Goal: Information Seeking & Learning: Learn about a topic

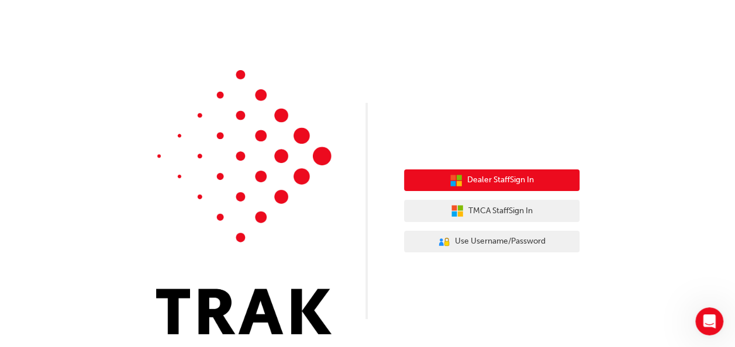
click at [493, 176] on span "Dealer Staff Sign In" at bounding box center [500, 180] width 67 height 13
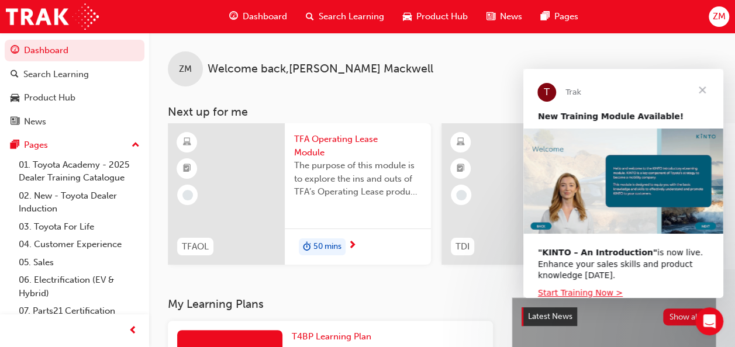
click at [703, 89] on span "Close" at bounding box center [702, 90] width 42 height 42
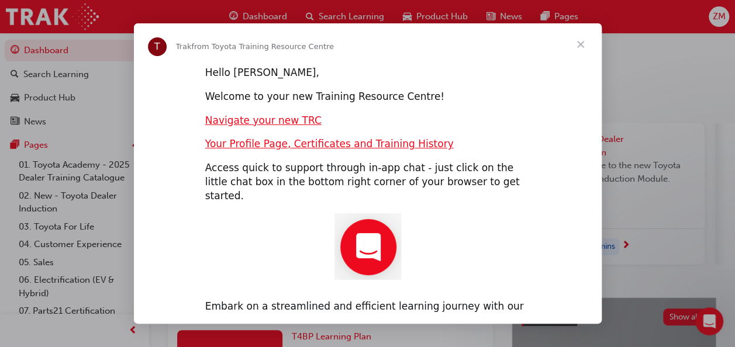
click at [579, 45] on span "Close" at bounding box center [581, 44] width 42 height 42
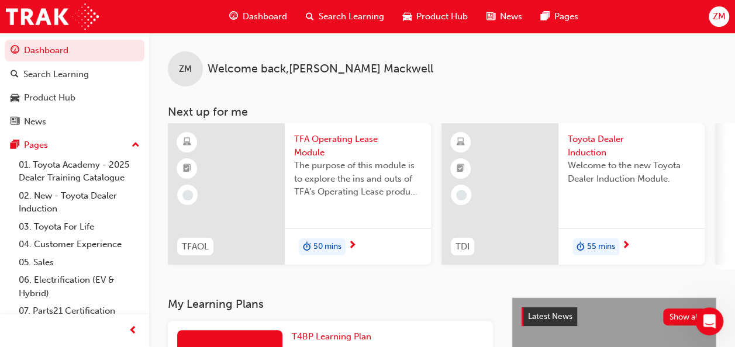
click at [626, 244] on span "next-icon" at bounding box center [626, 246] width 9 height 11
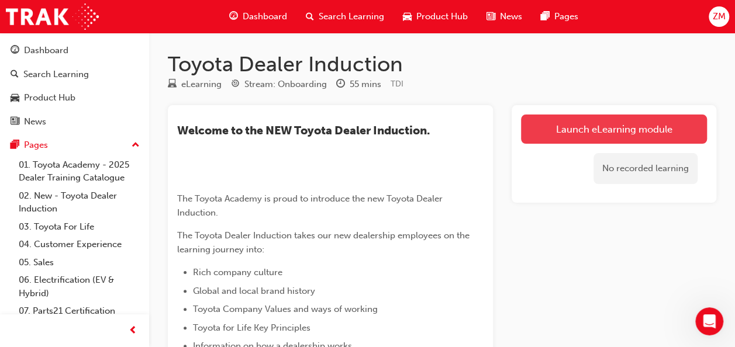
click at [578, 125] on link "Launch eLearning module" at bounding box center [614, 129] width 186 height 29
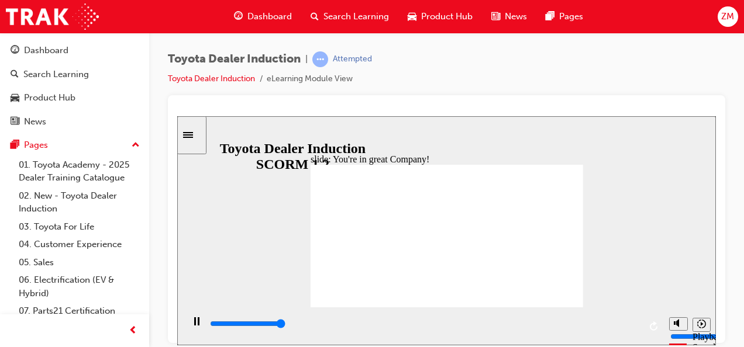
type input "7500"
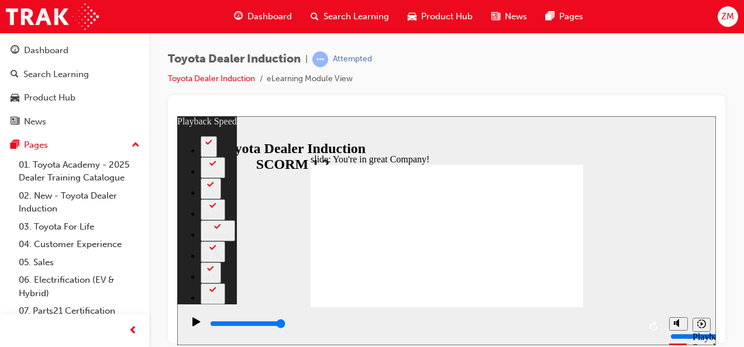
type input "130"
type input "156"
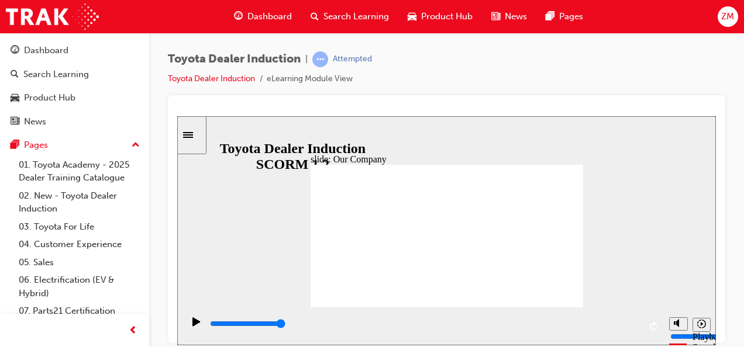
drag, startPoint x: 373, startPoint y: 277, endPoint x: 382, endPoint y: 276, distance: 9.4
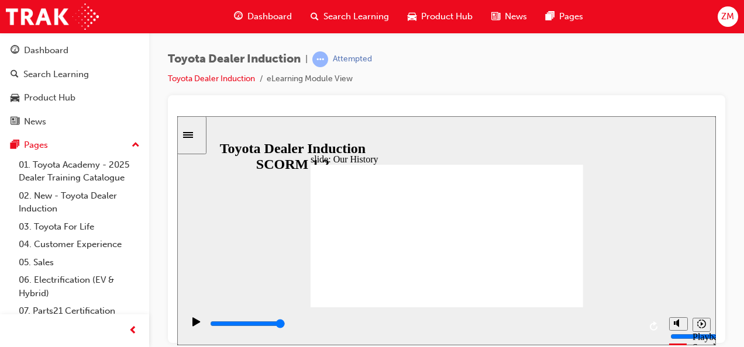
drag, startPoint x: 371, startPoint y: 275, endPoint x: 431, endPoint y: 271, distance: 60.9
drag, startPoint x: 444, startPoint y: 275, endPoint x: 516, endPoint y: 288, distance: 73.1
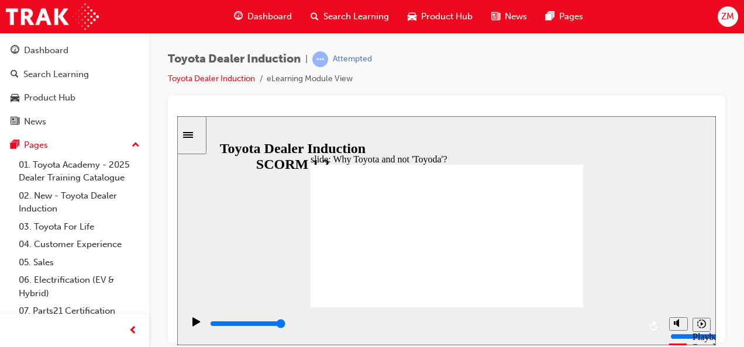
type input "8300"
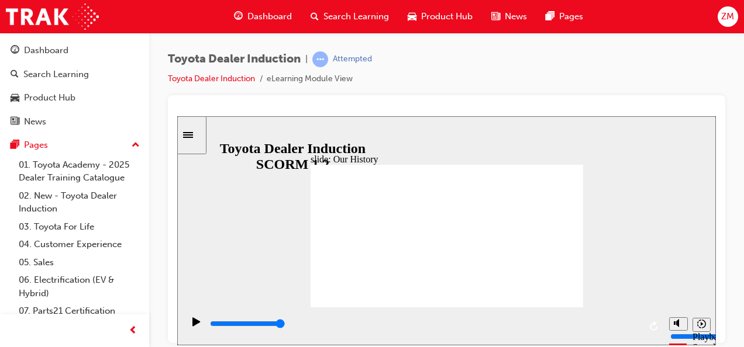
type input "1"
drag, startPoint x: 515, startPoint y: 277, endPoint x: 377, endPoint y: 271, distance: 138.7
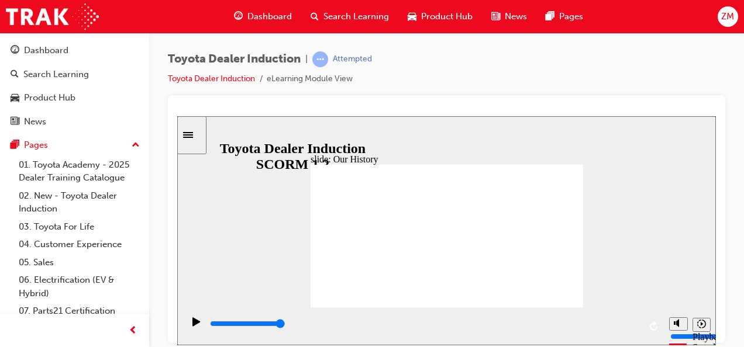
type input "8300"
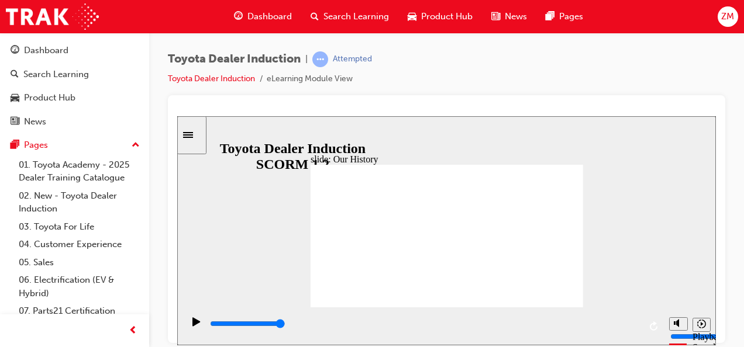
type input "2"
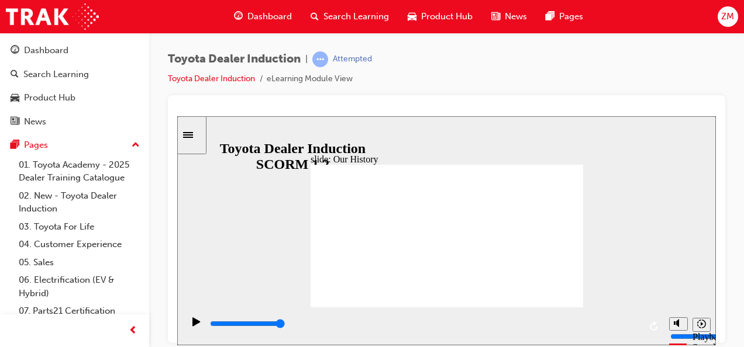
drag, startPoint x: 372, startPoint y: 276, endPoint x: 428, endPoint y: 275, distance: 55.5
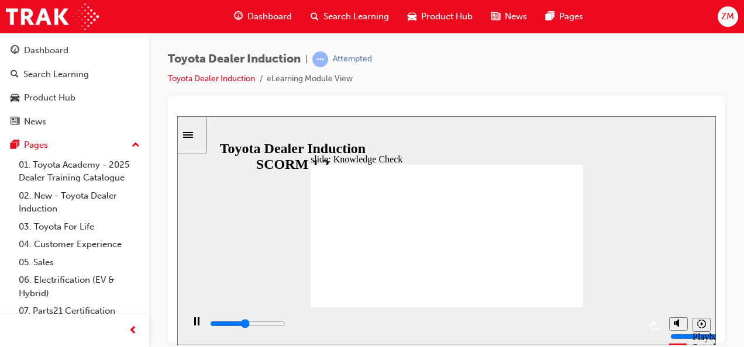
type input "2300"
radio input "true"
type input "4100"
radio input "true"
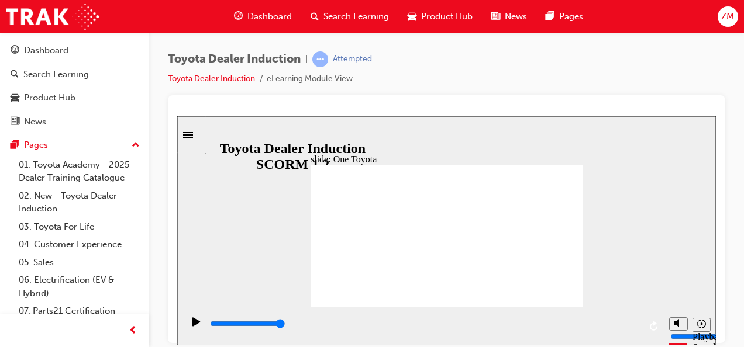
type input "15300"
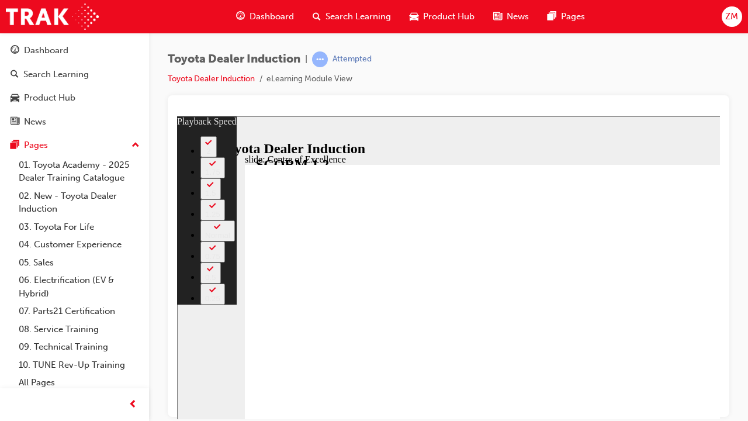
type input "194"
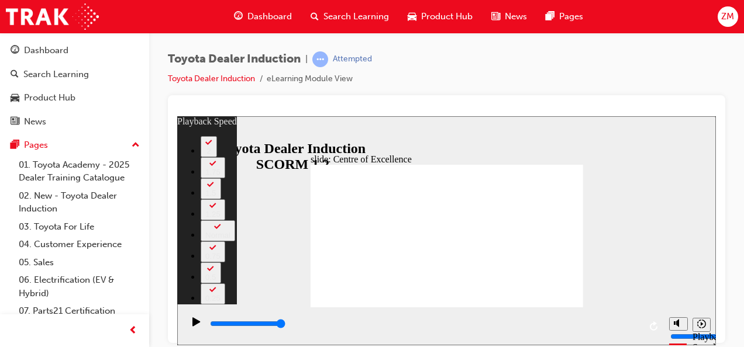
type input "248"
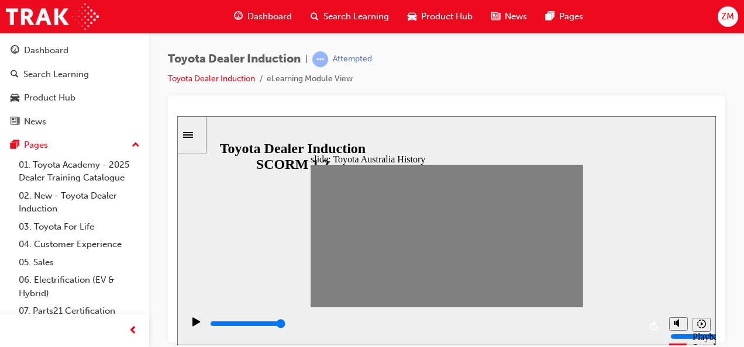
drag, startPoint x: 322, startPoint y: 233, endPoint x: 333, endPoint y: 233, distance: 11.1
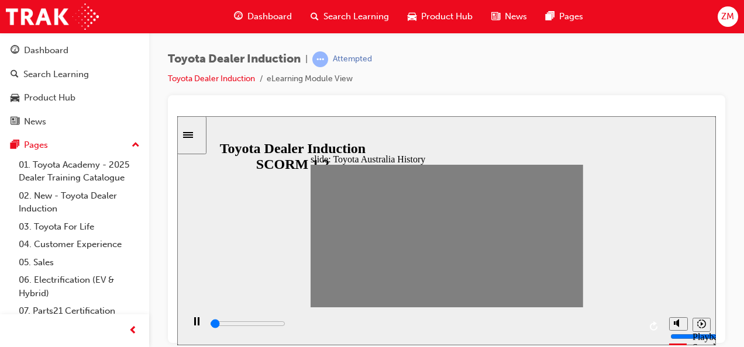
drag, startPoint x: 333, startPoint y: 233, endPoint x: 349, endPoint y: 234, distance: 16.4
drag, startPoint x: 348, startPoint y: 235, endPoint x: 360, endPoint y: 235, distance: 12.3
drag, startPoint x: 356, startPoint y: 234, endPoint x: 371, endPoint y: 236, distance: 14.7
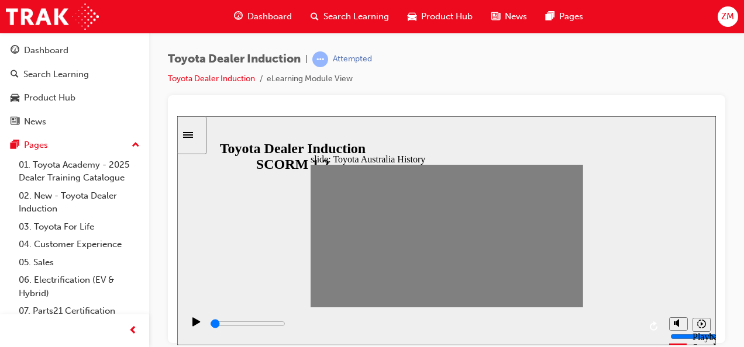
drag, startPoint x: 373, startPoint y: 236, endPoint x: 415, endPoint y: 238, distance: 42.2
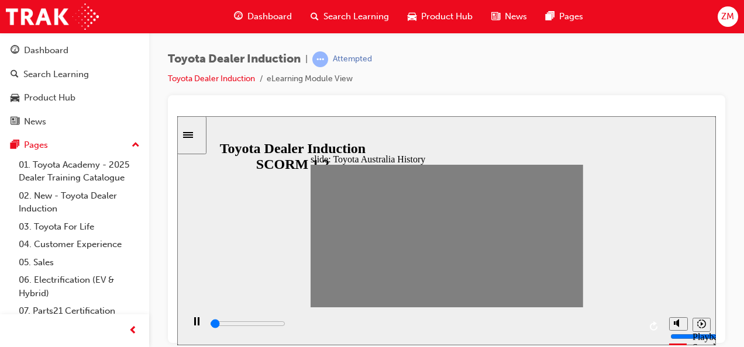
drag, startPoint x: 421, startPoint y: 233, endPoint x: 592, endPoint y: 261, distance: 173.6
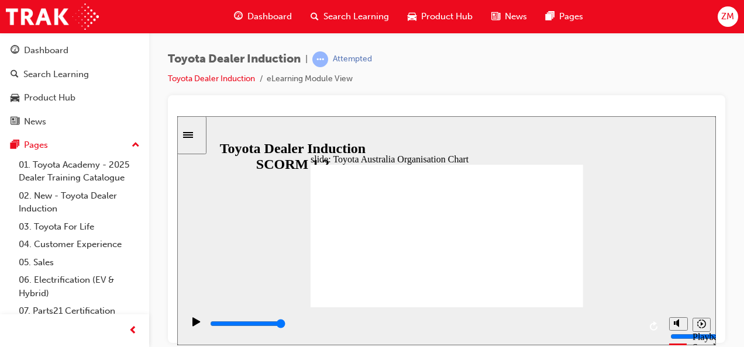
type input "5000"
radio input "true"
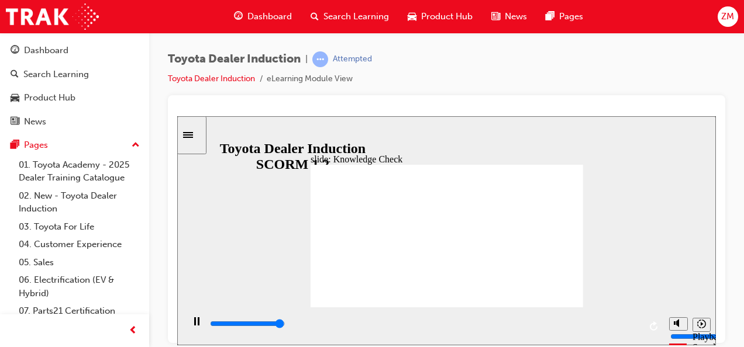
type input "4900"
radio input "true"
type input "5000"
radio input "true"
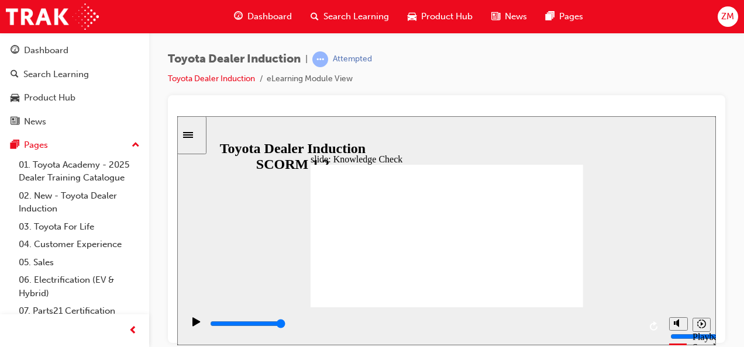
type input "9200"
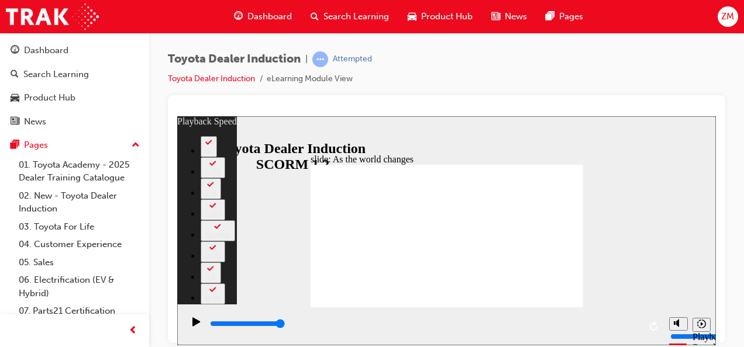
type input "128"
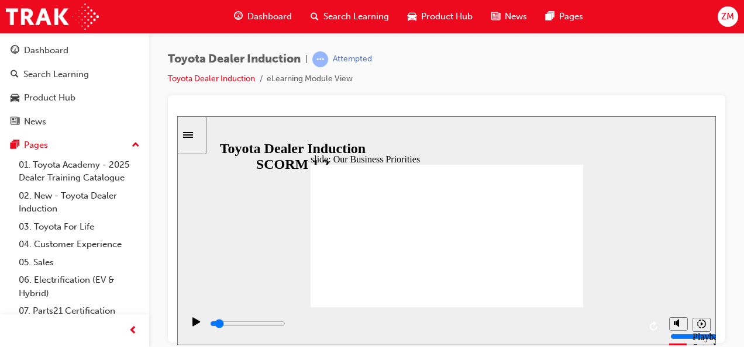
type input "35600"
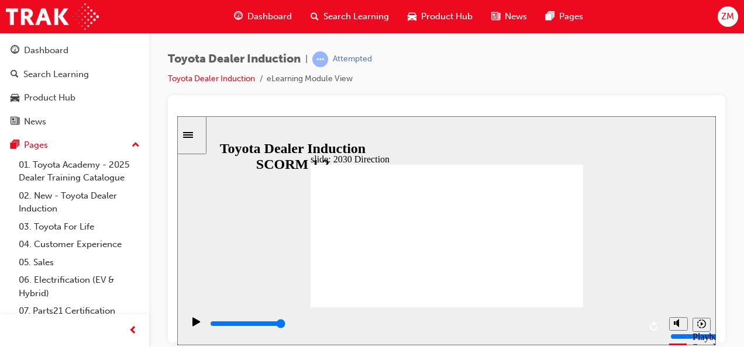
type input "5000"
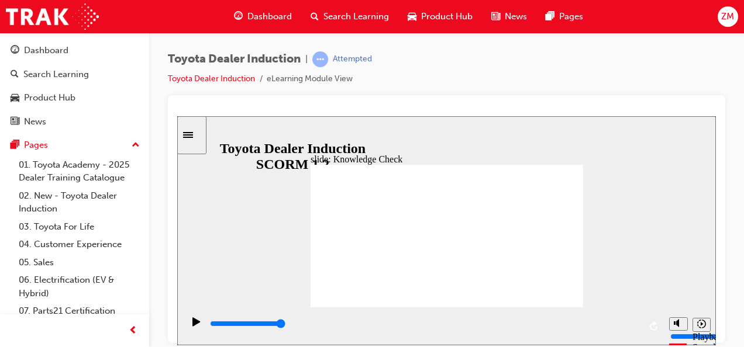
type input "e"
type input "eq"
type input "equ"
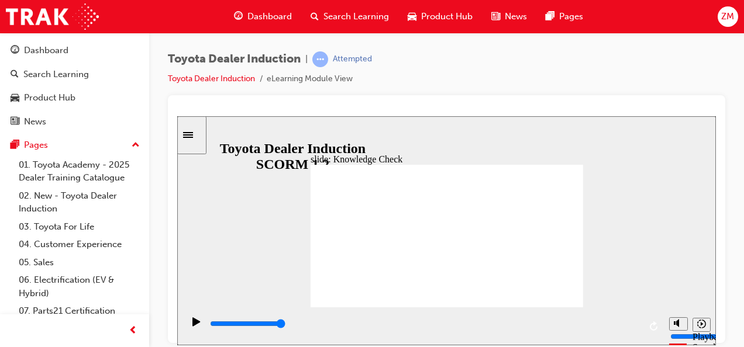
type input "equ"
type input "equa"
type input "equal"
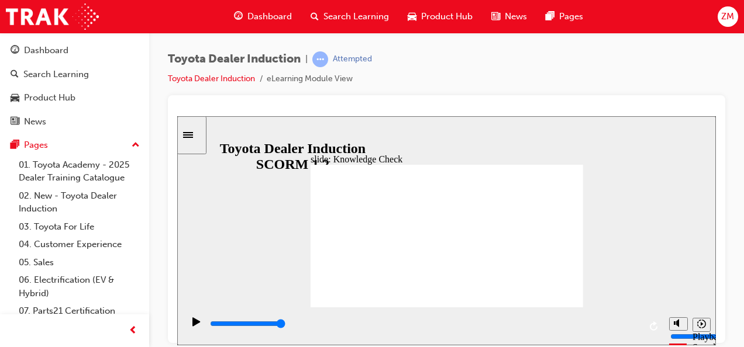
type input "equall"
type input "equalli"
type input "equallit"
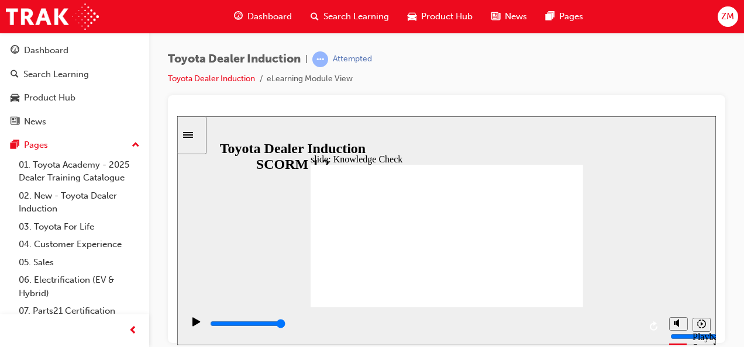
type input "equallit"
type input "equallity"
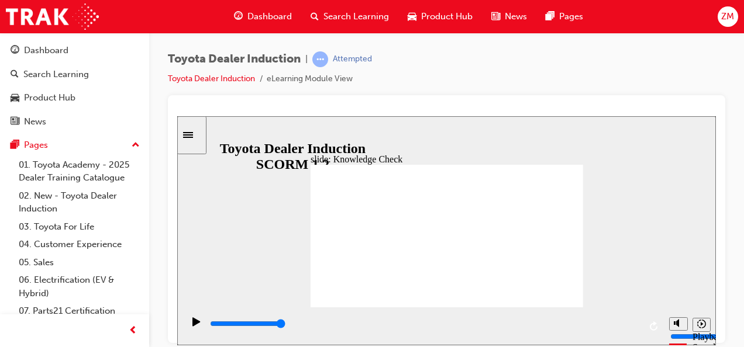
type input "equallity"
type input "5000"
type input "h"
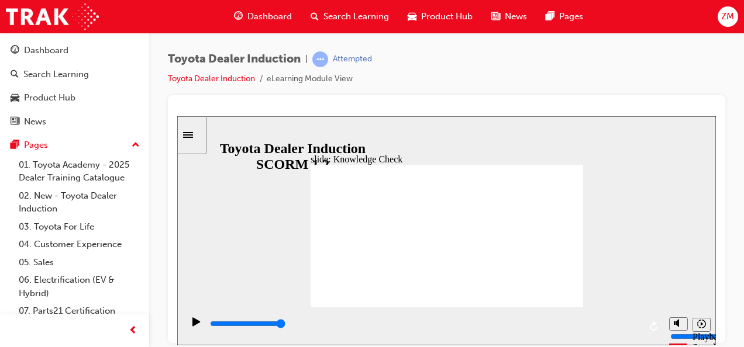
type input "ha"
type input "hap"
type input "happ"
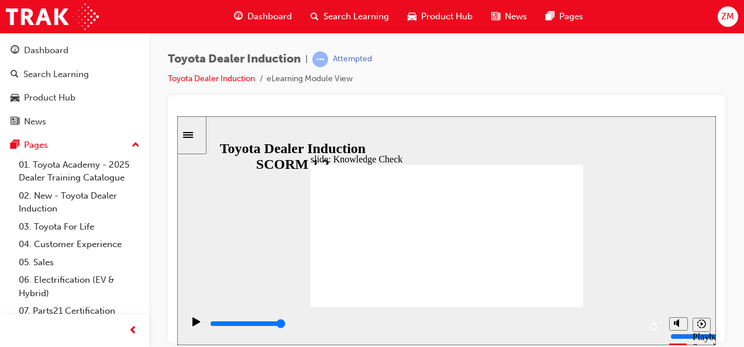
type input "happ"
type input "happy"
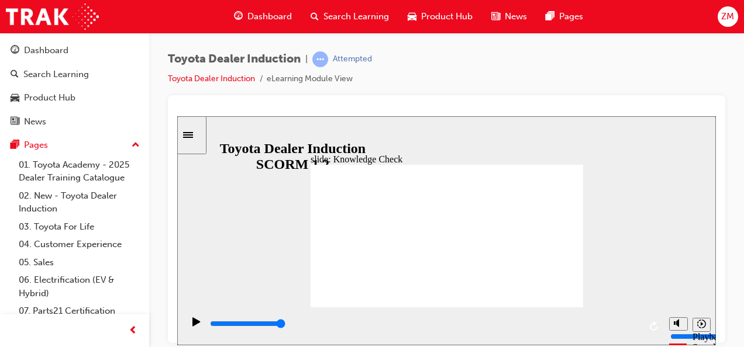
type input "happy"
type input "6500"
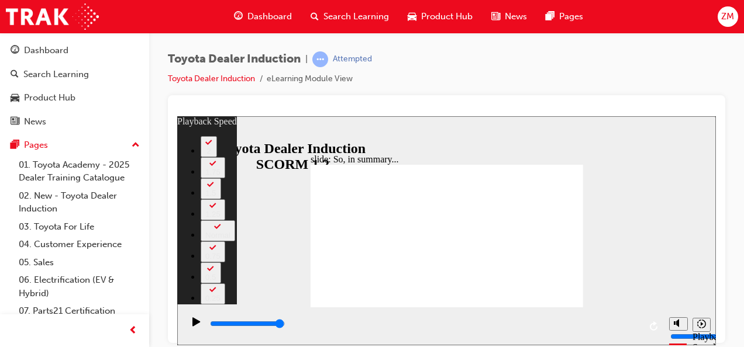
type input "128"
click at [237, 313] on div "0:05 / 0:06" at bounding box center [207, 318] width 60 height 11
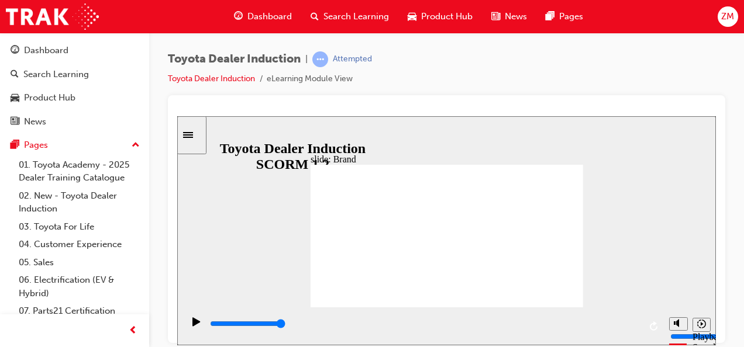
type input "8400"
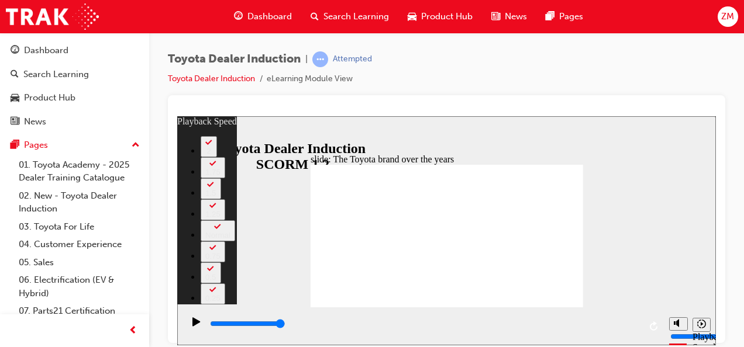
type input "165"
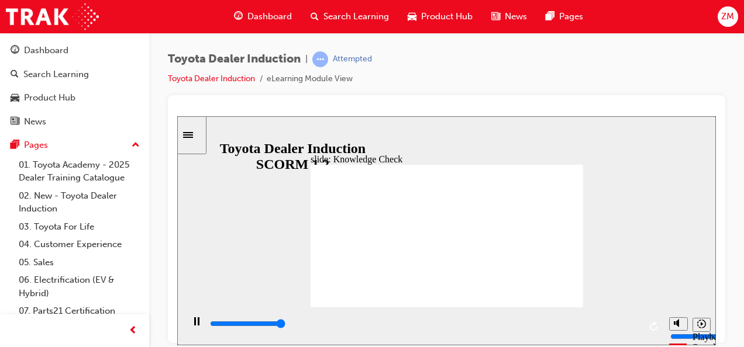
type input "5000"
radio input "true"
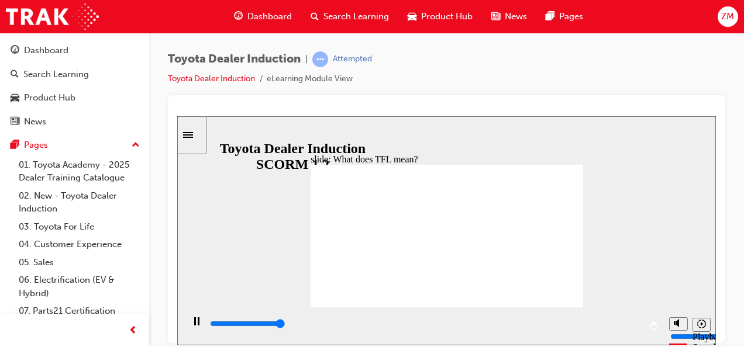
type input "10800"
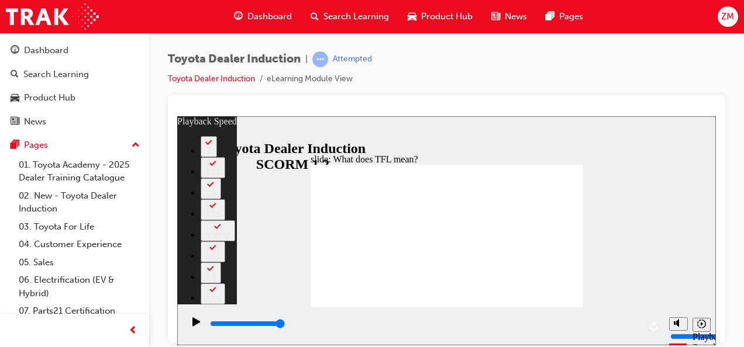
type input "139"
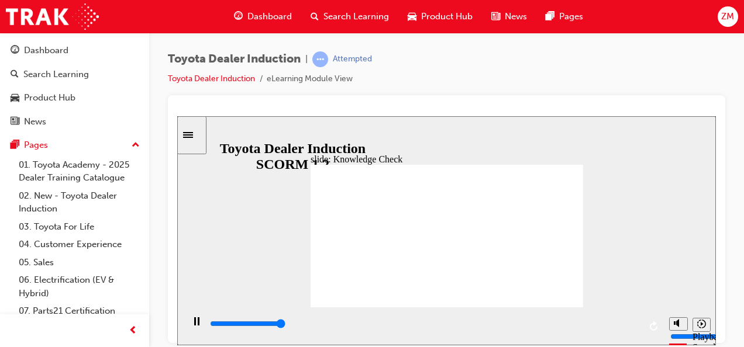
type input "5000"
radio input "true"
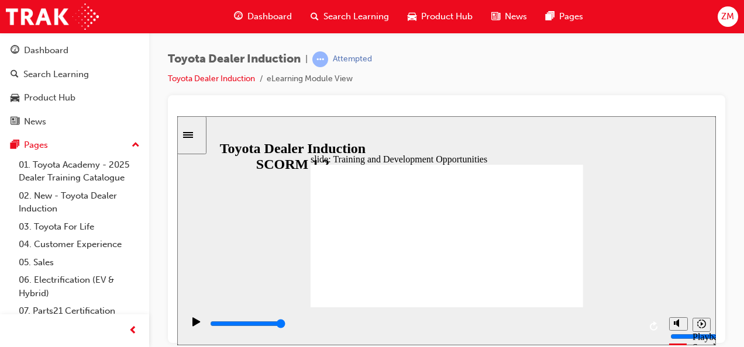
type input "5000"
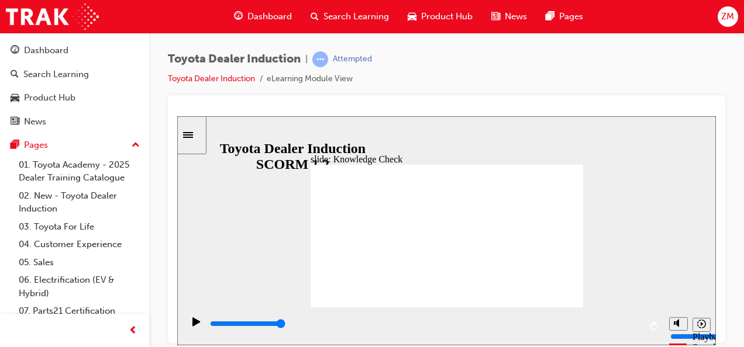
radio input "true"
click at [194, 325] on rect "Pause (Ctrl+Alt+P)" at bounding box center [195, 321] width 2 height 8
click at [192, 326] on icon "Play (Ctrl+Alt+P)" at bounding box center [196, 321] width 8 height 9
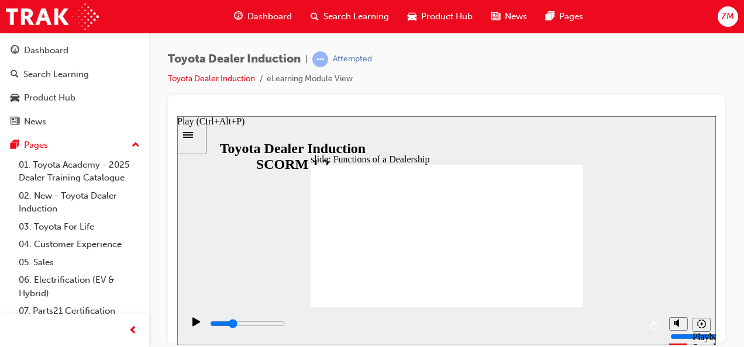
click at [192, 326] on icon "Play (Ctrl+Alt+P)" at bounding box center [196, 321] width 8 height 9
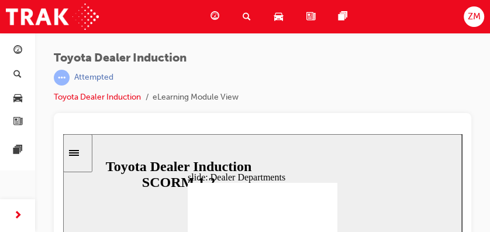
drag, startPoint x: 705, startPoint y: 0, endPoint x: 302, endPoint y: 103, distance: 415.8
click at [302, 103] on div "Toyota Dealer Induction | Attempted Toyota Dealer Induction eLearning Module Vi…" at bounding box center [262, 81] width 417 height 61
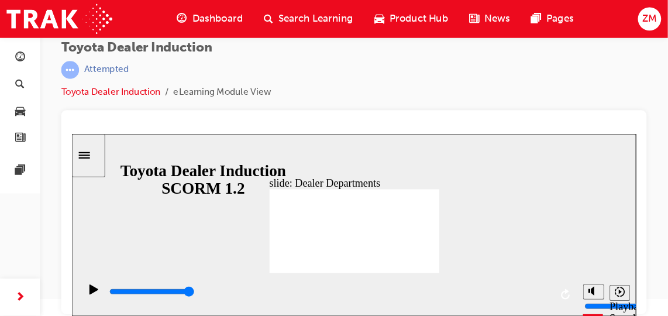
scroll to position [15, 0]
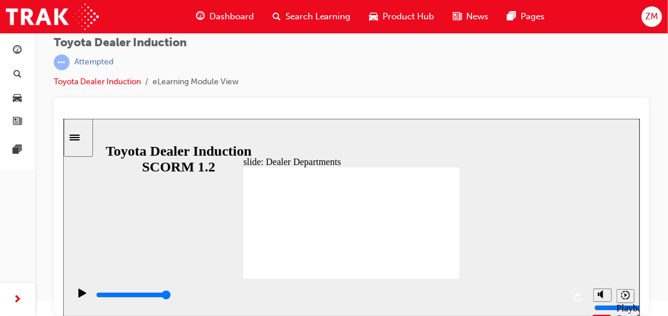
drag, startPoint x: 439, startPoint y: 0, endPoint x: 422, endPoint y: 71, distance: 73.2
click at [422, 71] on div "Toyota Dealer Induction | Attempted Toyota Dealer Induction eLearning Module Vi…" at bounding box center [351, 66] width 595 height 61
click at [79, 135] on icon "Sidebar Toggle" at bounding box center [74, 137] width 10 height 6
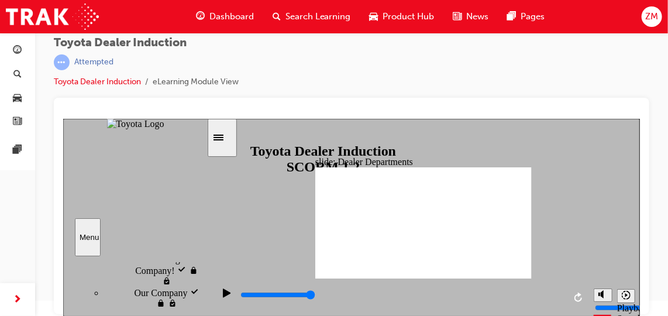
scroll to position [0, 6]
click at [223, 137] on icon "Sidebar Toggle" at bounding box center [218, 137] width 10 height 6
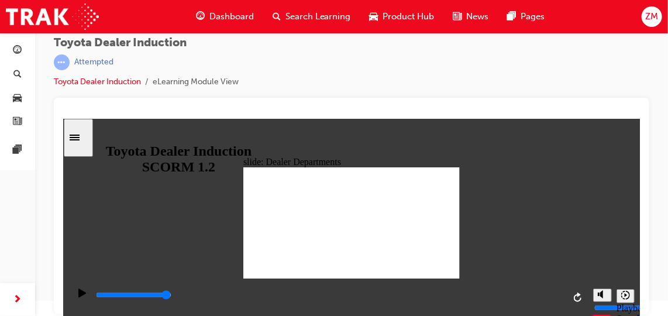
scroll to position [15, 0]
click at [83, 296] on rect "Pause (Ctrl+Alt+P)" at bounding box center [84, 292] width 2 height 8
click at [73, 295] on div "Play (Ctrl+Alt+P)" at bounding box center [82, 298] width 20 height 20
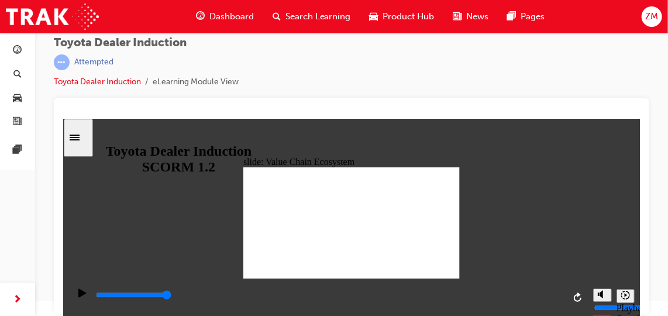
type input "11300"
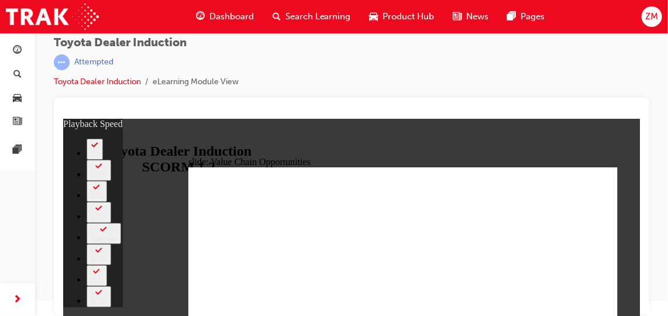
scroll to position [0, 0]
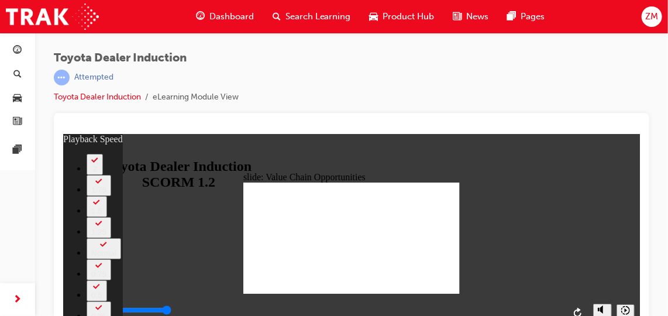
type input "64"
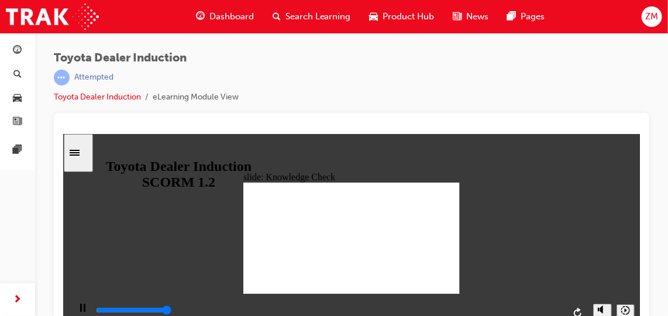
type input "5000"
radio input "true"
type input "5000"
radio input "true"
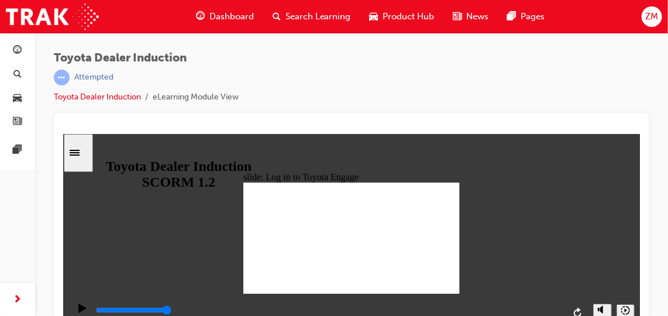
type input "8400"
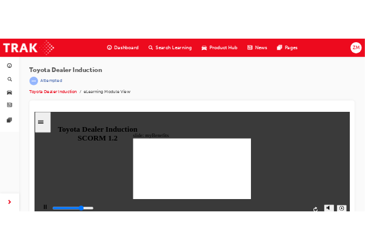
scroll to position [0, 6]
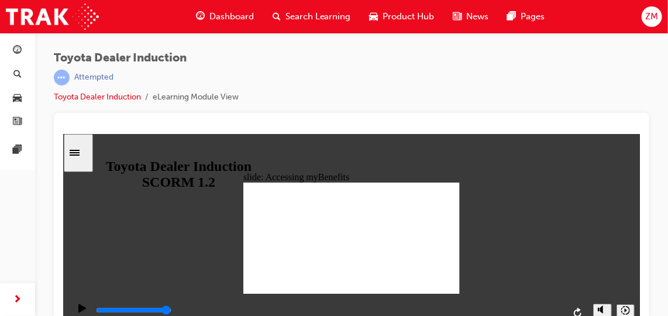
type input "5000"
type input "t"
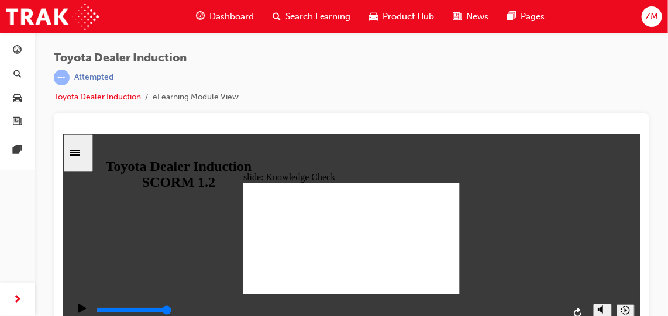
type input "to"
type input "toy"
type input "toyo"
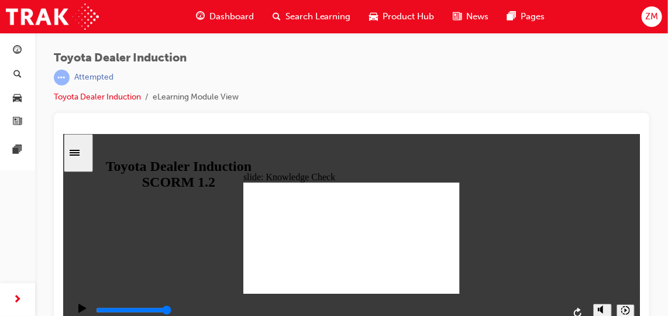
type input "toyo"
type input "toyot"
type input "toyota"
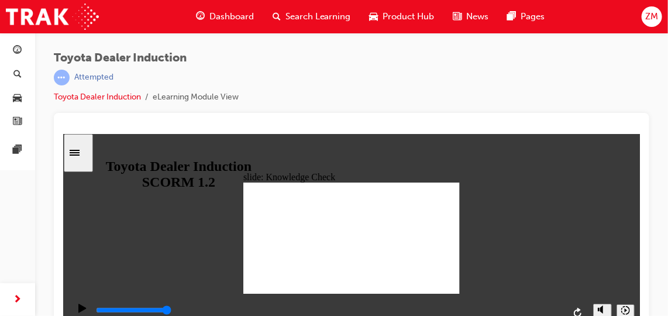
type input "toyota"
type input "toyota e"
type input "toyota en"
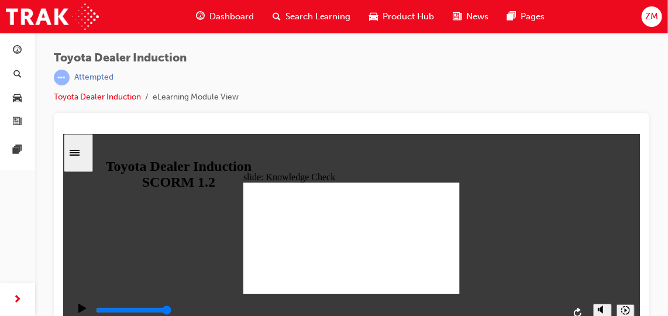
type input "toyota en"
type input "toyota eng"
type input "toyota enga"
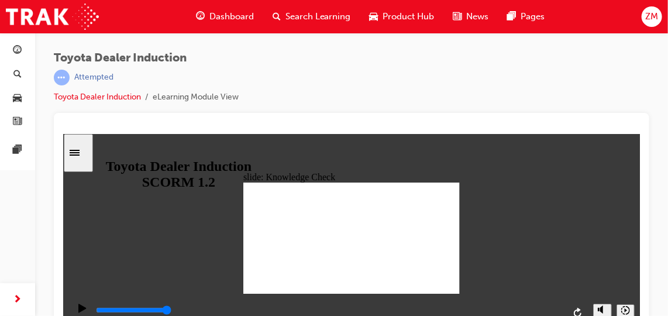
type input "toyota engag"
type input "toyota engage"
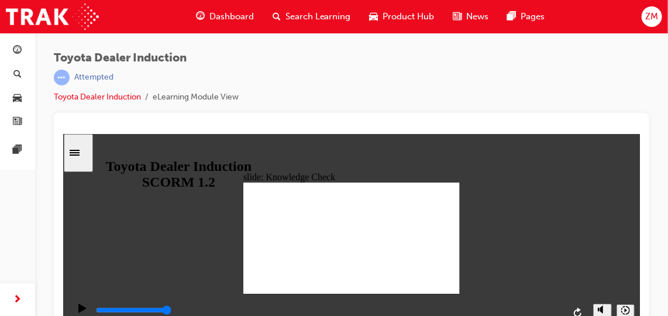
type input "toyota engage"
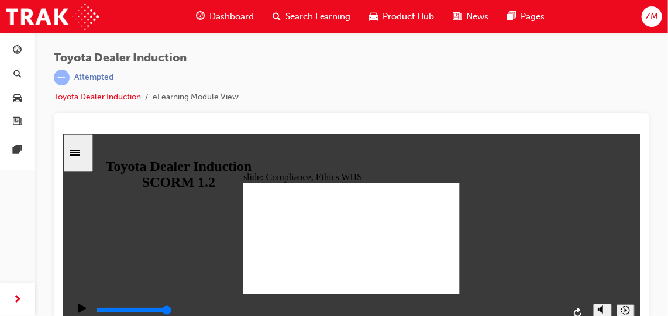
type input "8400"
checkbox input "true"
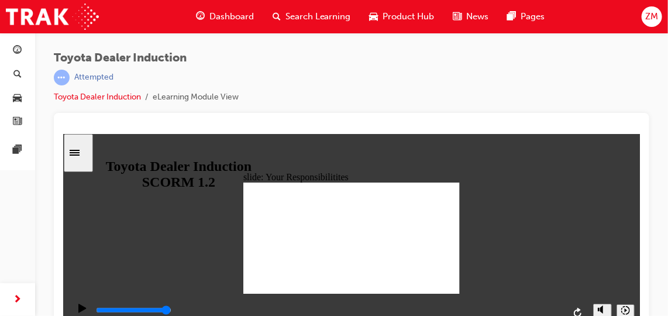
checkbox input "true"
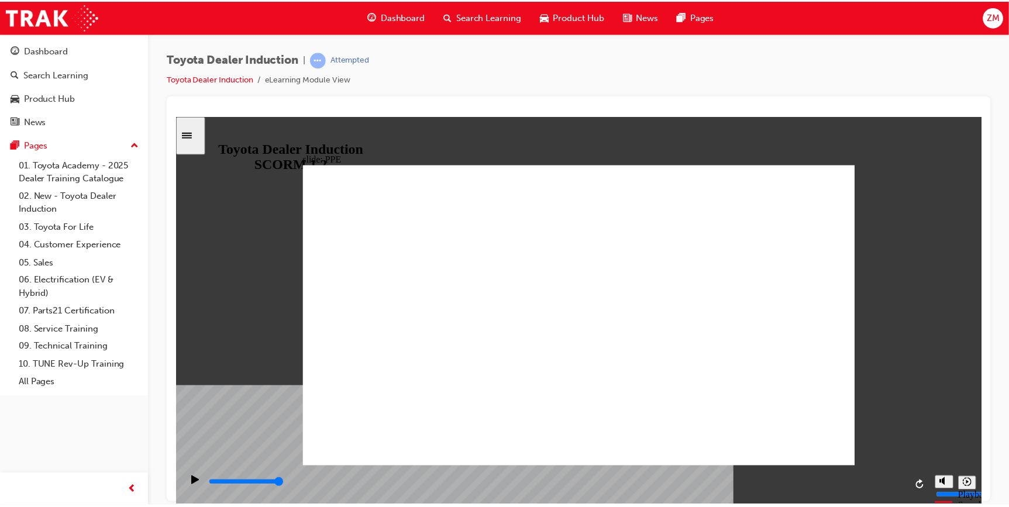
scroll to position [0, 0]
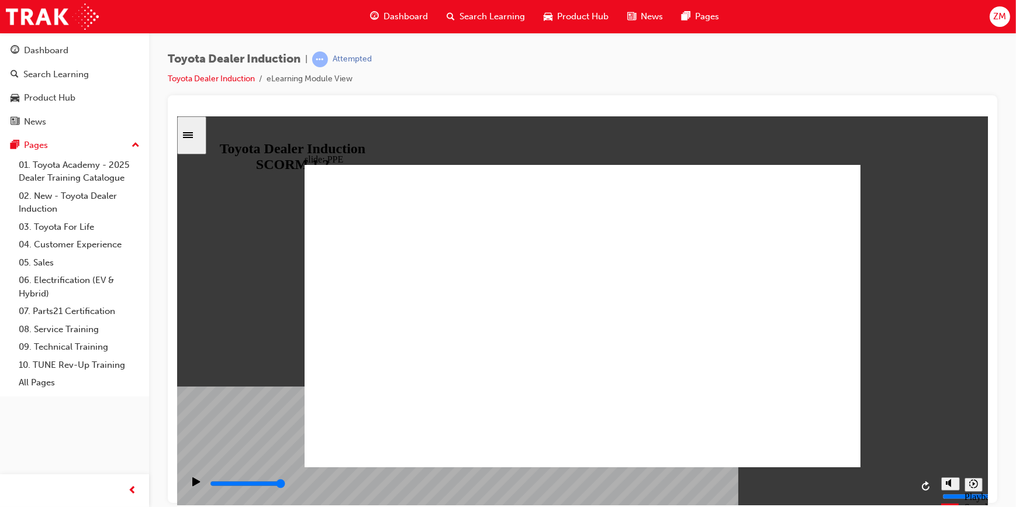
type input "11700"
click at [667, 315] on polygon "Mute (Ctrl+Alt+M)" at bounding box center [949, 438] width 3 height 8
click at [667, 315] on polygon "Unmute (Ctrl+Alt+M)" at bounding box center [949, 438] width 3 height 8
drag, startPoint x: 948, startPoint y: 441, endPoint x: 948, endPoint y: 427, distance: 14.0
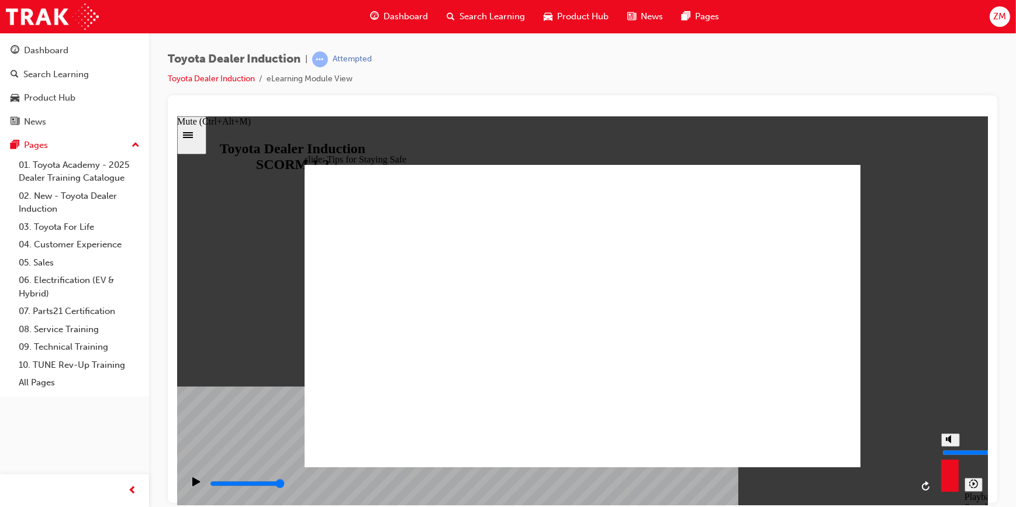
type input "10"
click at [667, 315] on input "volume" at bounding box center [979, 451] width 75 height 9
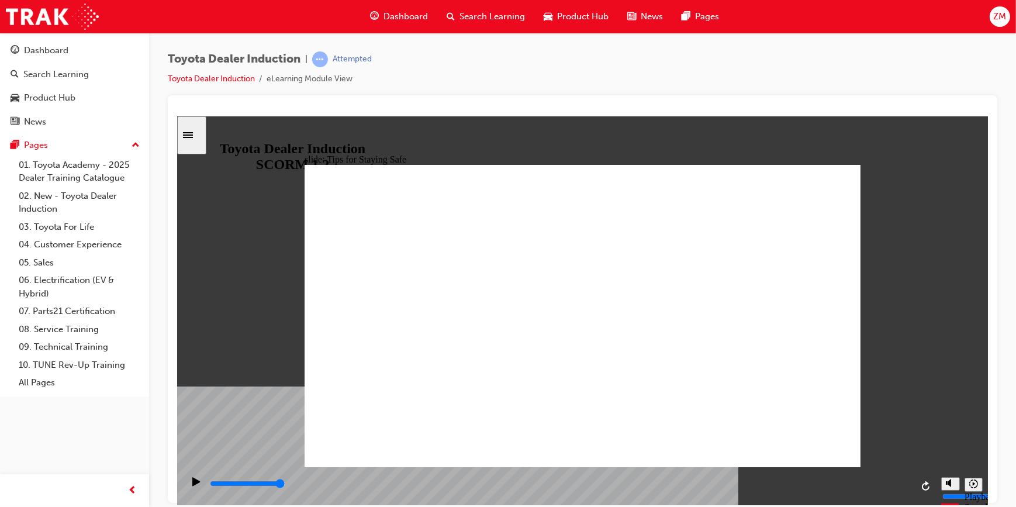
drag, startPoint x: 588, startPoint y: 403, endPoint x: 524, endPoint y: 406, distance: 63.8
type input "5000"
checkbox input "true"
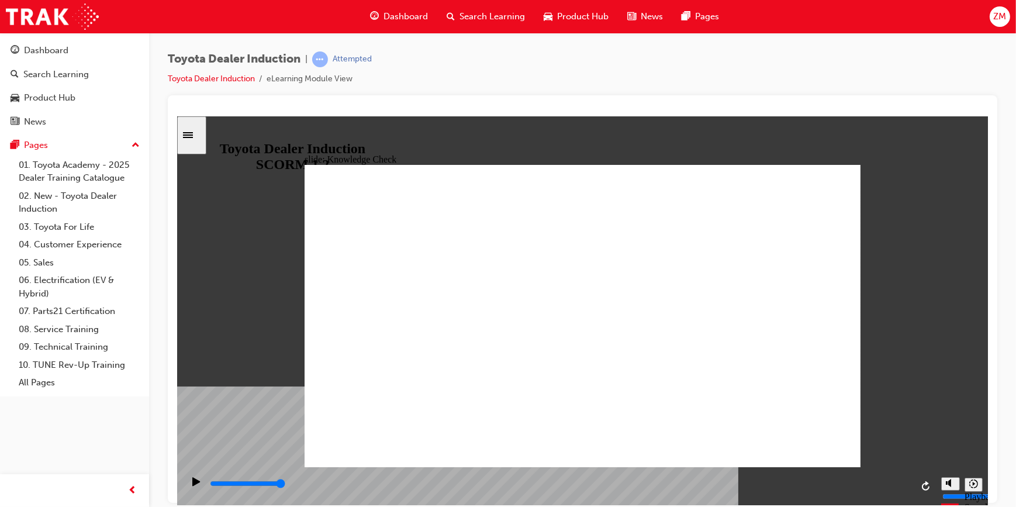
checkbox input "true"
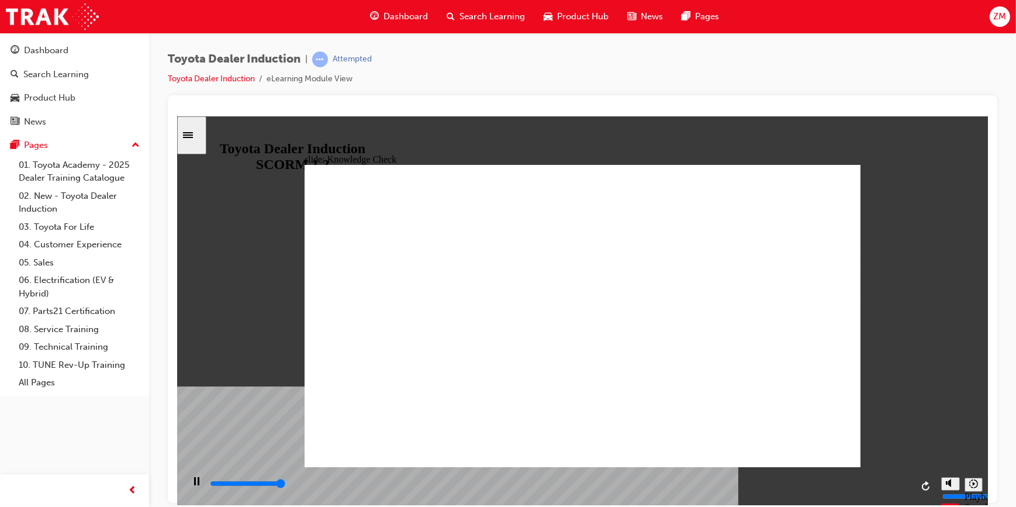
type input "5000"
radio input "true"
type input "5000"
checkbox input "true"
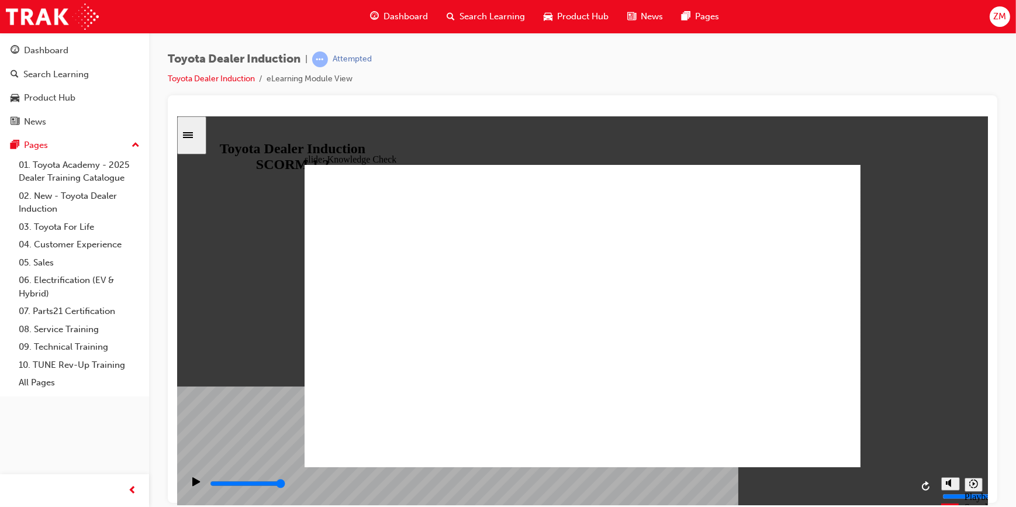
checkbox input "true"
type input "5000"
checkbox input "true"
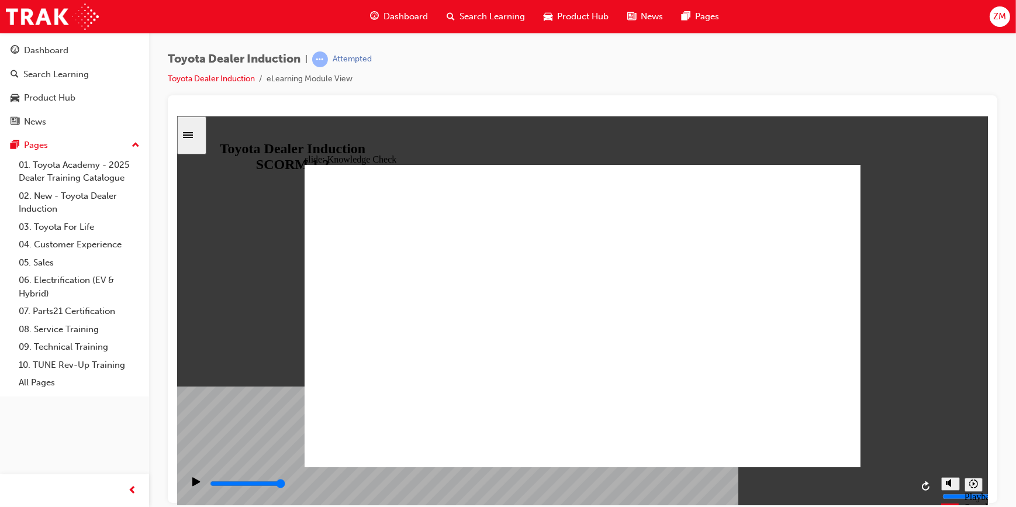
checkbox input "true"
drag, startPoint x: 458, startPoint y: 392, endPoint x: 640, endPoint y: 290, distance: 208.4
checkbox input "true"
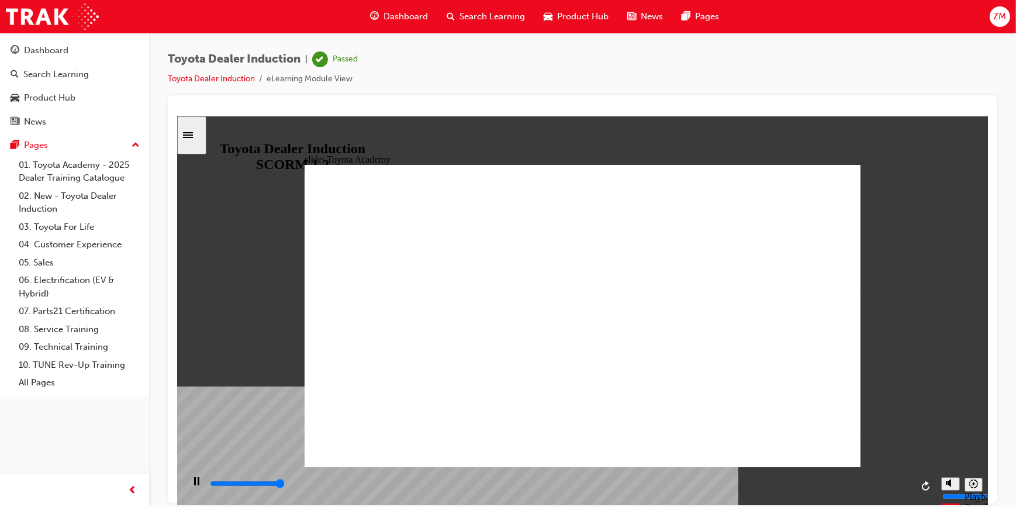
type input "9900"
click at [136, 141] on span "up-icon" at bounding box center [136, 145] width 8 height 15
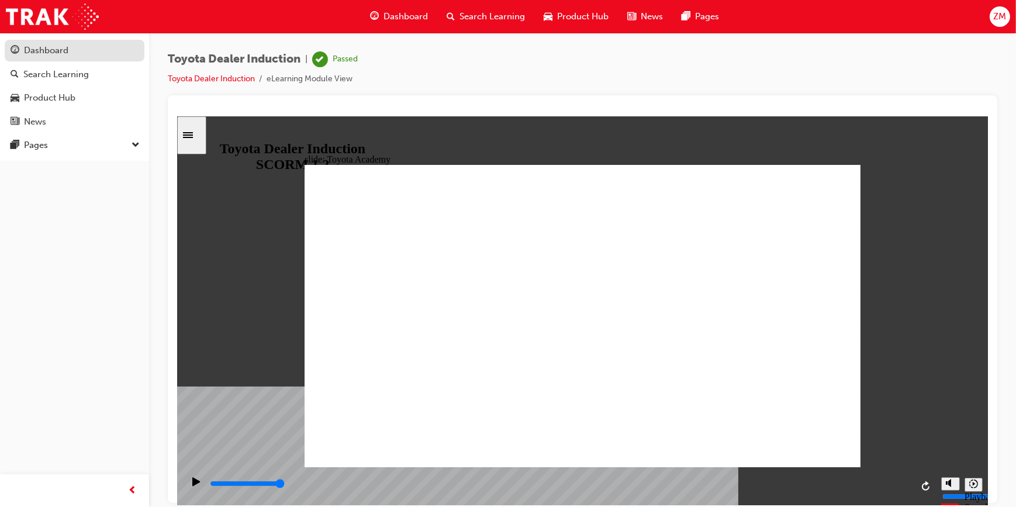
click at [76, 50] on div "Dashboard" at bounding box center [75, 50] width 128 height 15
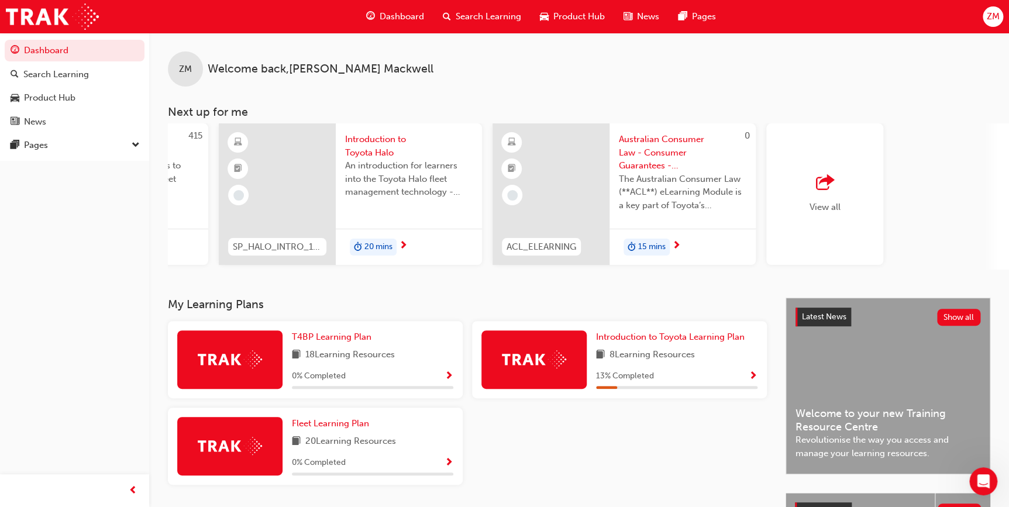
scroll to position [0, 799]
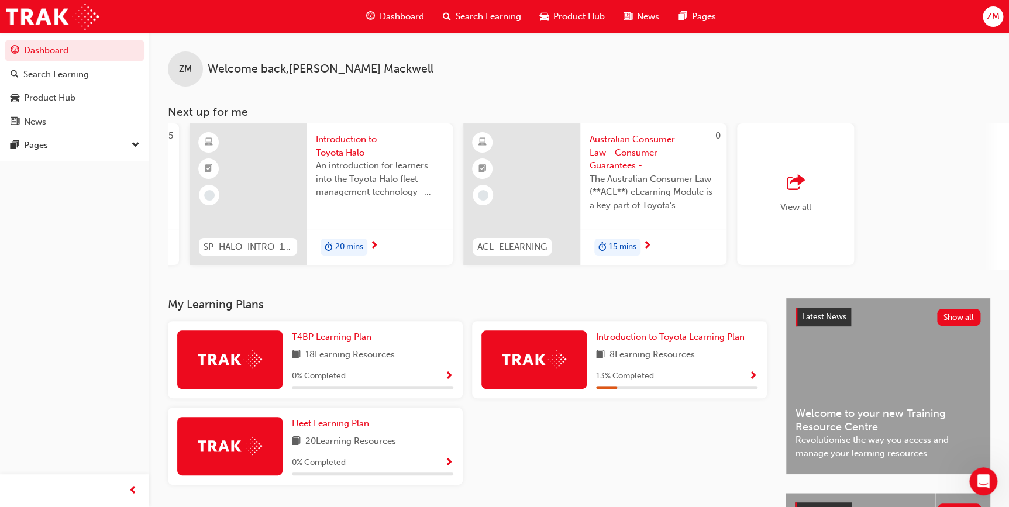
click at [616, 152] on span "Australian Consumer Law - Consumer Guarantees - eLearning module" at bounding box center [652, 153] width 127 height 40
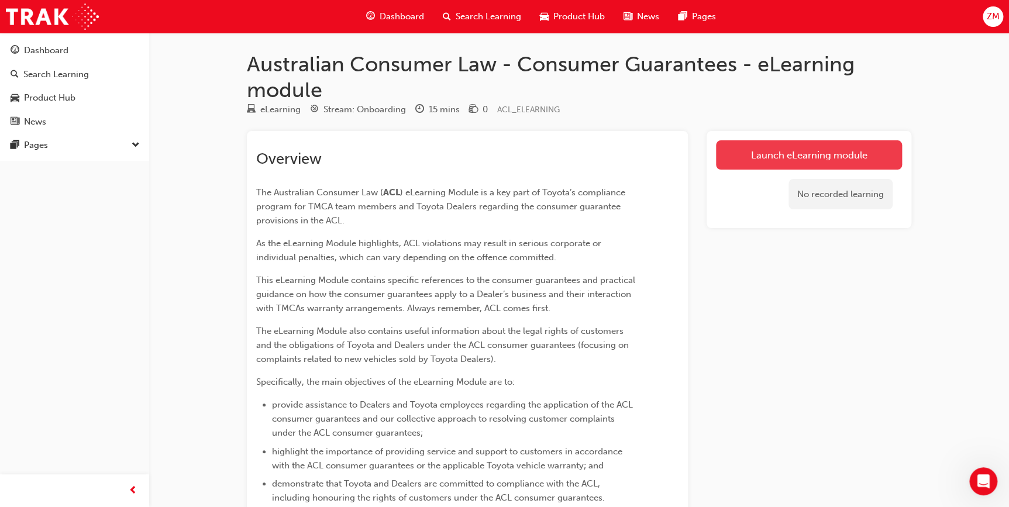
click at [667, 156] on link "Launch eLearning module" at bounding box center [809, 154] width 186 height 29
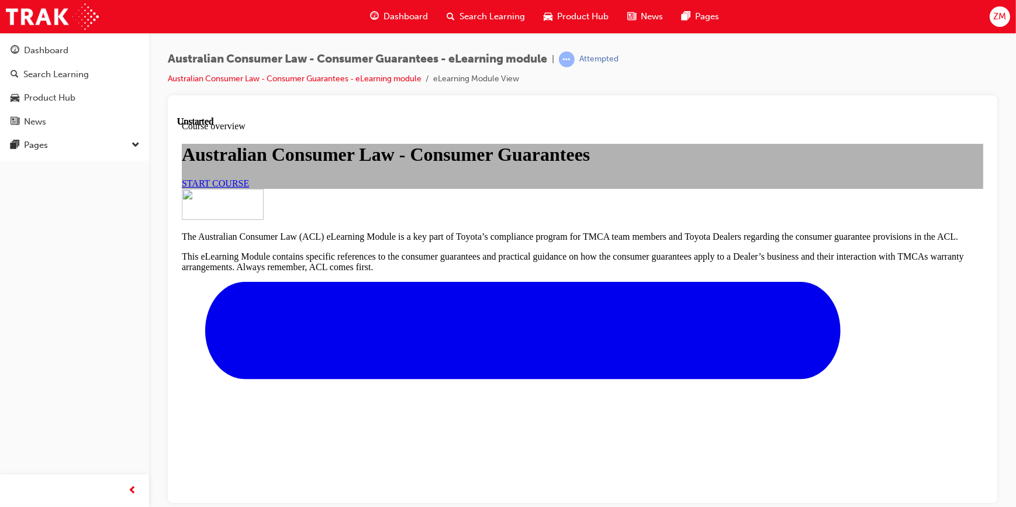
scroll to position [85, 0]
click at [248, 188] on span "START COURSE" at bounding box center [214, 183] width 67 height 10
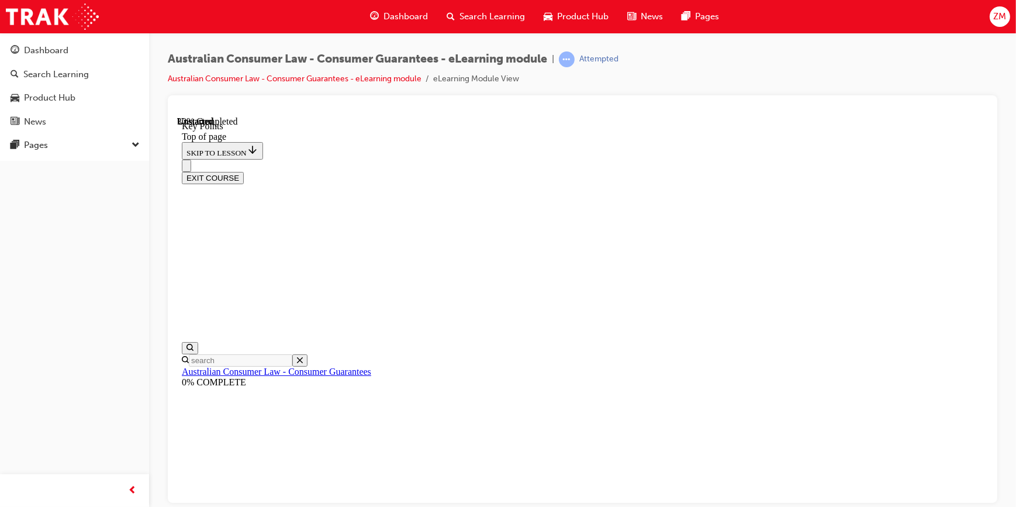
scroll to position [538, 0]
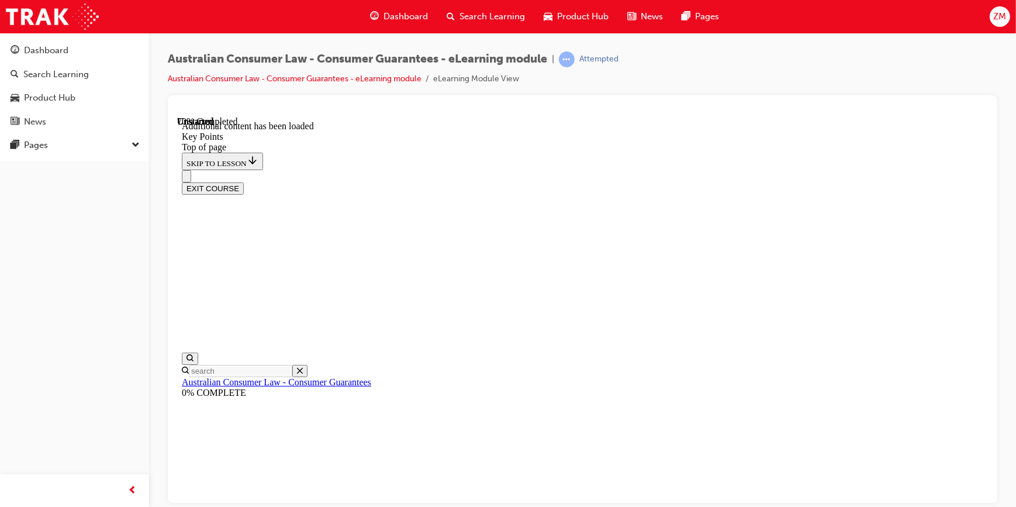
scroll to position [1442, 0]
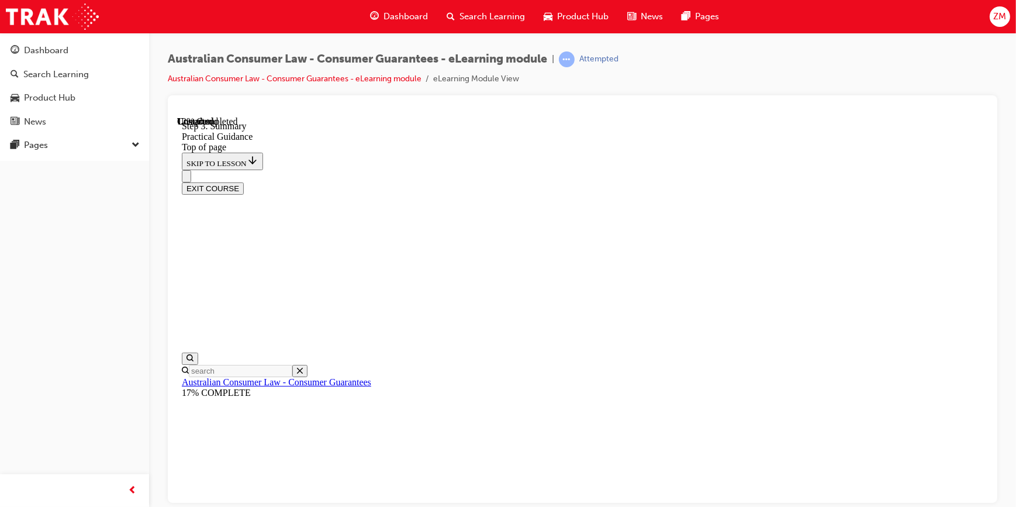
scroll to position [202, 0]
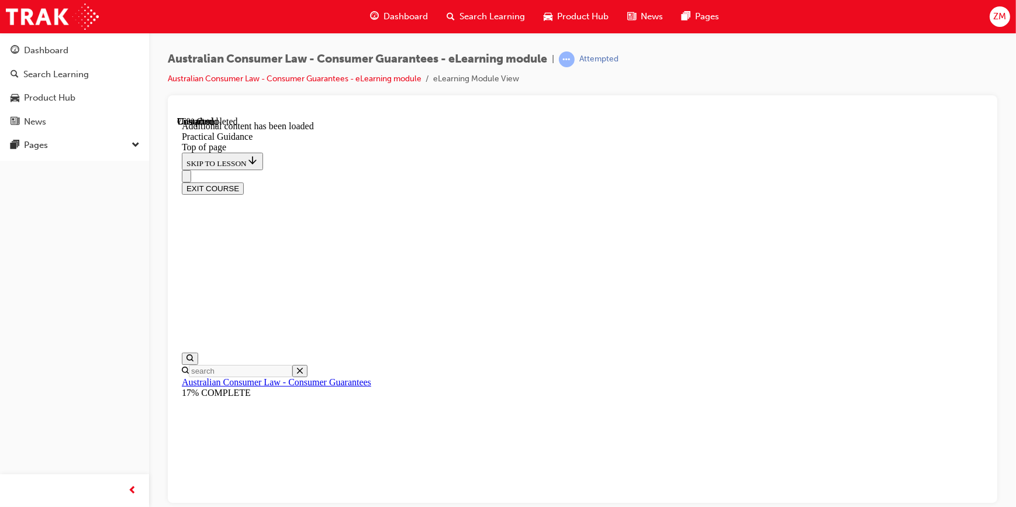
scroll to position [2022, 0]
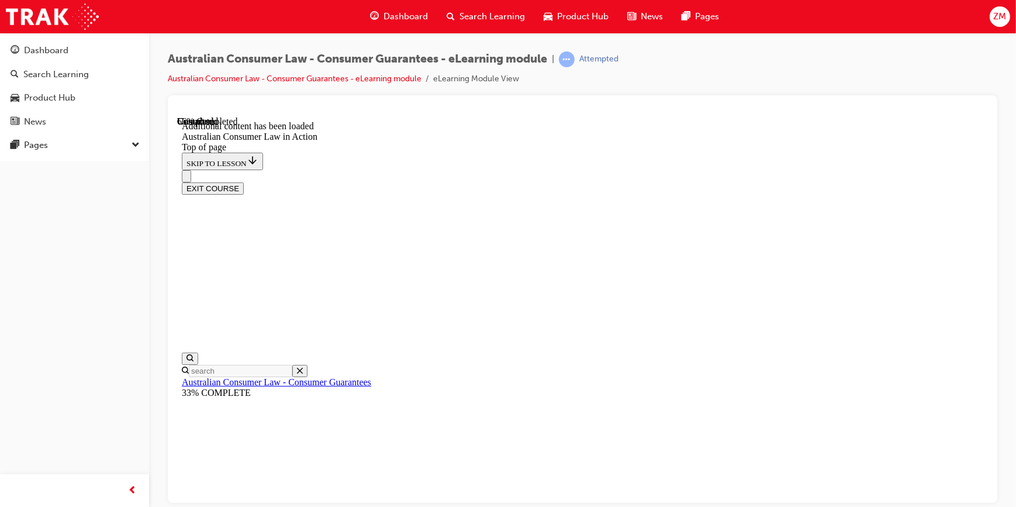
scroll to position [1645, 0]
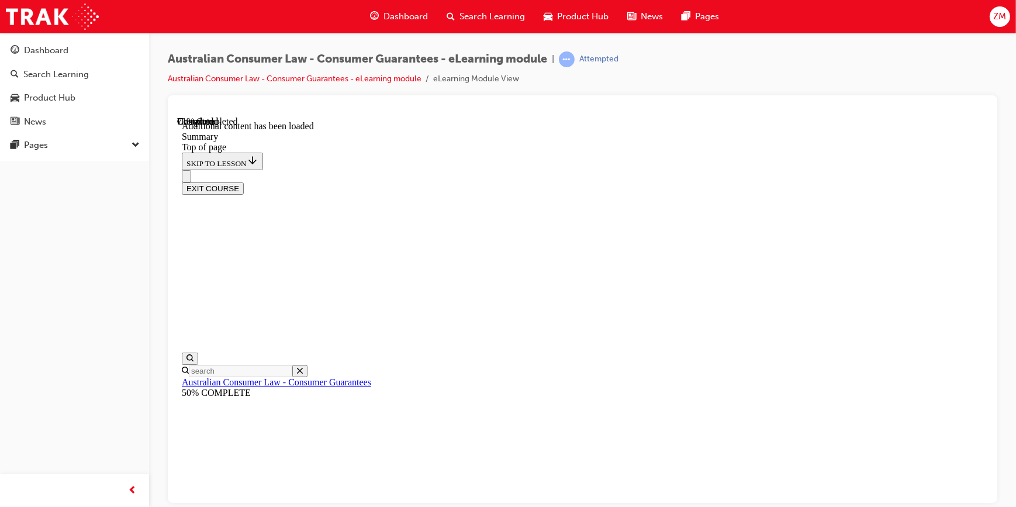
drag, startPoint x: 823, startPoint y: 323, endPoint x: 816, endPoint y: 325, distance: 6.7
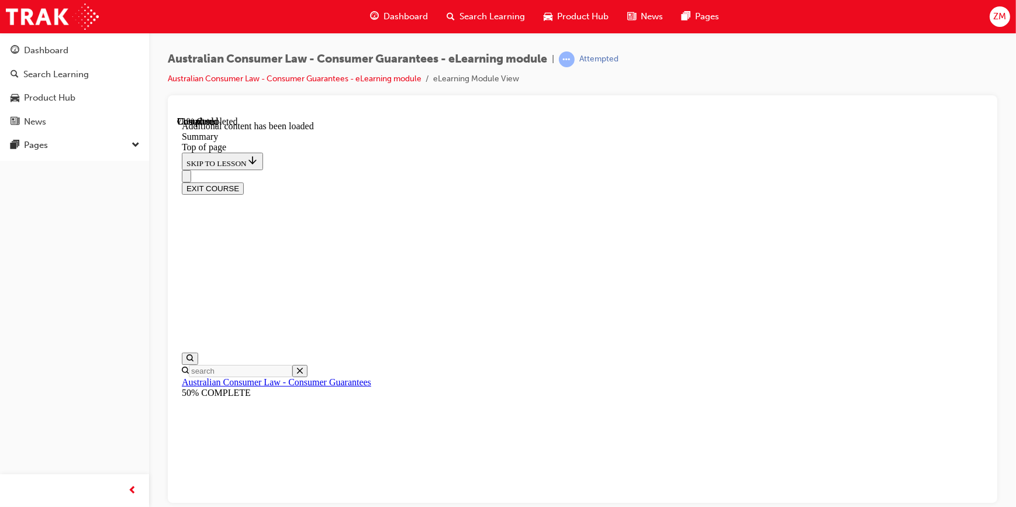
drag, startPoint x: 538, startPoint y: 339, endPoint x: 549, endPoint y: 336, distance: 11.5
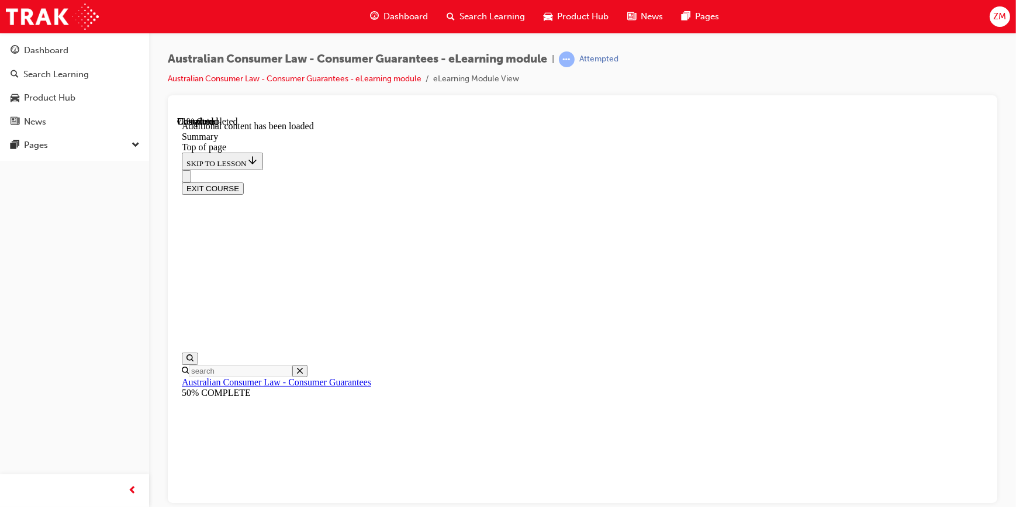
scroll to position [50, 0]
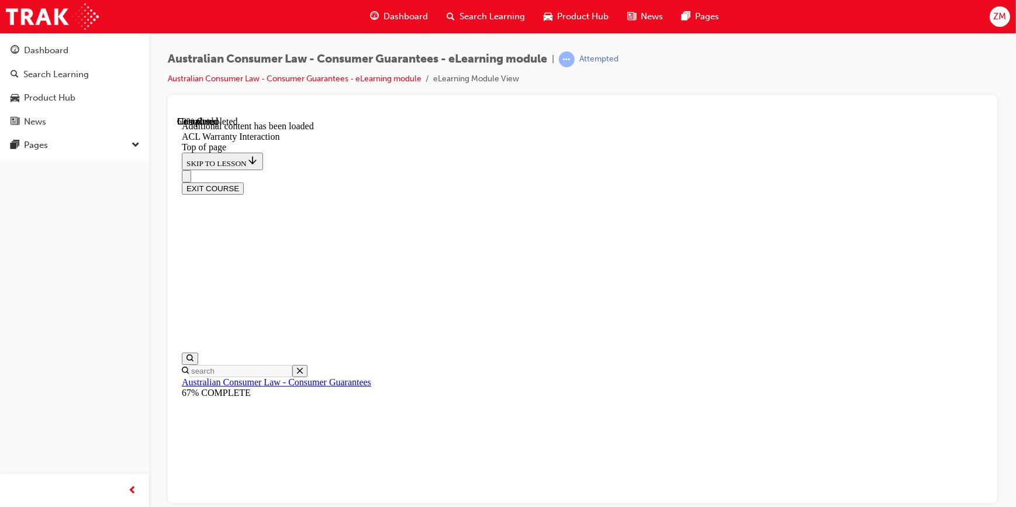
scroll to position [525, 0]
drag, startPoint x: 634, startPoint y: 355, endPoint x: 614, endPoint y: 352, distance: 20.7
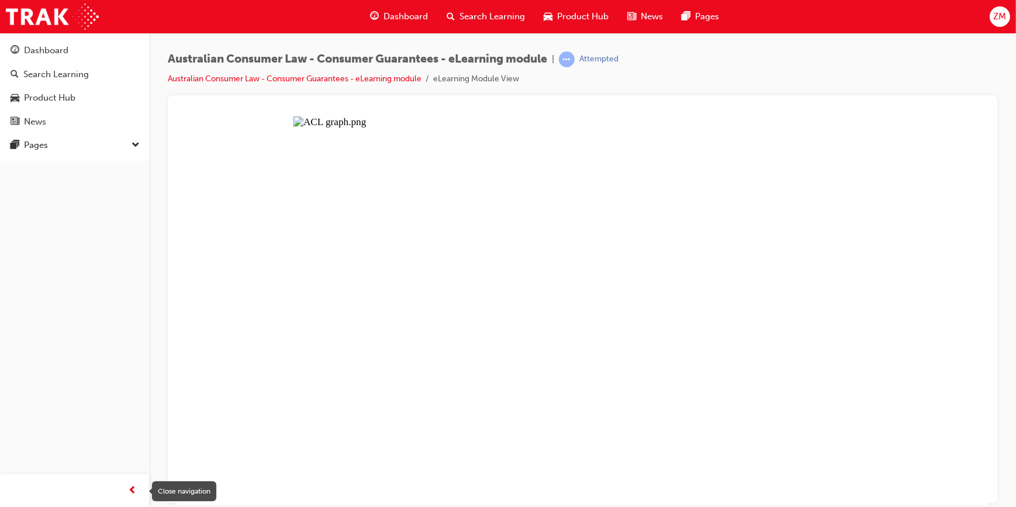
click at [129, 315] on span "prev-icon" at bounding box center [133, 491] width 9 height 15
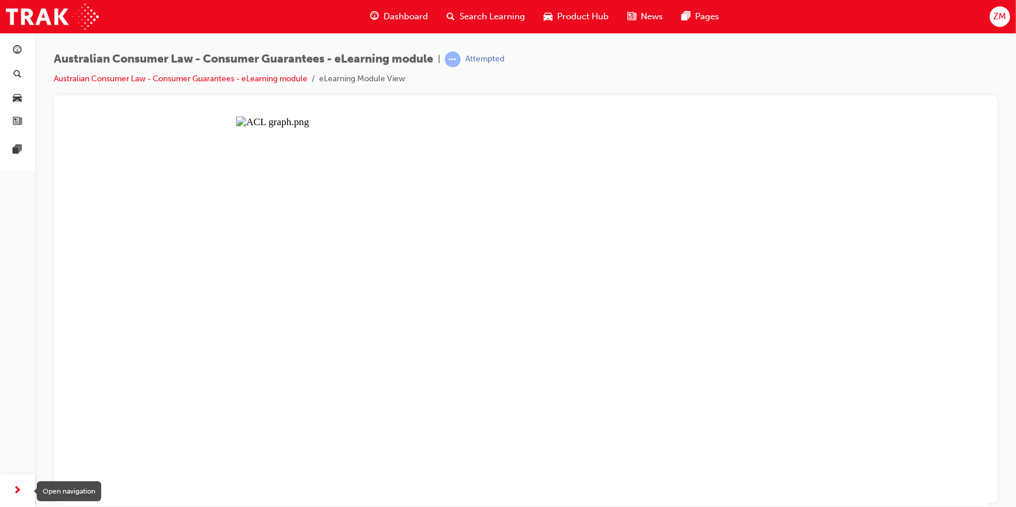
click at [17, 315] on span "next-icon" at bounding box center [17, 491] width 9 height 15
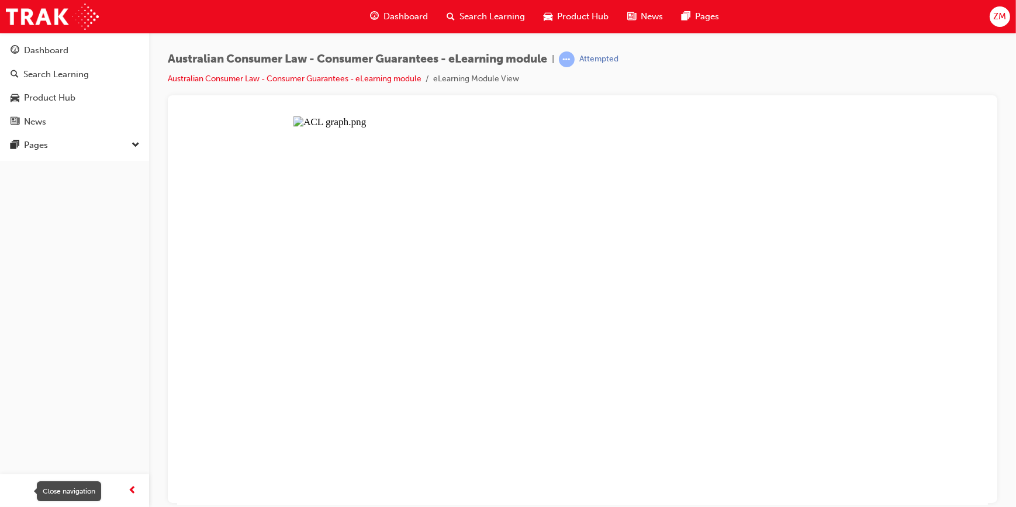
scroll to position [525, 0]
click at [233, 237] on button "Unzoom image" at bounding box center [582, 310] width 811 height 389
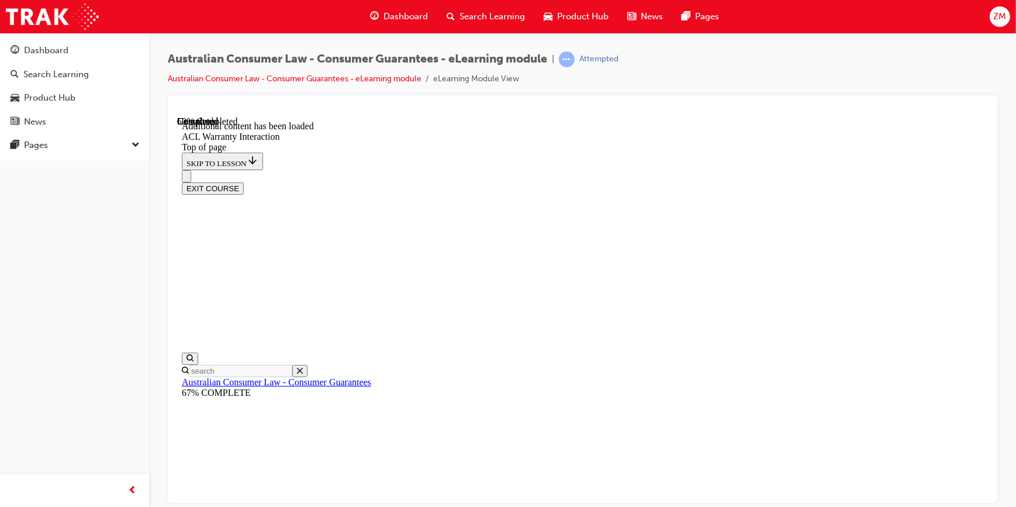
scroll to position [631, 0]
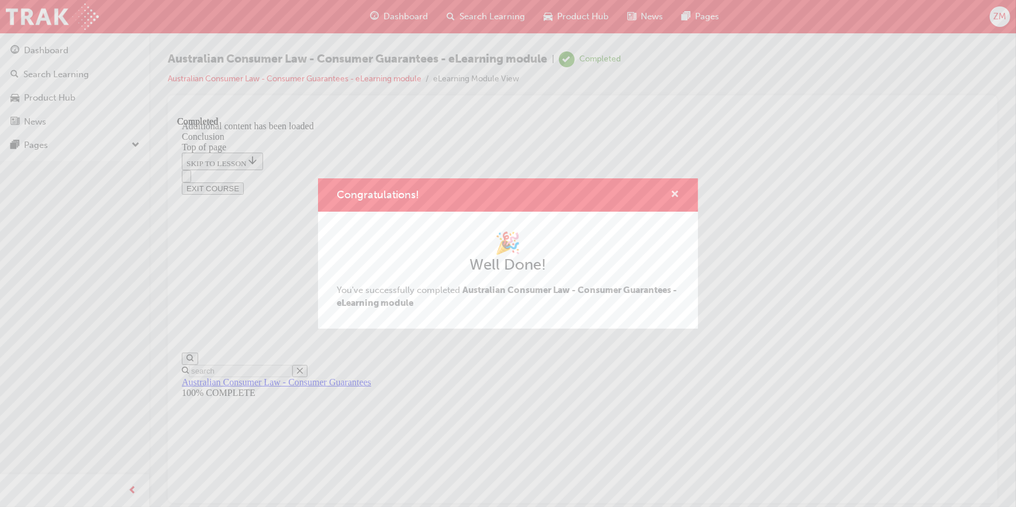
click at [667, 194] on span "cross-icon" at bounding box center [675, 195] width 9 height 11
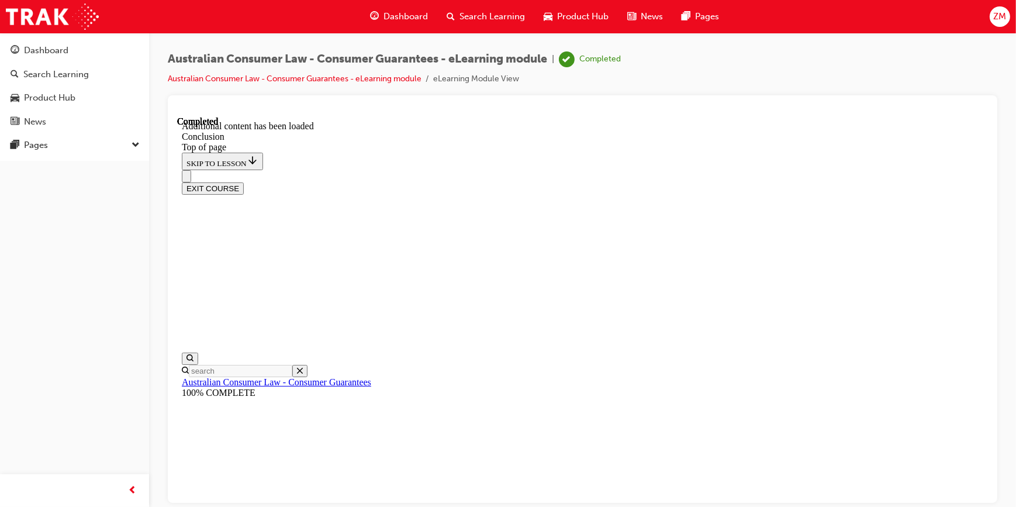
click at [667, 182] on div "EXIT COURSE" at bounding box center [582, 188] width 802 height 12
click at [243, 182] on button "EXIT COURSE" at bounding box center [212, 188] width 62 height 12
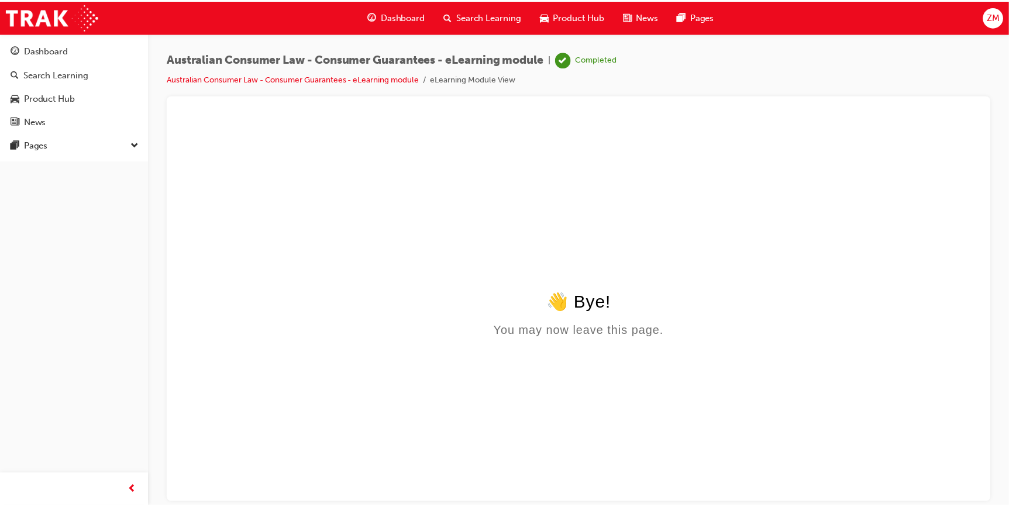
scroll to position [0, 0]
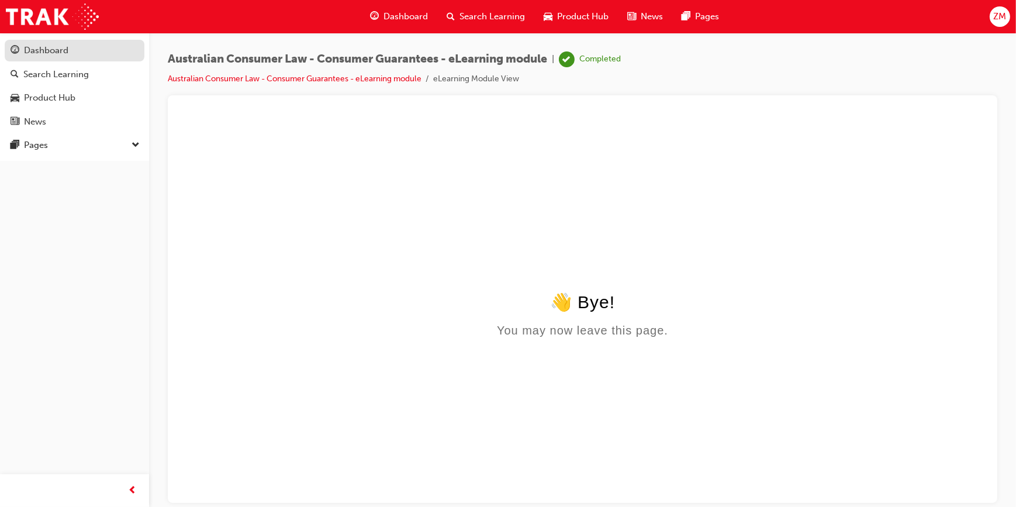
click at [62, 52] on div "Dashboard" at bounding box center [46, 50] width 44 height 13
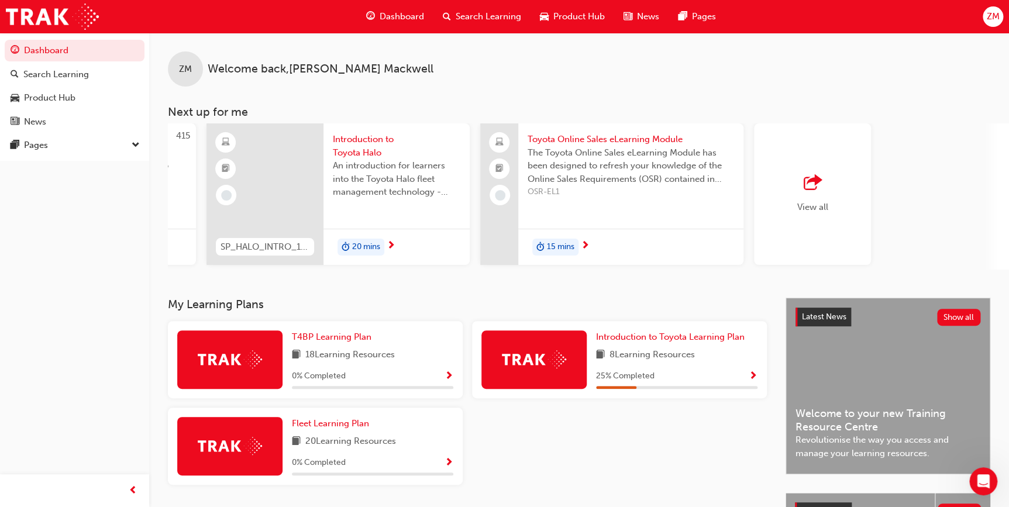
scroll to position [0, 799]
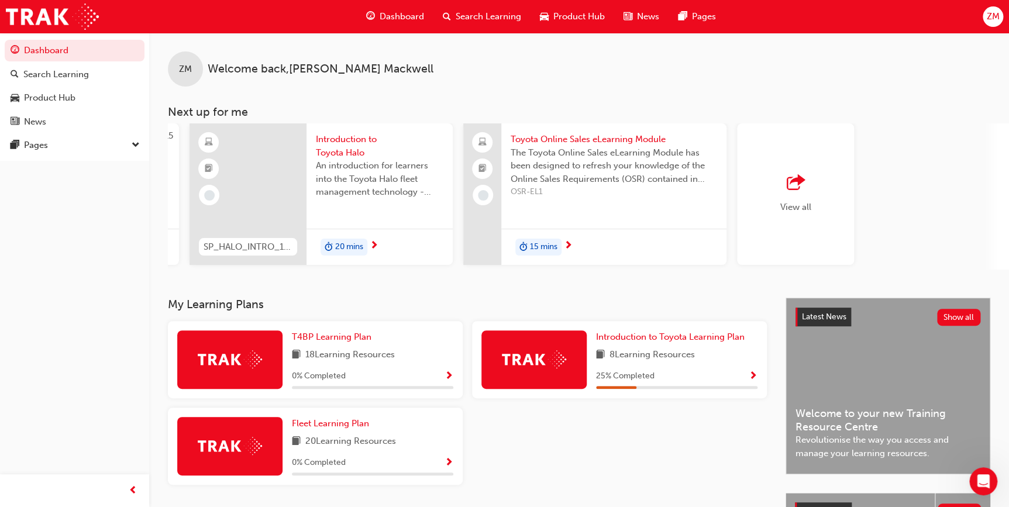
click at [667, 203] on span "View all" at bounding box center [795, 207] width 31 height 11
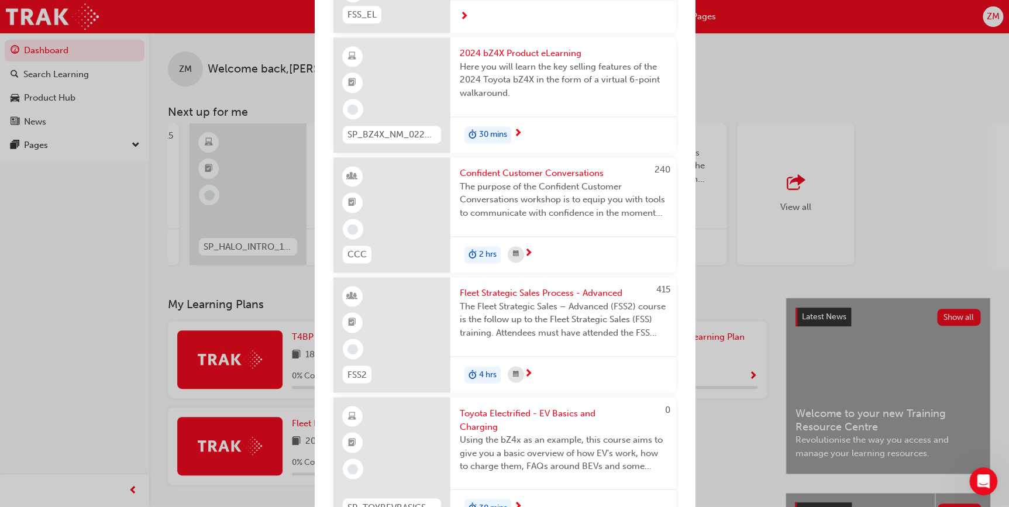
scroll to position [797, 0]
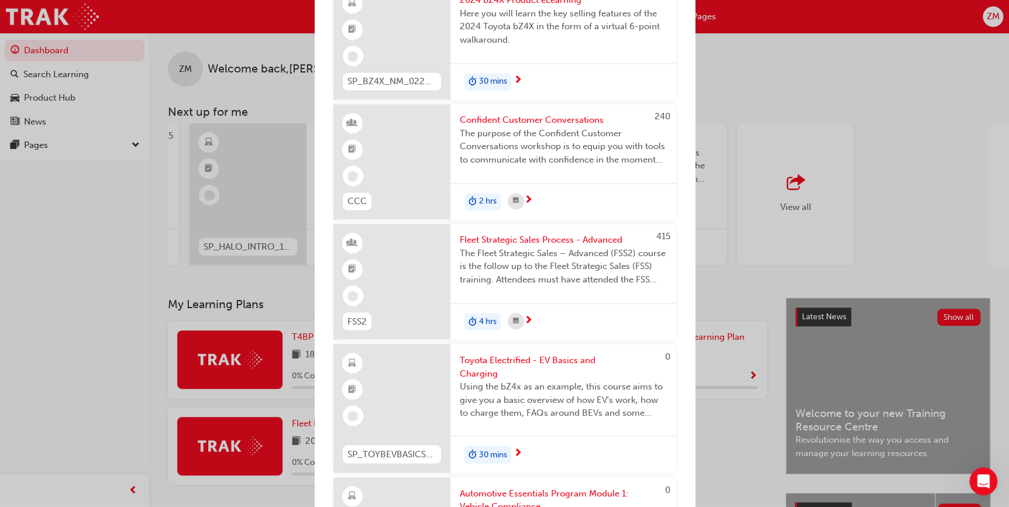
click at [667, 73] on div "Next up for me TFAOL TFA Operating Lease Module The purpose of this module is t…" at bounding box center [504, 253] width 1009 height 507
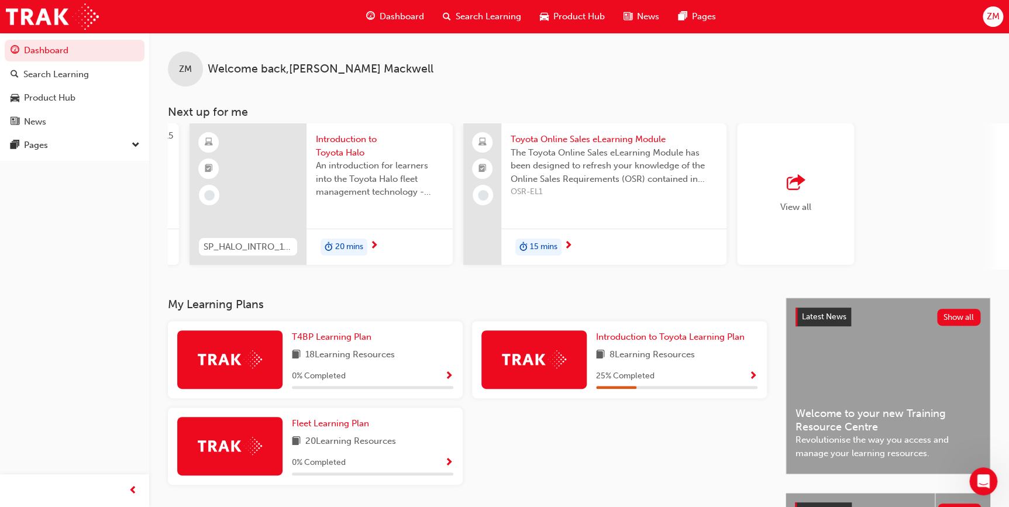
click at [587, 157] on span "The Toyota Online Sales eLearning Module has been designed to refresh your know…" at bounding box center [613, 166] width 206 height 40
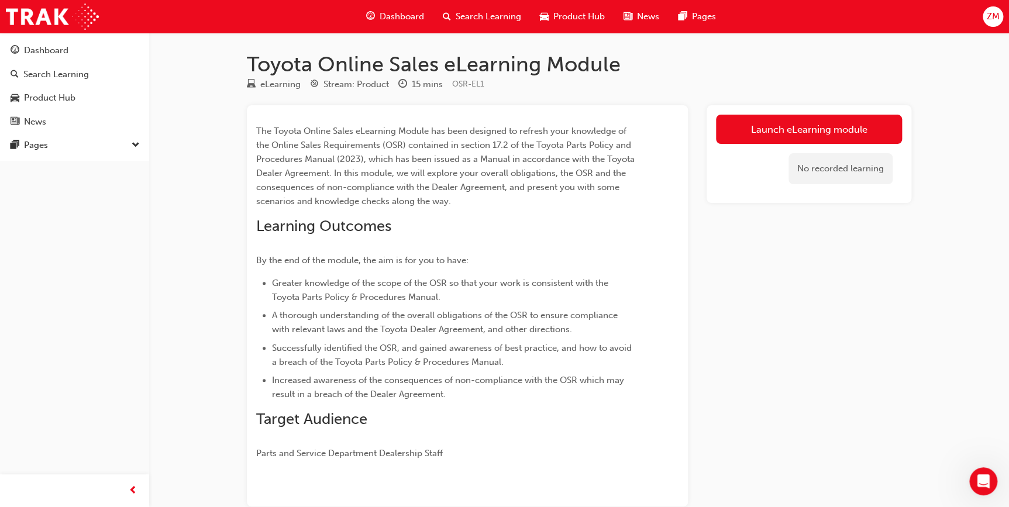
drag, startPoint x: 601, startPoint y: 248, endPoint x: 650, endPoint y: 232, distance: 51.2
drag, startPoint x: 650, startPoint y: 232, endPoint x: 662, endPoint y: 166, distance: 67.3
click at [662, 166] on div "The Toyota Online Sales eLearning Module has been designed to refresh your know…" at bounding box center [467, 288] width 422 height 346
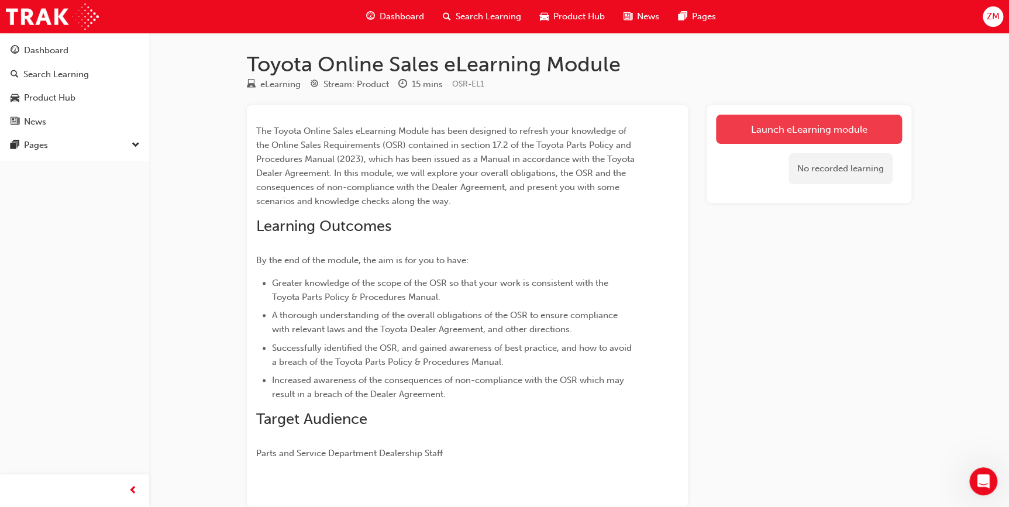
click at [667, 129] on link "Launch eLearning module" at bounding box center [809, 129] width 186 height 29
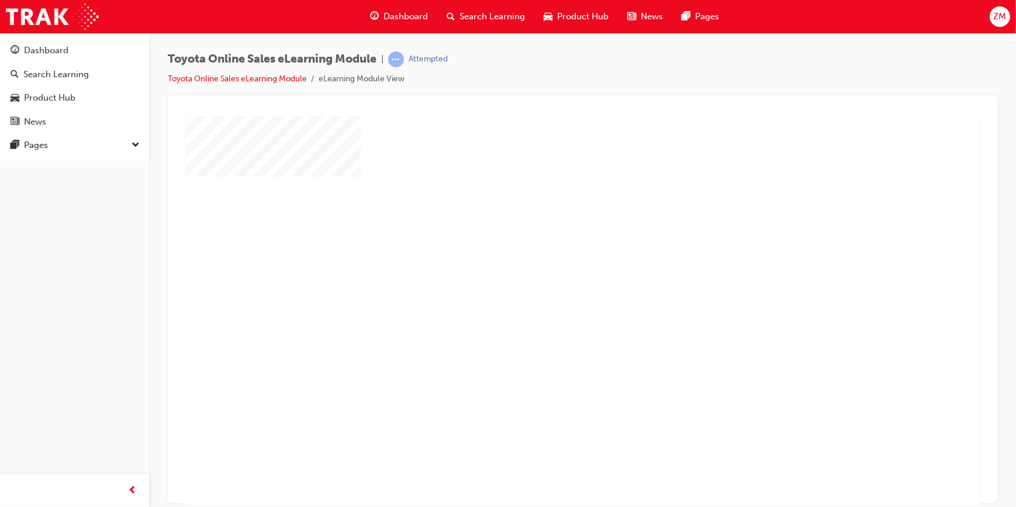
scroll to position [49, 0]
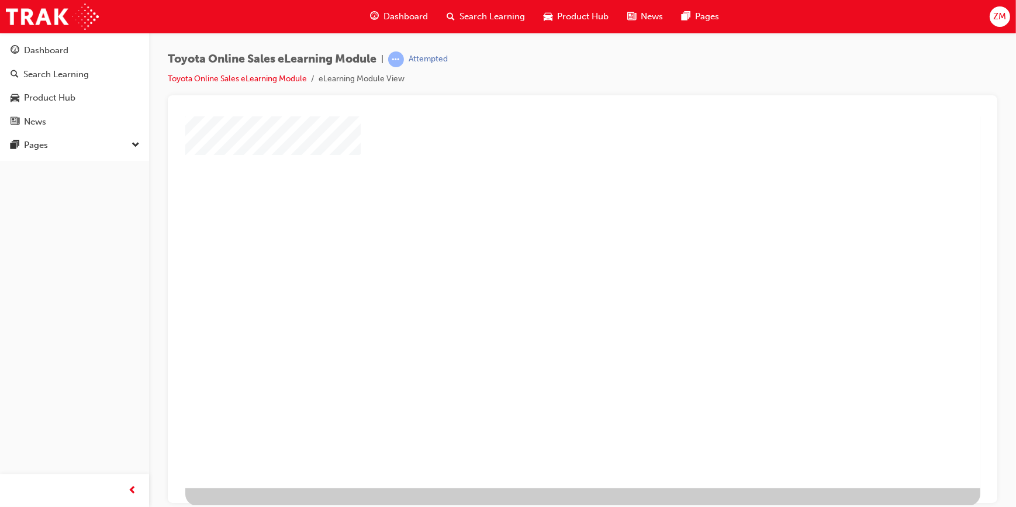
click at [548, 227] on div "play" at bounding box center [548, 227] width 0 height 0
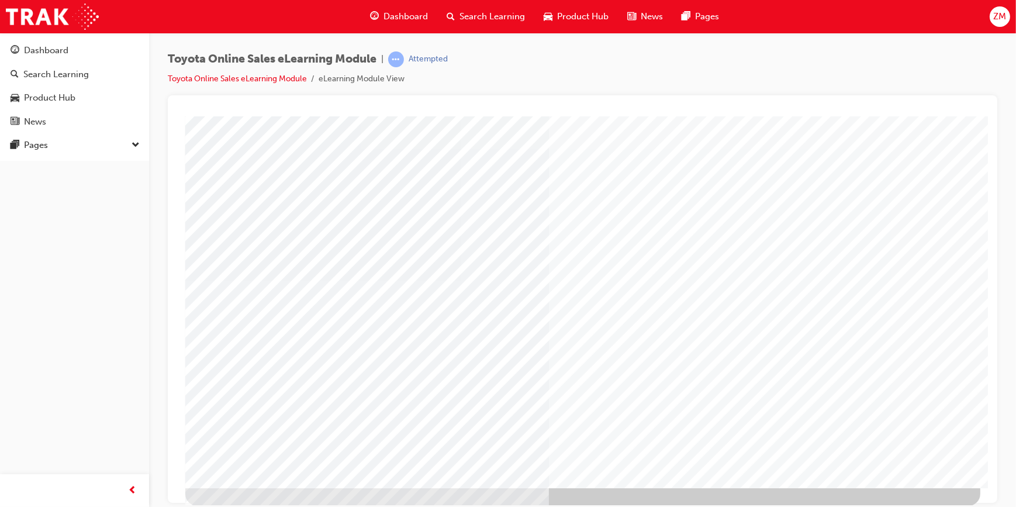
scroll to position [0, 0]
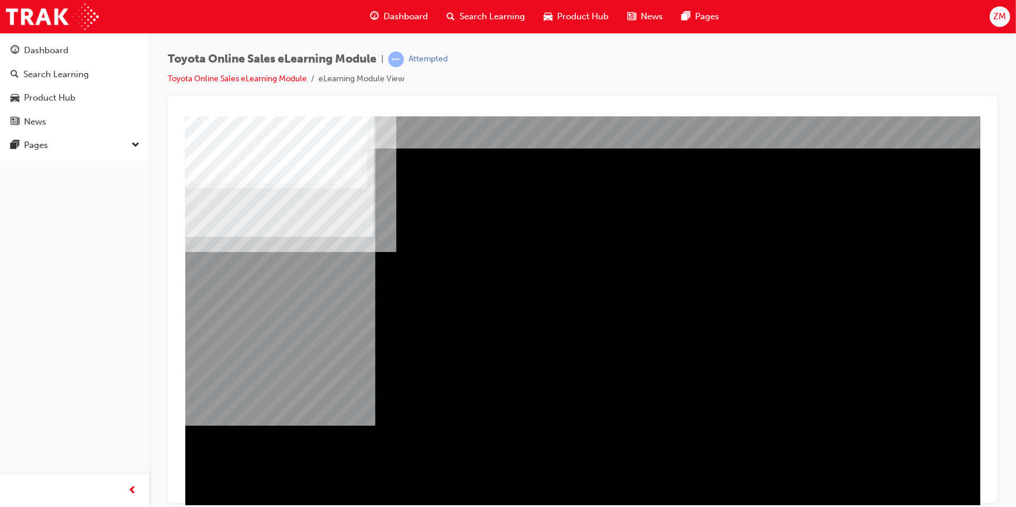
scroll to position [49, 0]
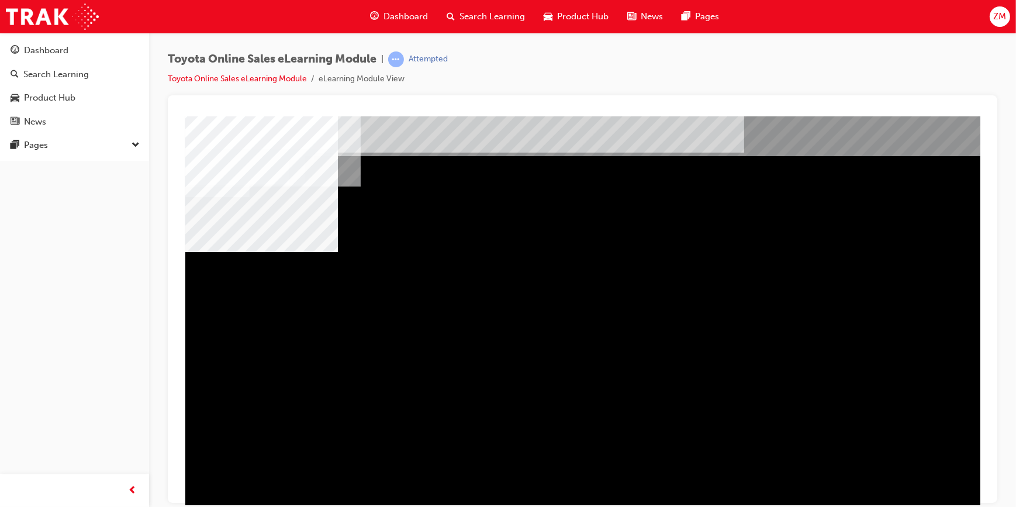
scroll to position [0, 0]
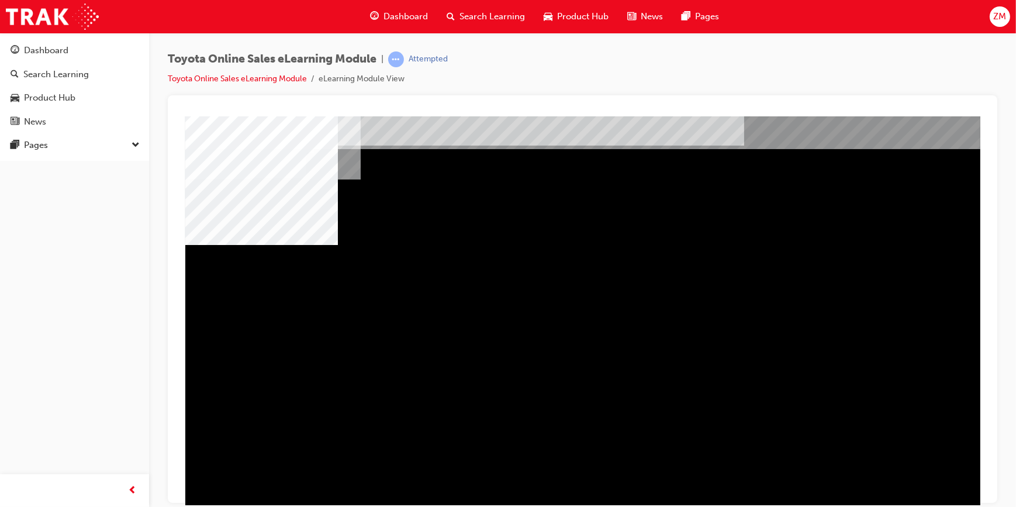
scroll to position [49, 0]
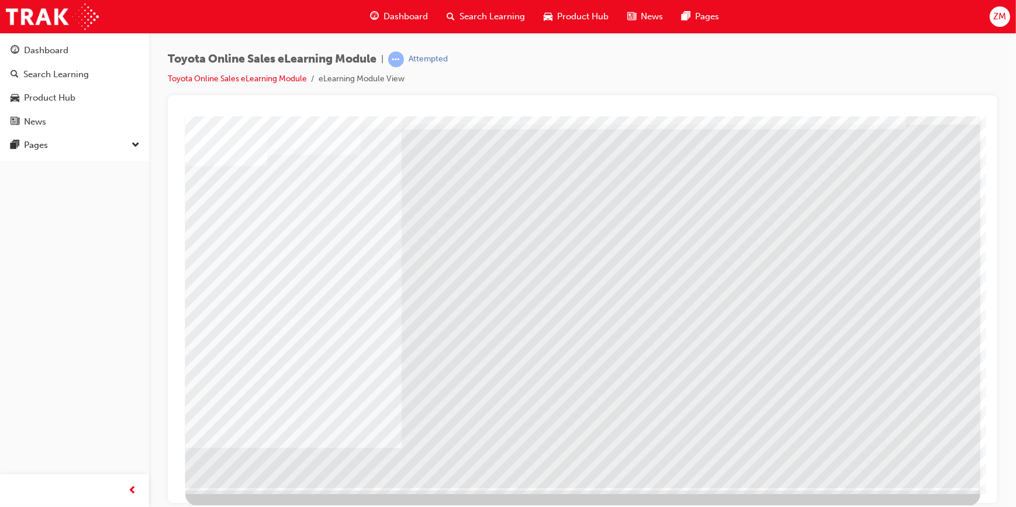
scroll to position [0, 0]
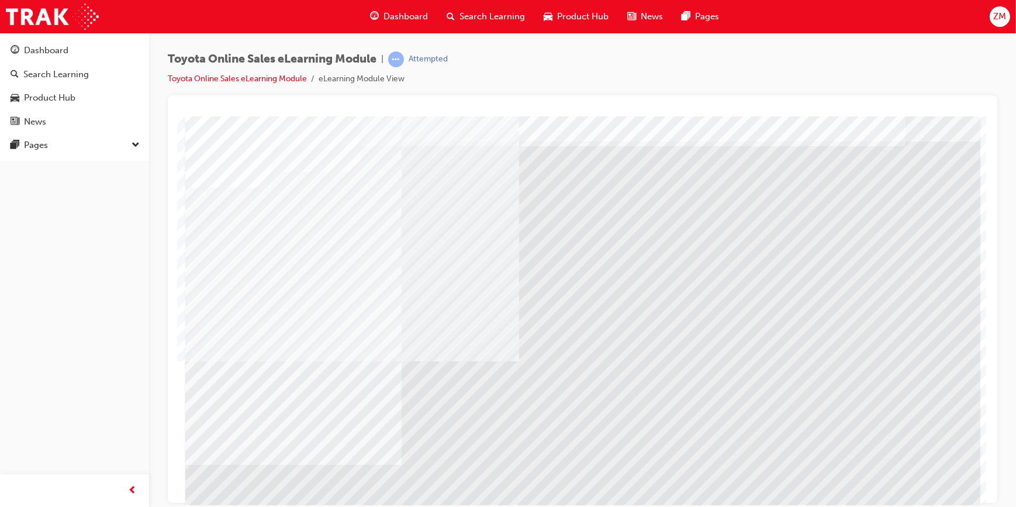
scroll to position [49, 0]
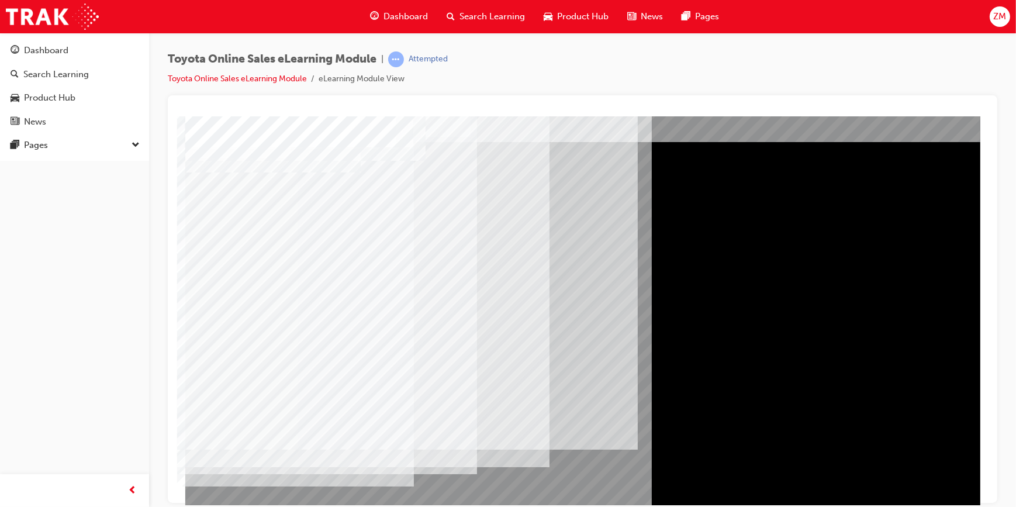
scroll to position [49, 0]
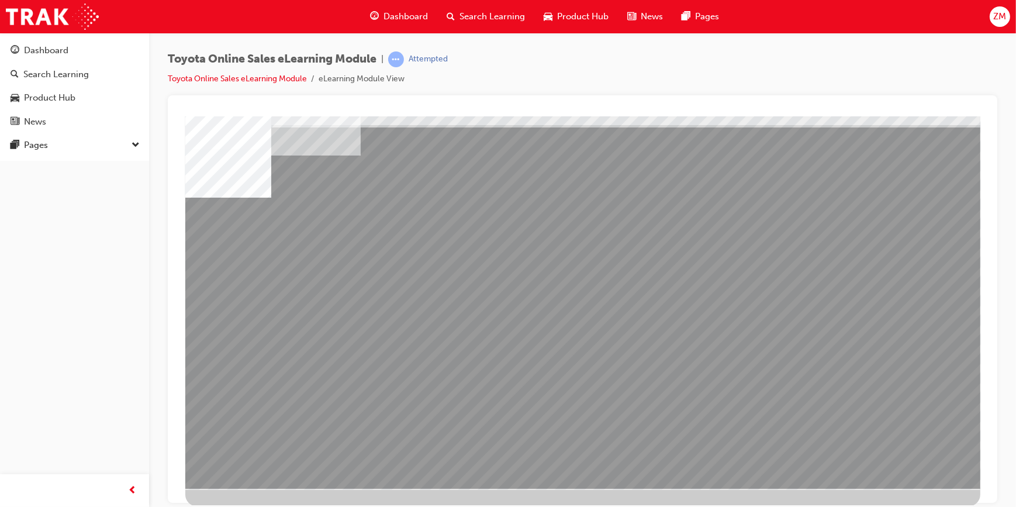
scroll to position [49, 0]
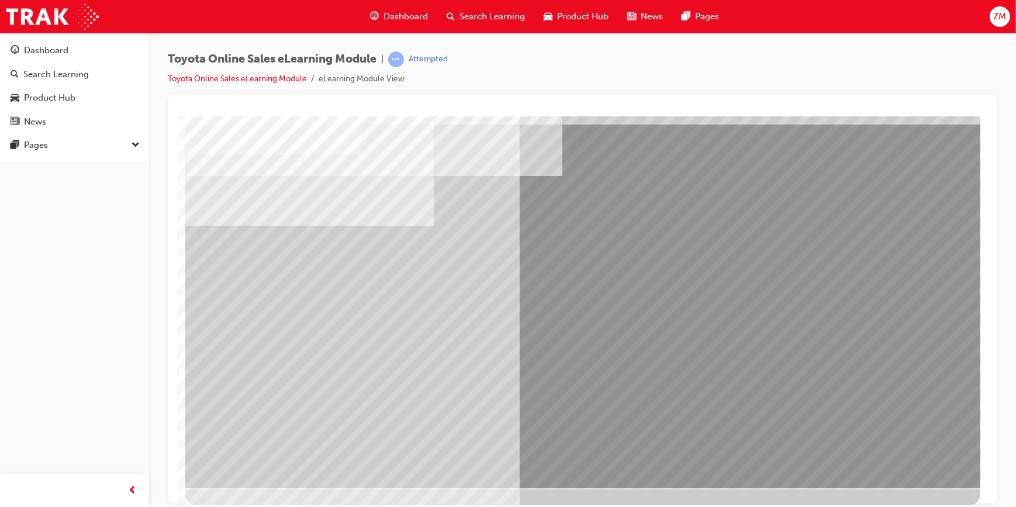
scroll to position [0, 0]
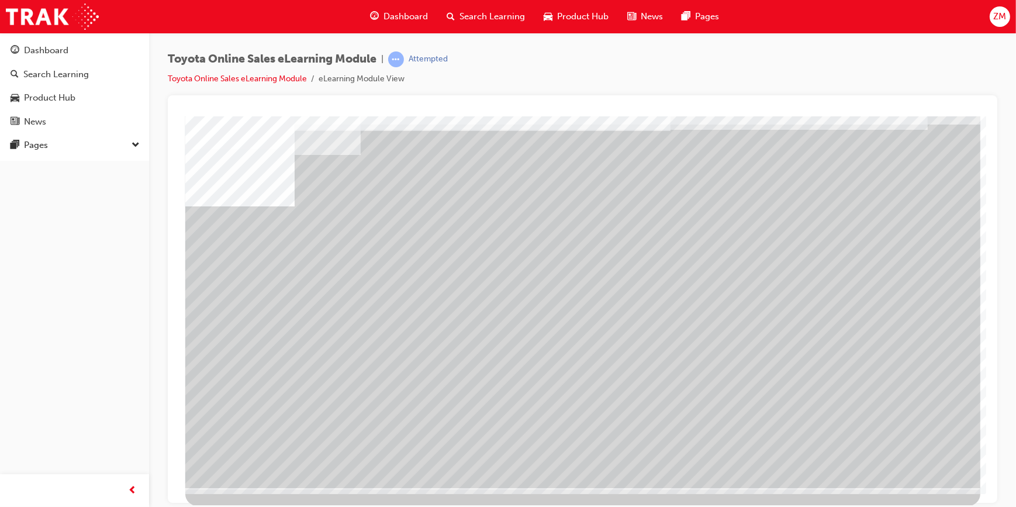
scroll to position [0, 0]
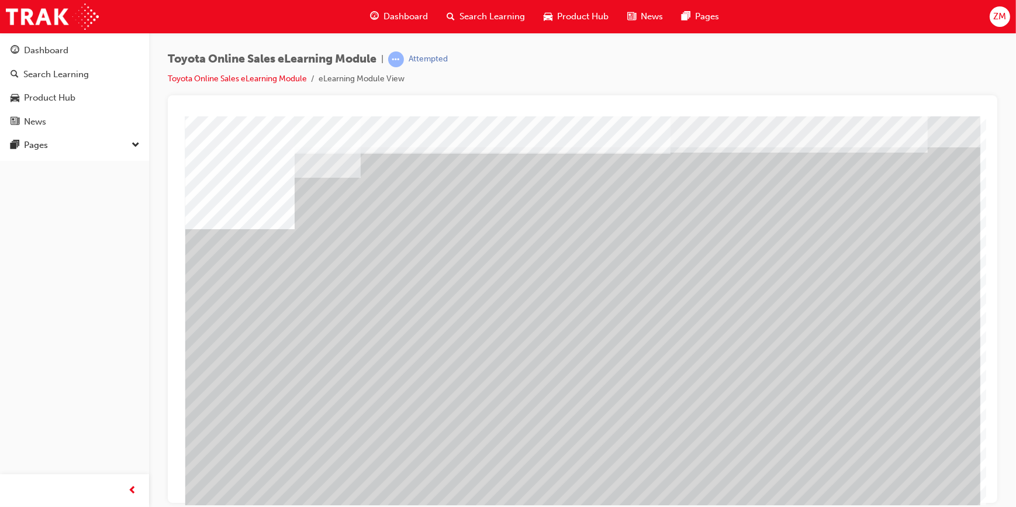
scroll to position [49, 0]
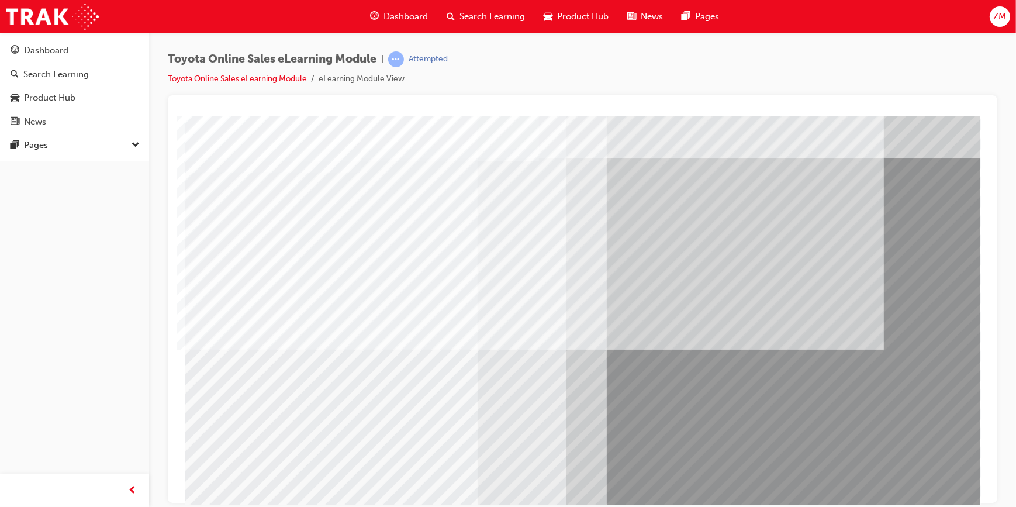
scroll to position [49, 0]
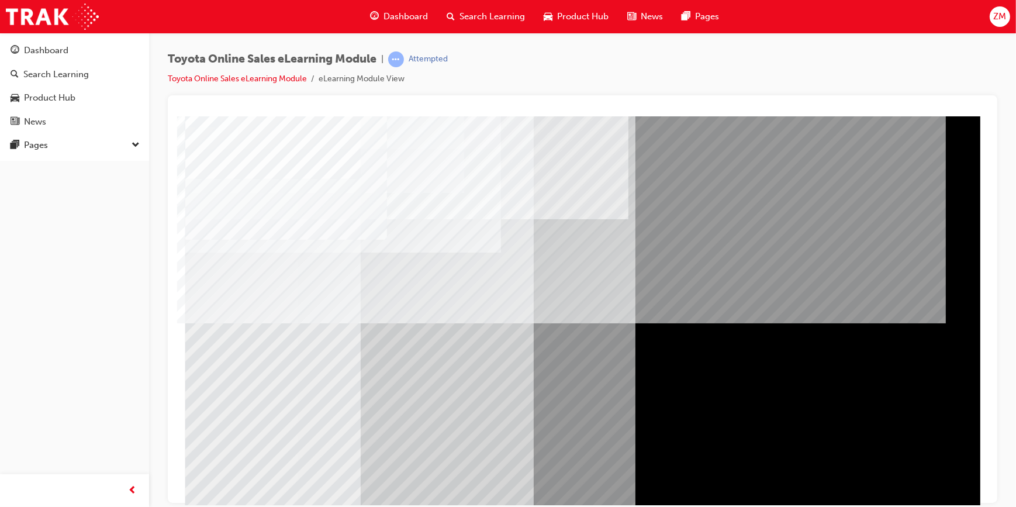
scroll to position [49, 0]
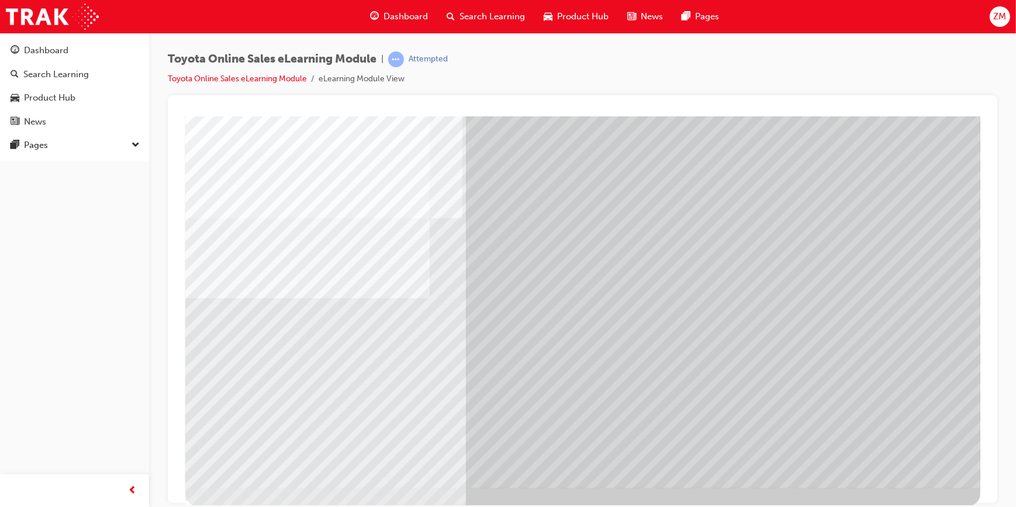
scroll to position [0, 0]
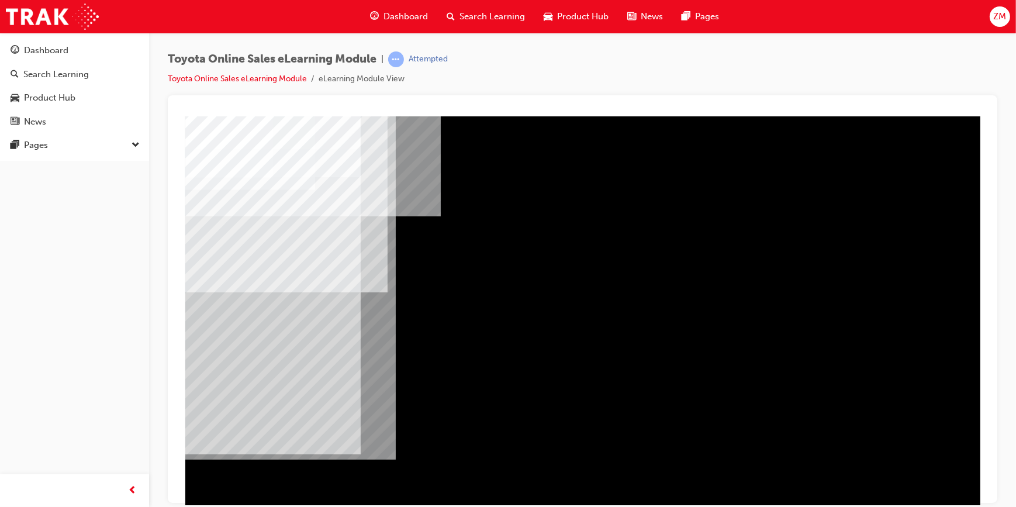
scroll to position [49, 0]
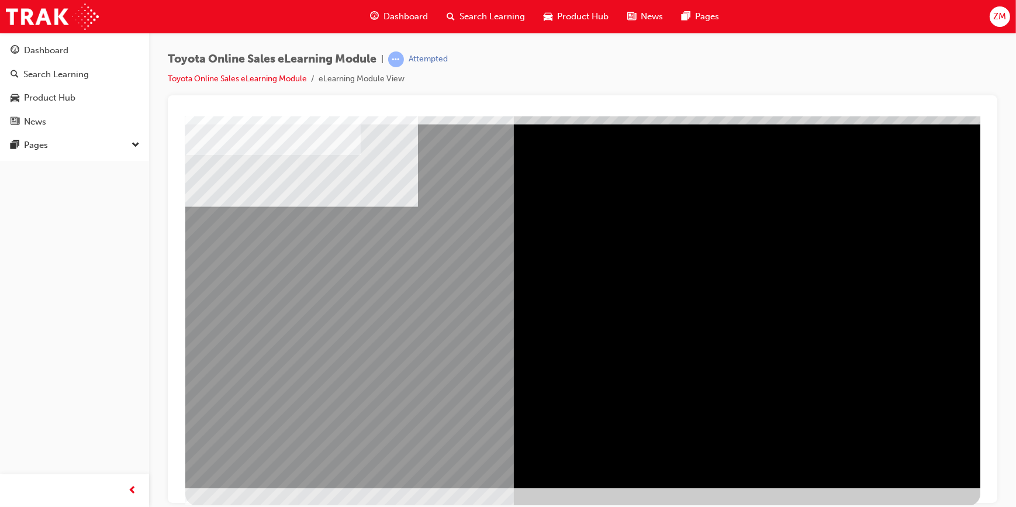
scroll to position [0, 0]
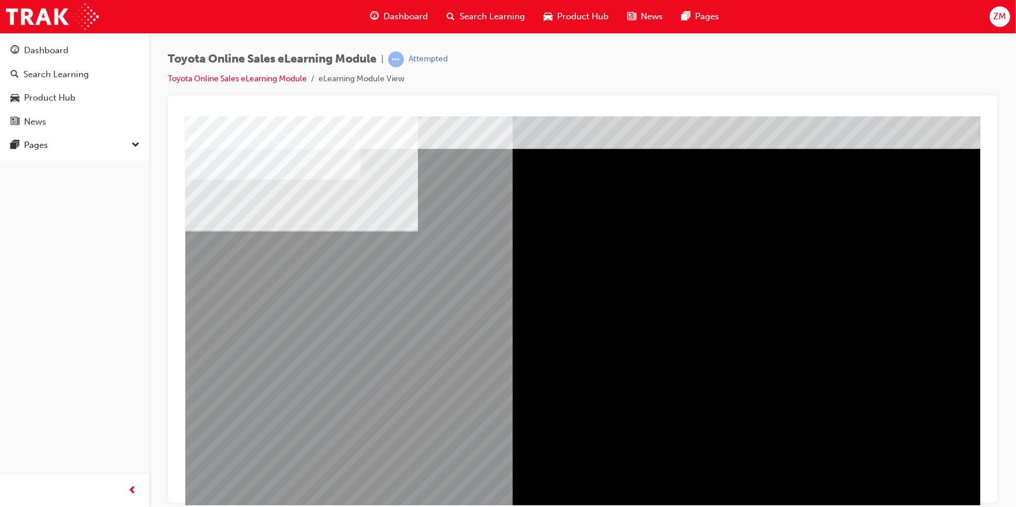
scroll to position [49, 0]
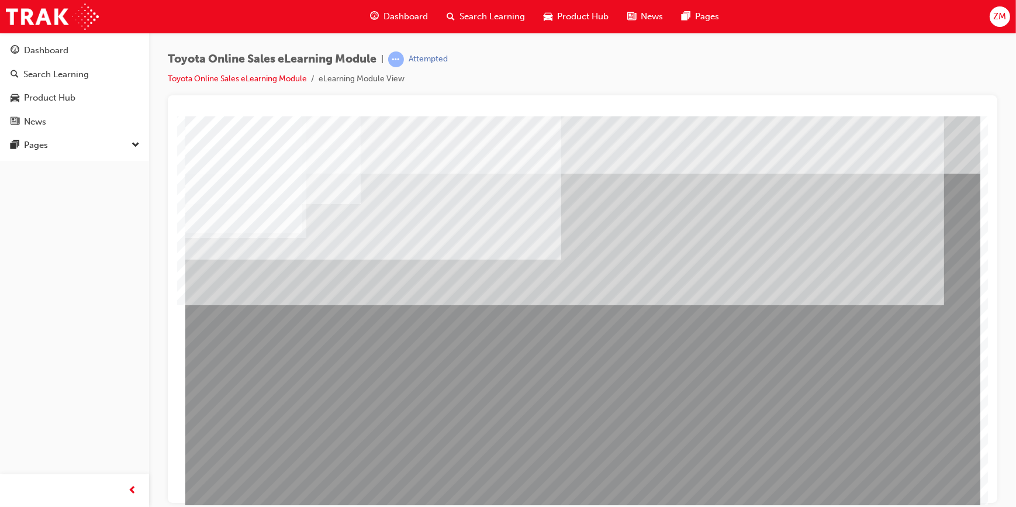
drag, startPoint x: 353, startPoint y: 388, endPoint x: 363, endPoint y: 395, distance: 12.5
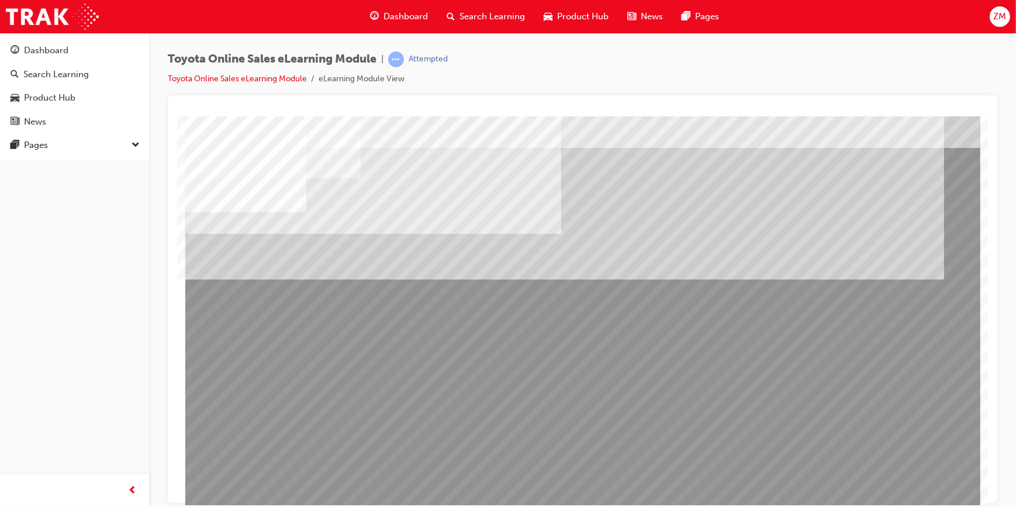
scroll to position [49, 0]
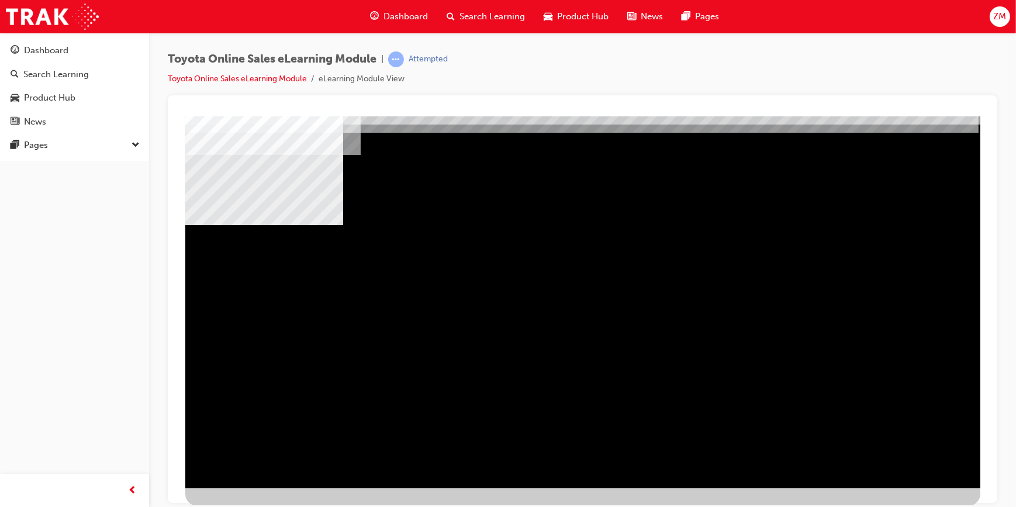
scroll to position [0, 0]
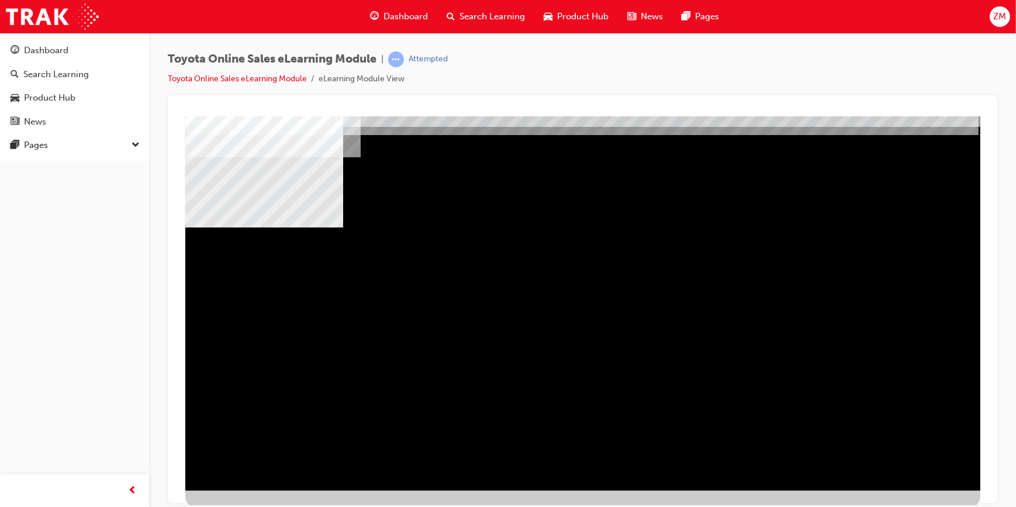
scroll to position [49, 0]
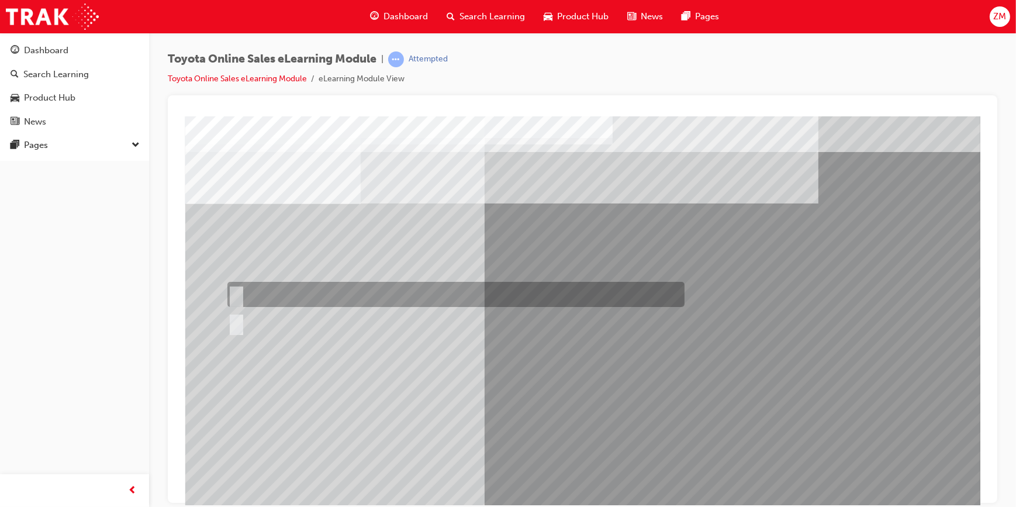
click at [285, 294] on div at bounding box center [452, 294] width 457 height 25
radio input "true"
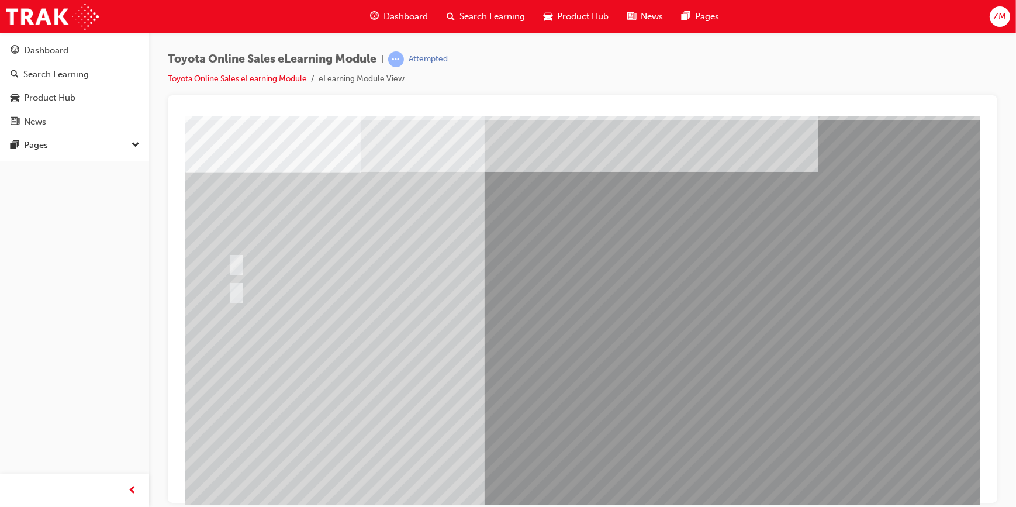
scroll to position [49, 0]
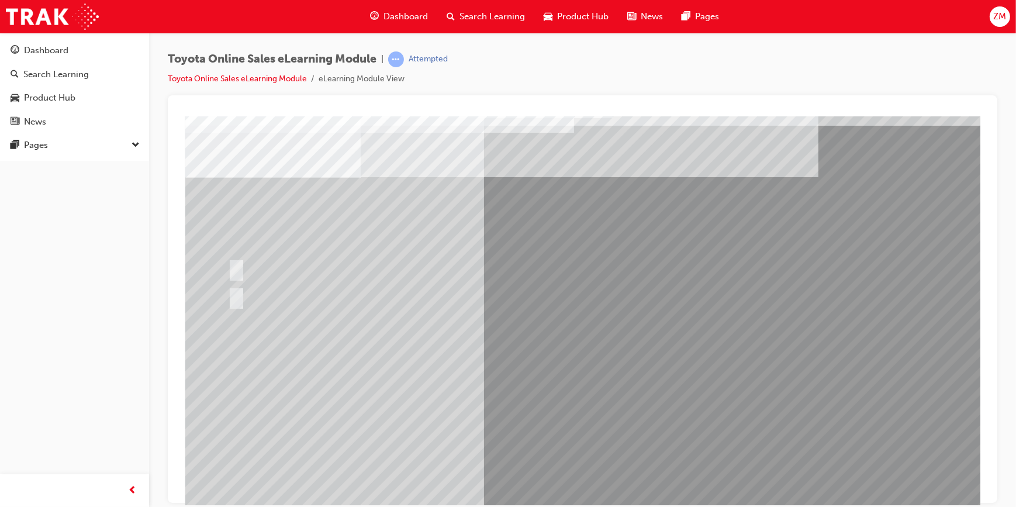
scroll to position [49, 0]
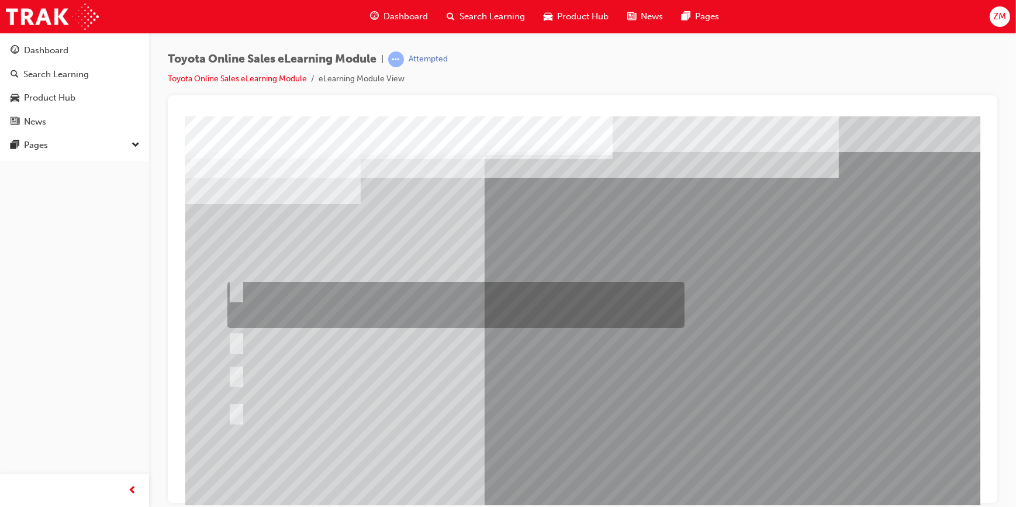
click at [301, 299] on div at bounding box center [452, 305] width 457 height 46
radio input "true"
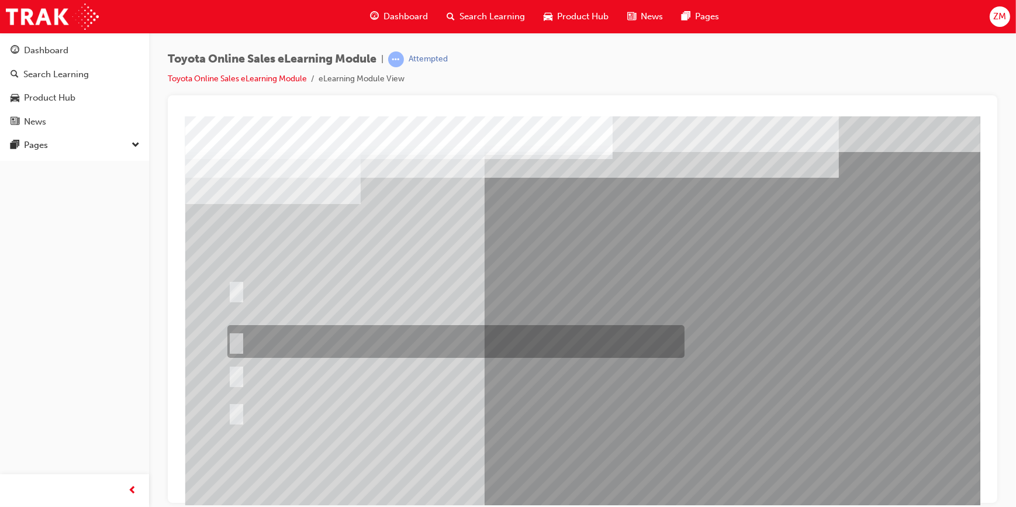
click at [237, 315] on input "It must have “Official Toyota online store” in the name." at bounding box center [233, 341] width 13 height 13
radio input "true"
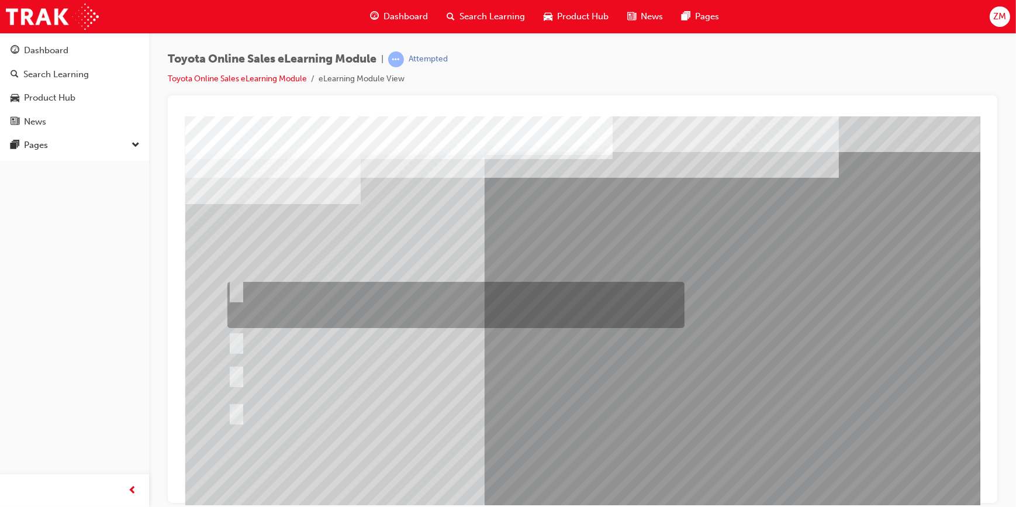
click at [289, 313] on div at bounding box center [452, 305] width 457 height 46
radio input "true"
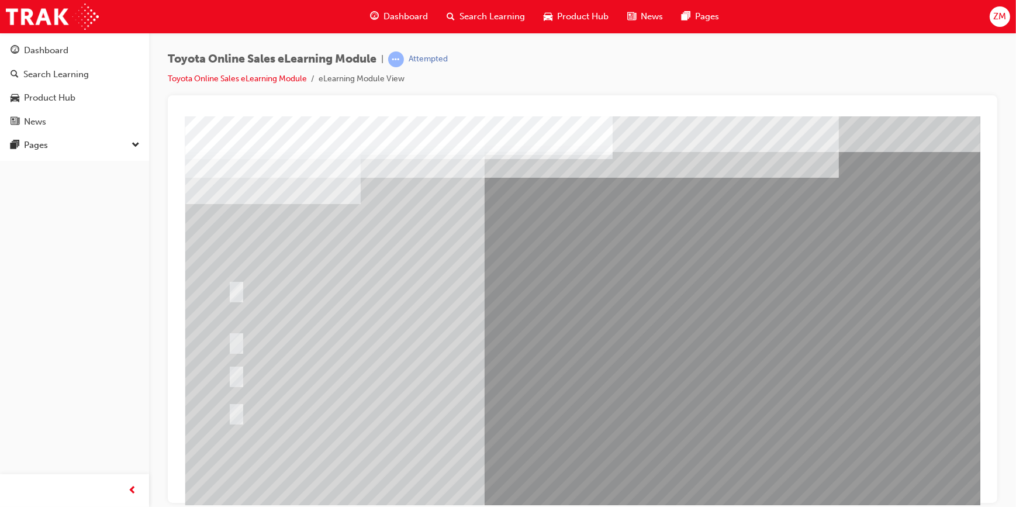
click at [335, 315] on div at bounding box center [452, 375] width 457 height 42
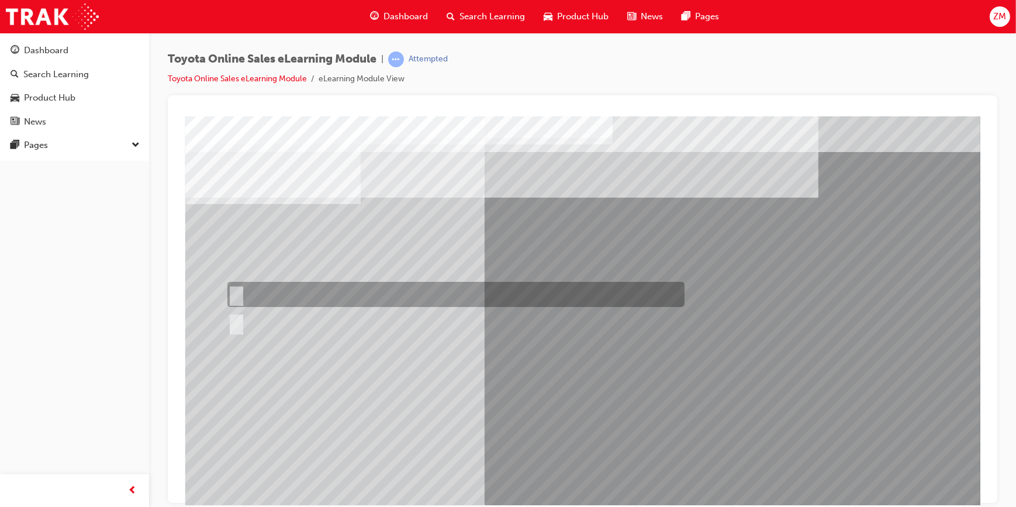
click at [264, 296] on div at bounding box center [452, 294] width 457 height 25
radio input "true"
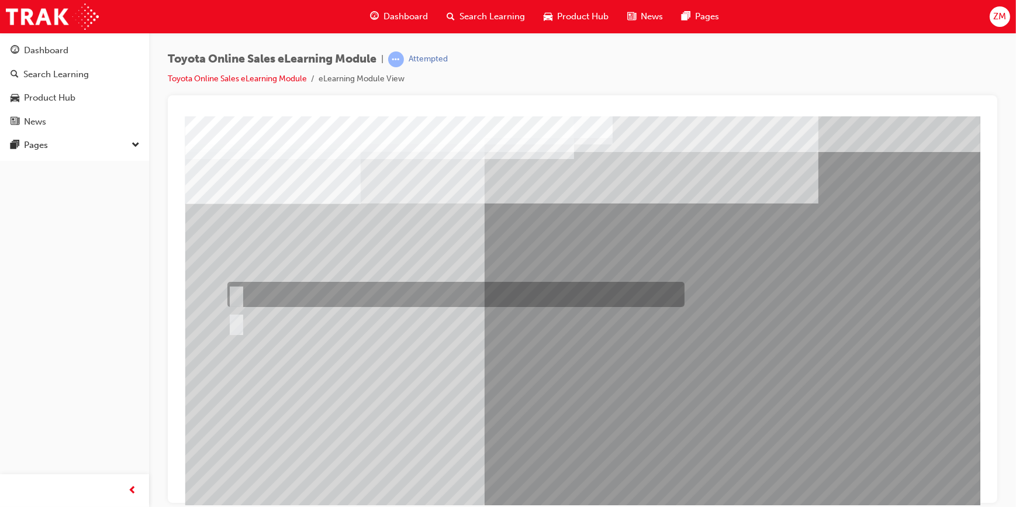
click at [313, 288] on div at bounding box center [452, 294] width 457 height 25
radio input "true"
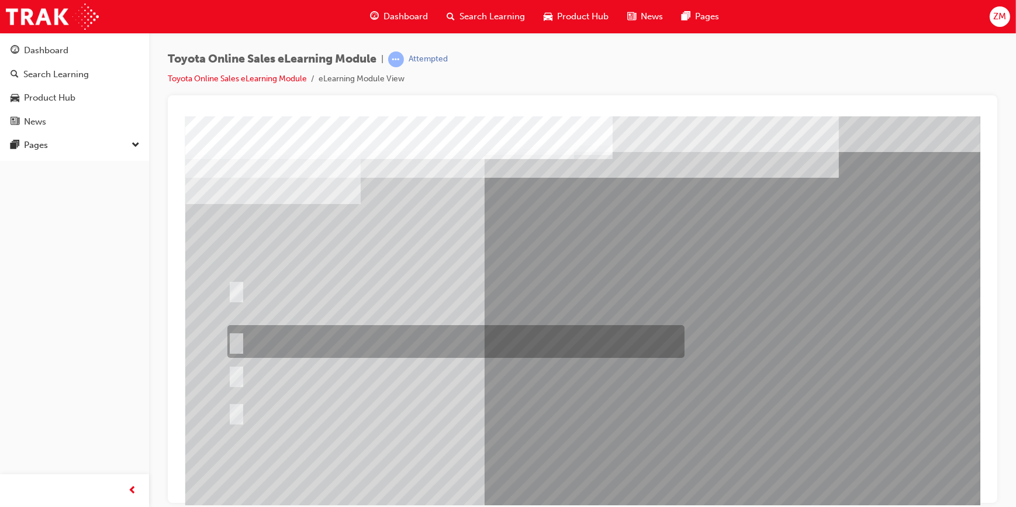
click at [438, 315] on div at bounding box center [452, 341] width 457 height 33
radio input "true"
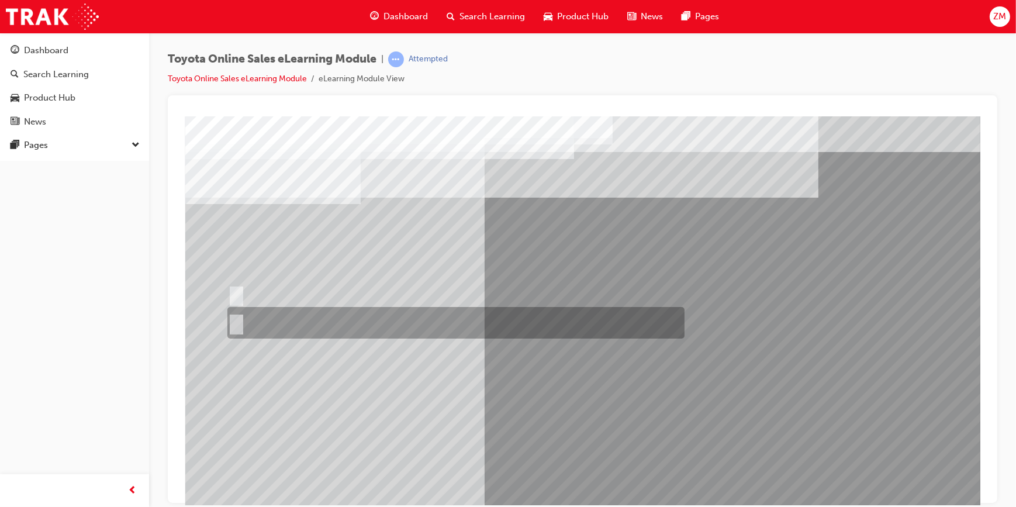
click at [318, 315] on div at bounding box center [452, 323] width 457 height 32
radio input "true"
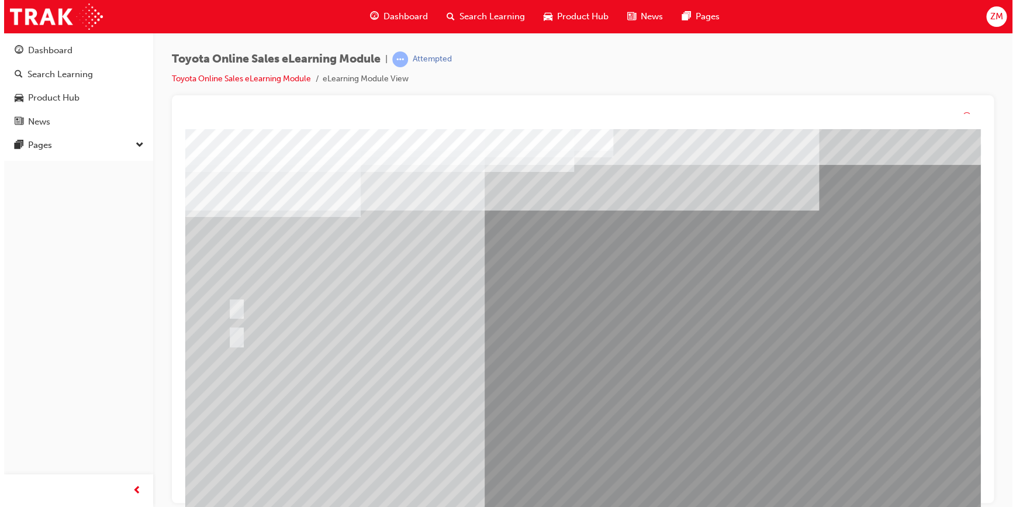
drag, startPoint x: 532, startPoint y: 439, endPoint x: 529, endPoint y: 450, distance: 12.1
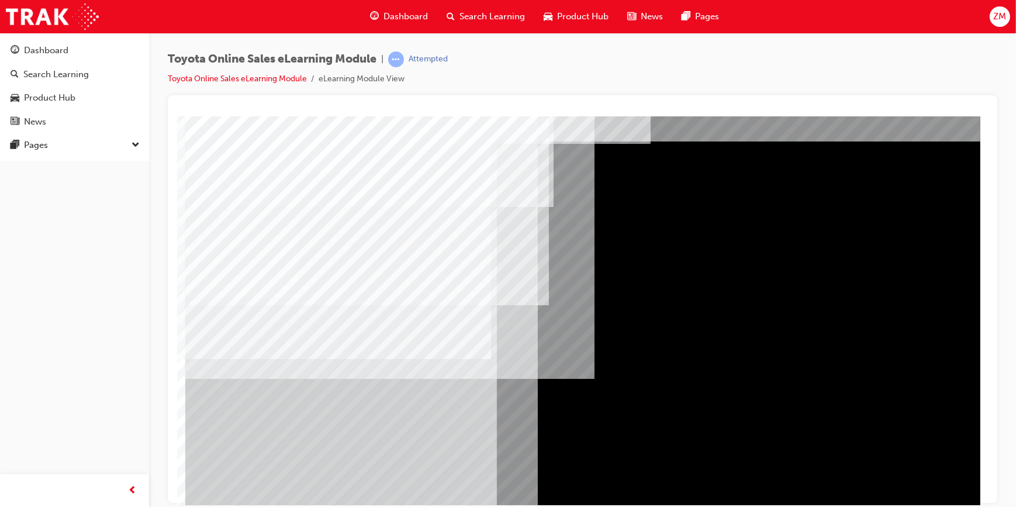
scroll to position [49, 0]
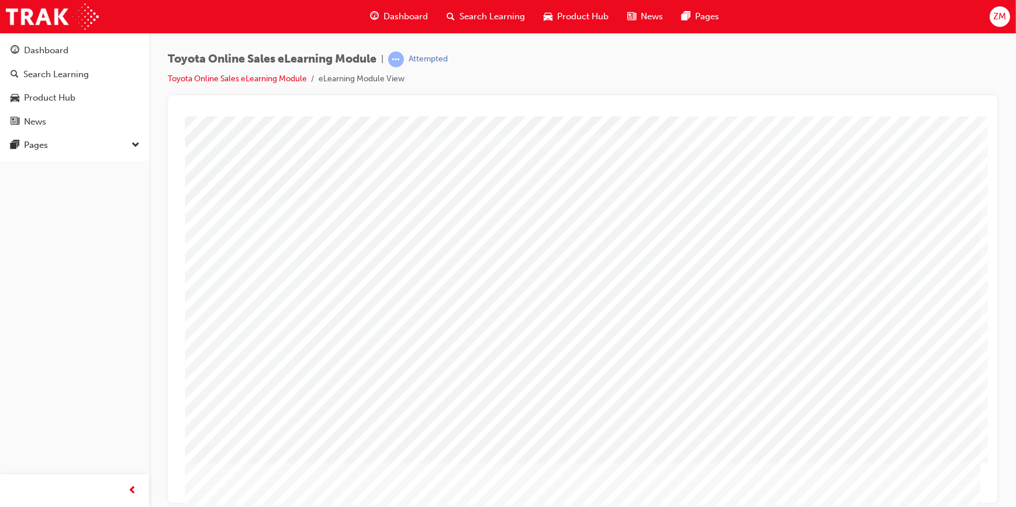
scroll to position [0, 0]
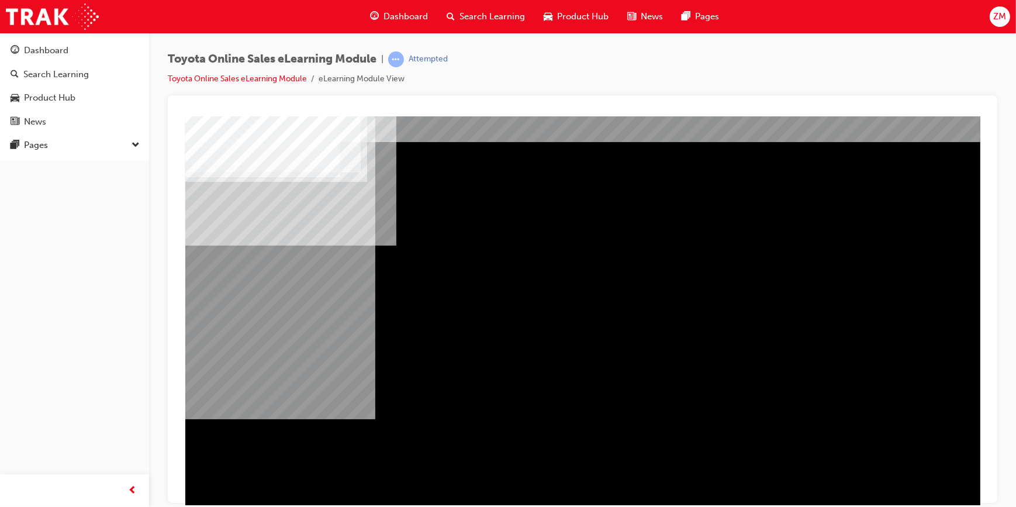
scroll to position [49, 0]
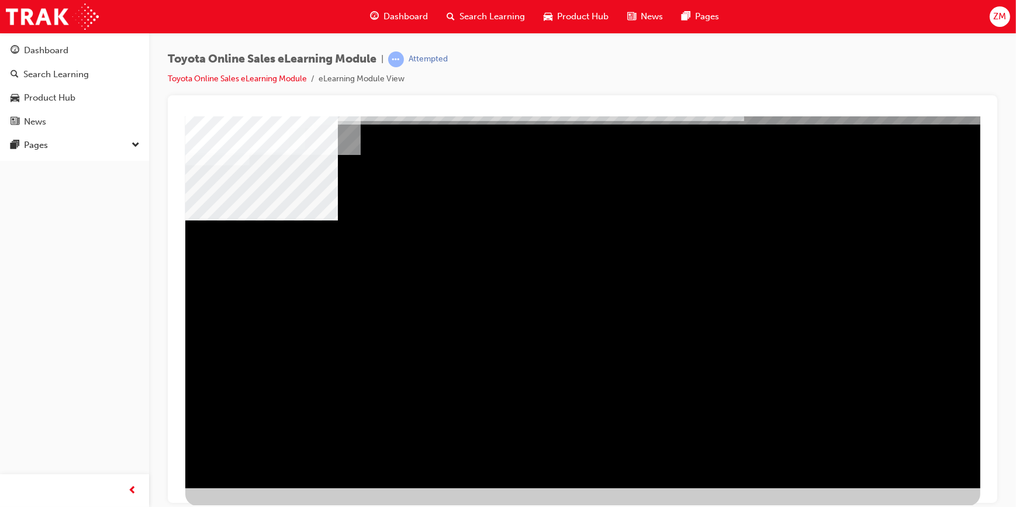
drag, startPoint x: 384, startPoint y: 306, endPoint x: 409, endPoint y: 306, distance: 25.1
drag, startPoint x: 701, startPoint y: 305, endPoint x: 747, endPoint y: 302, distance: 46.3
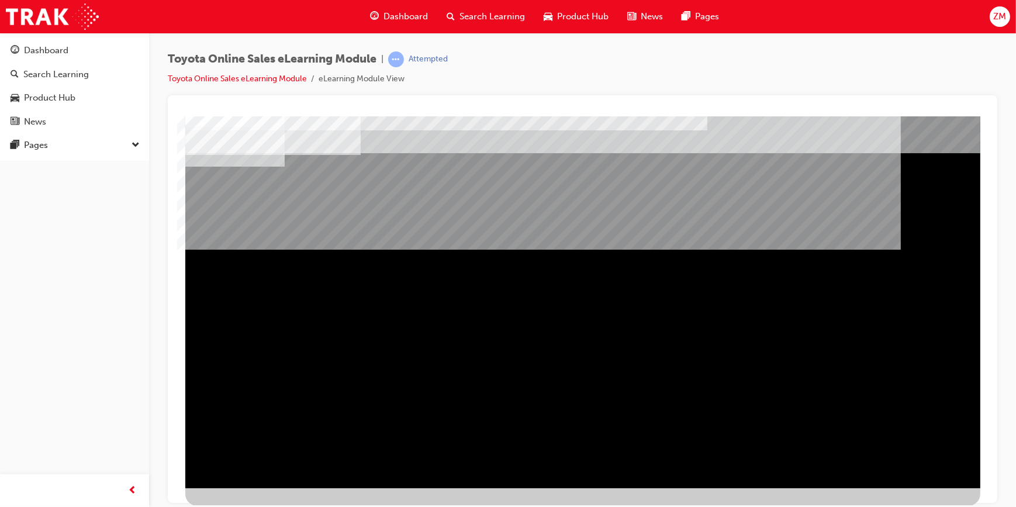
scroll to position [0, 0]
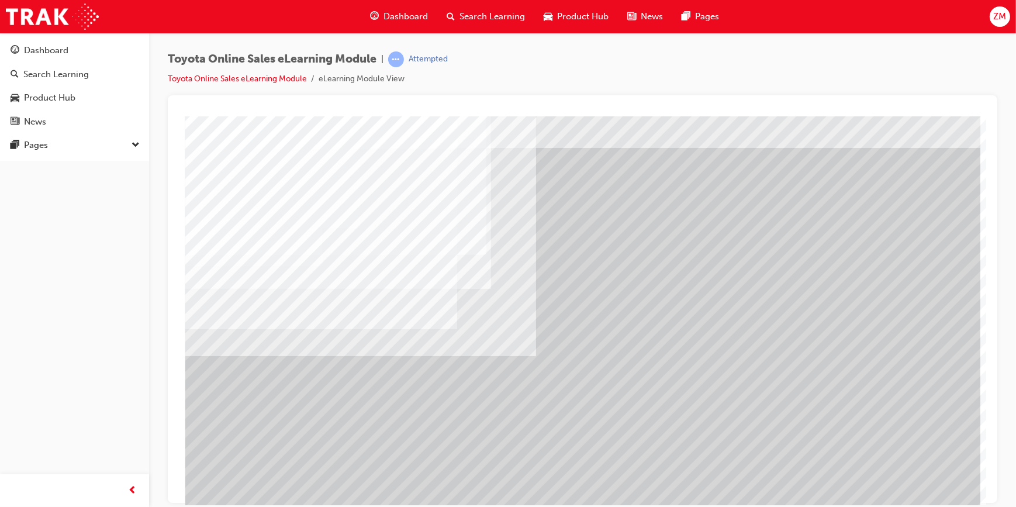
scroll to position [49, 0]
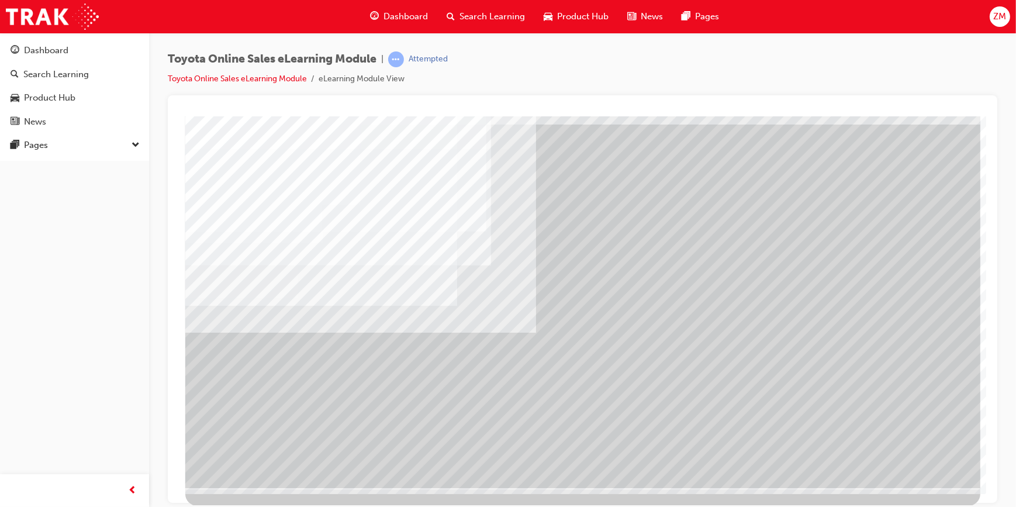
drag, startPoint x: 784, startPoint y: 296, endPoint x: 796, endPoint y: 304, distance: 14.8
click at [667, 296] on div "multistate" at bounding box center [582, 277] width 795 height 421
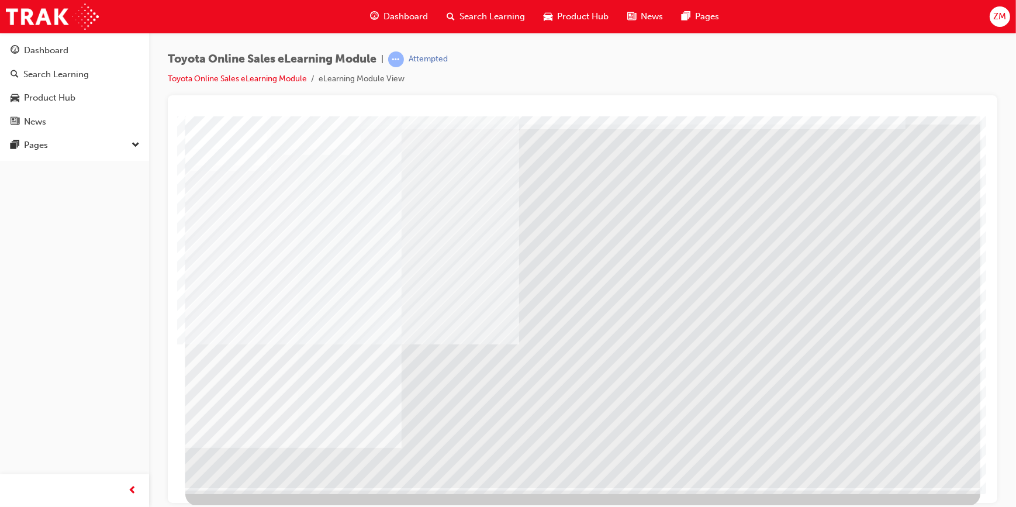
drag, startPoint x: 357, startPoint y: 343, endPoint x: 314, endPoint y: 334, distance: 44.3
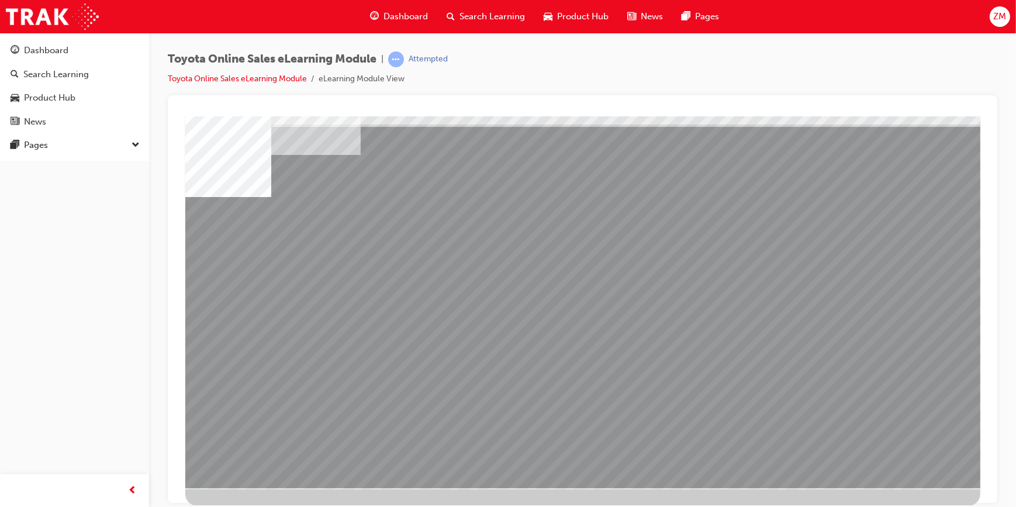
scroll to position [0, 0]
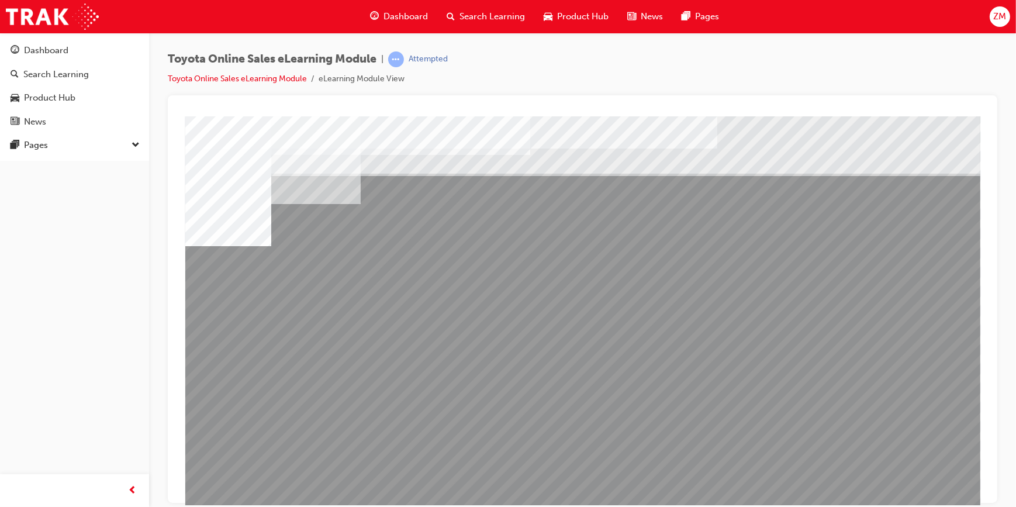
drag, startPoint x: 805, startPoint y: 412, endPoint x: 811, endPoint y: 409, distance: 6.5
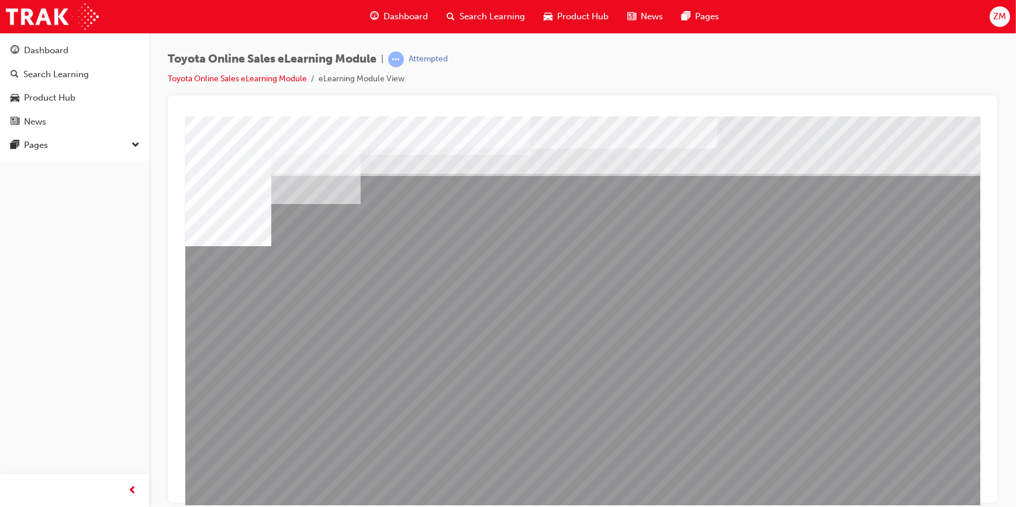
drag, startPoint x: 890, startPoint y: 499, endPoint x: 882, endPoint y: 496, distance: 8.9
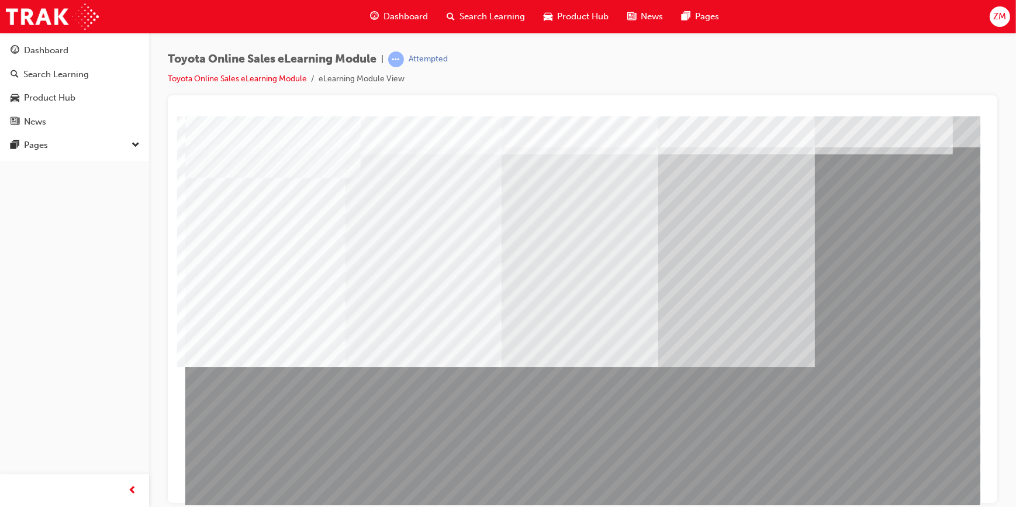
scroll to position [49, 0]
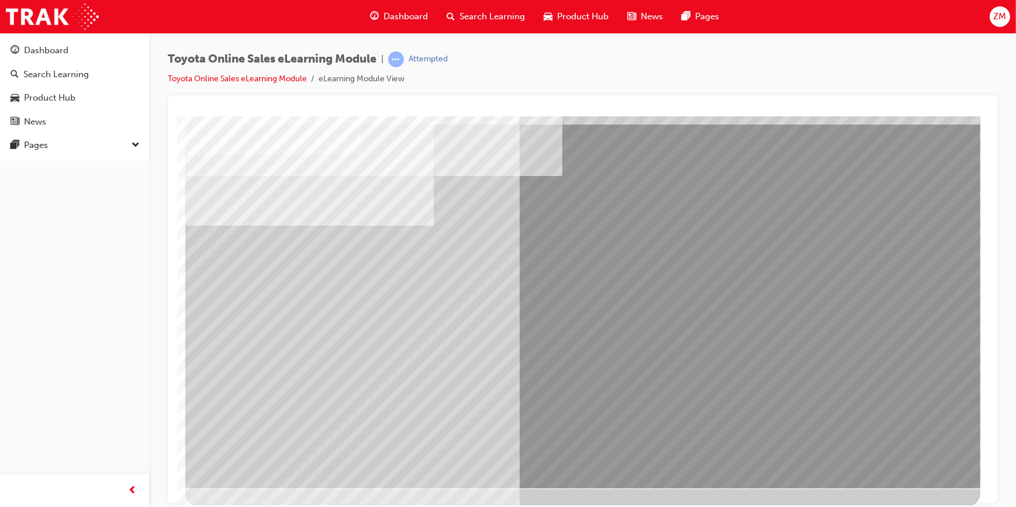
scroll to position [0, 0]
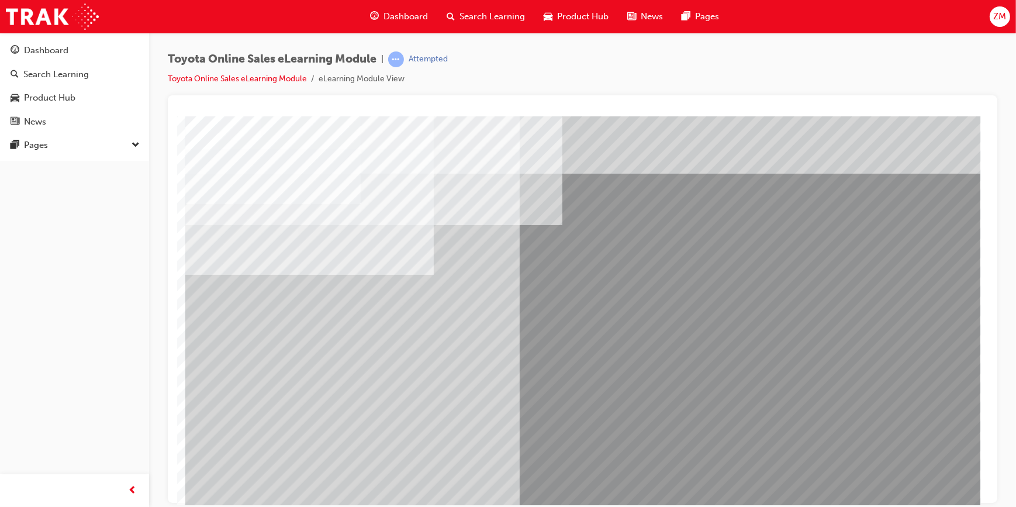
drag, startPoint x: 277, startPoint y: 319, endPoint x: 430, endPoint y: 330, distance: 153.6
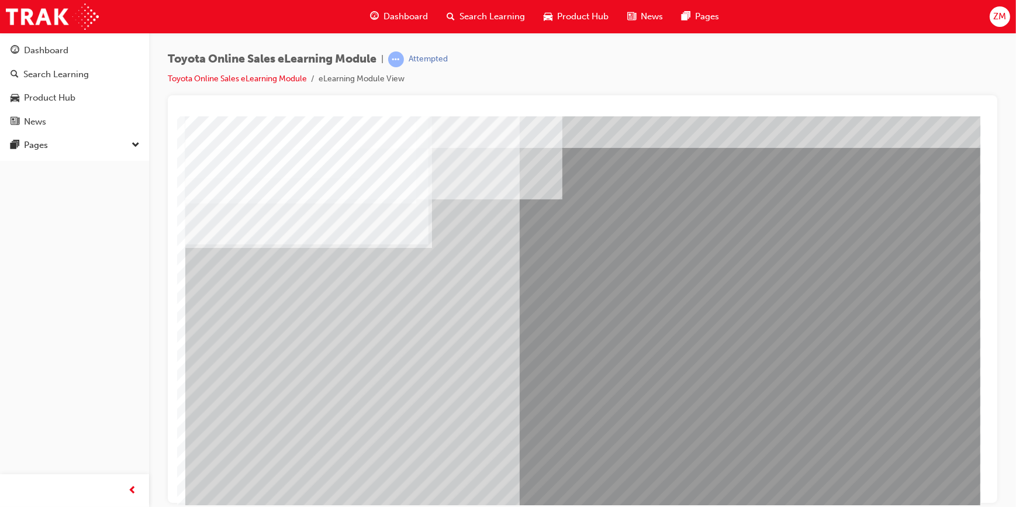
scroll to position [49, 0]
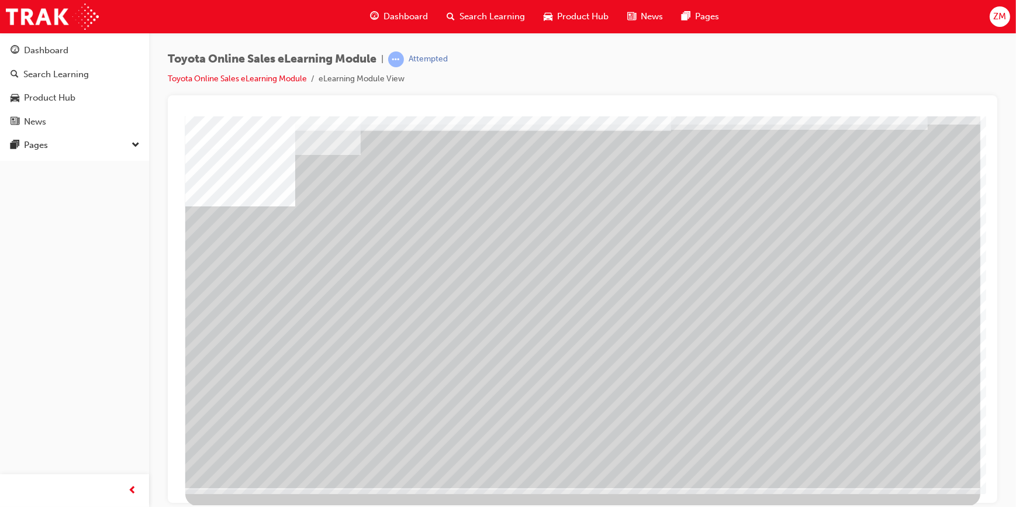
scroll to position [0, 0]
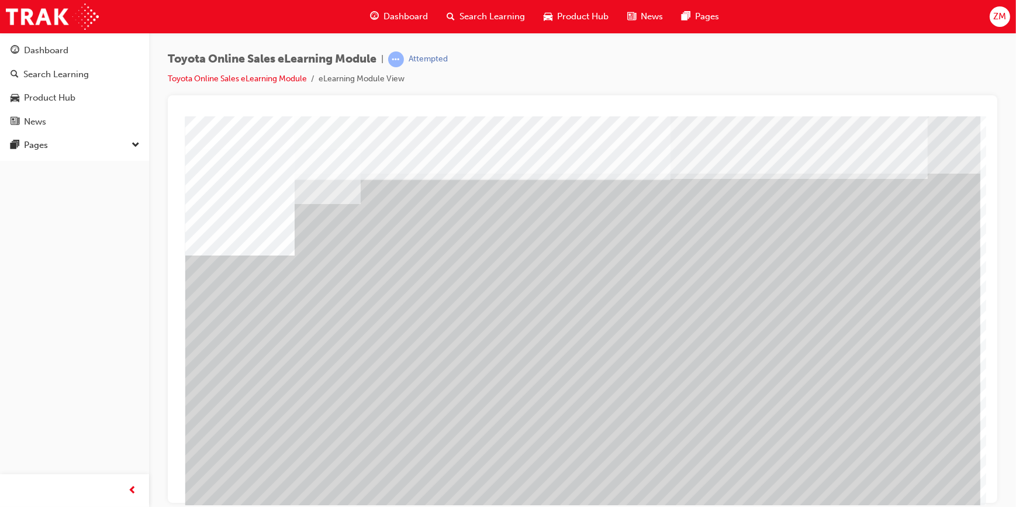
drag, startPoint x: 419, startPoint y: 395, endPoint x: 448, endPoint y: 396, distance: 29.3
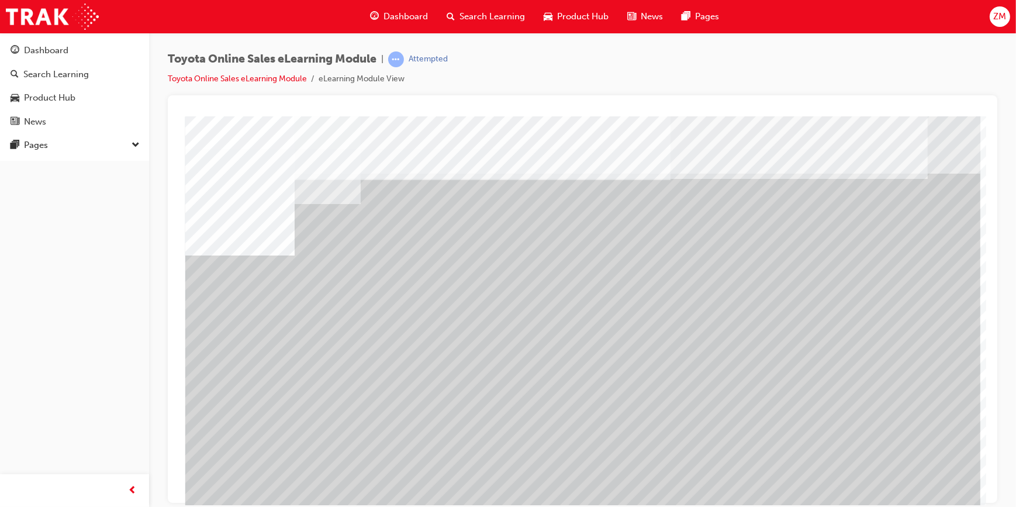
drag, startPoint x: 519, startPoint y: 417, endPoint x: 500, endPoint y: 416, distance: 19.3
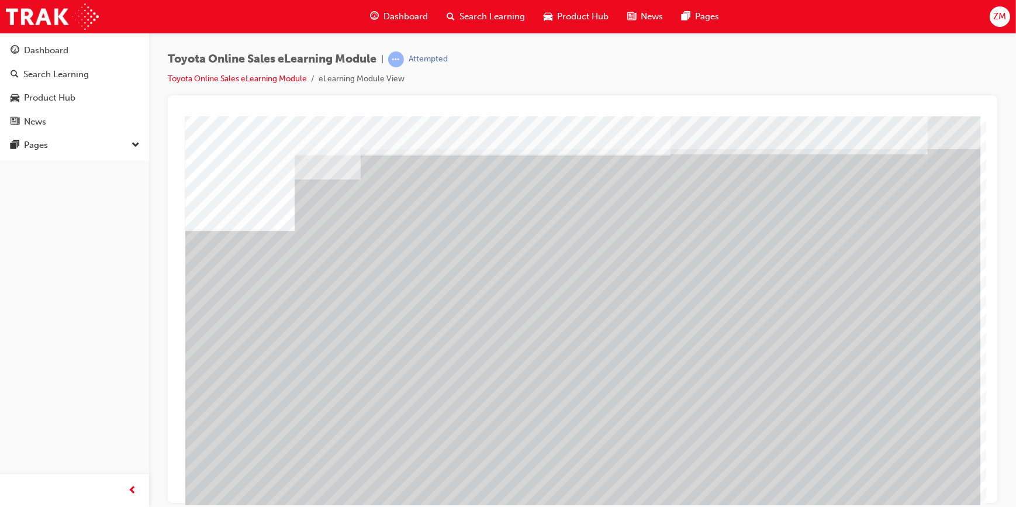
scroll to position [49, 0]
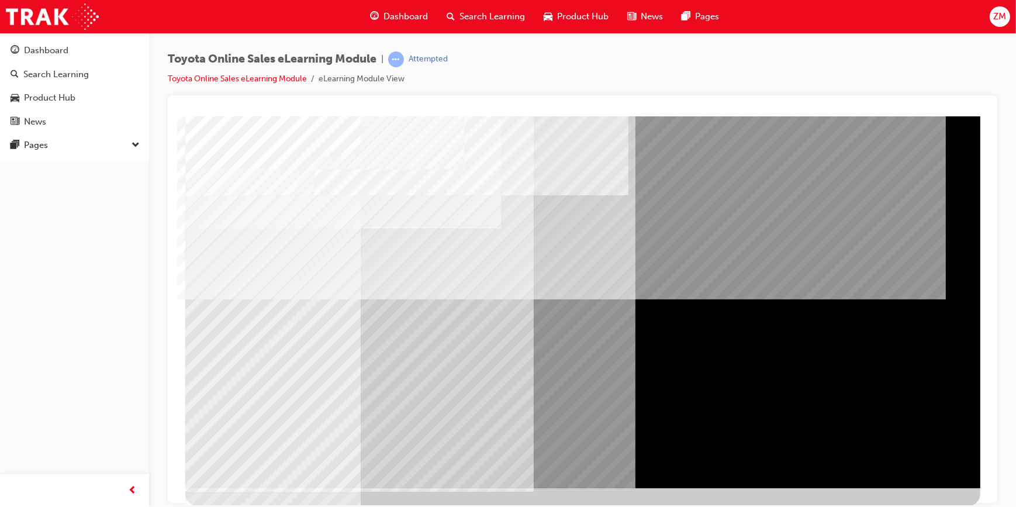
scroll to position [0, 0]
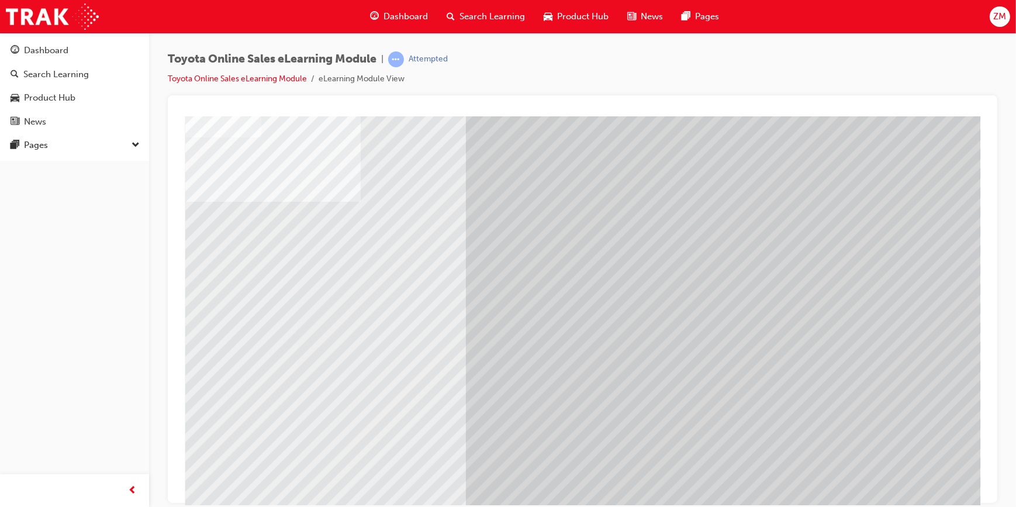
scroll to position [49, 0]
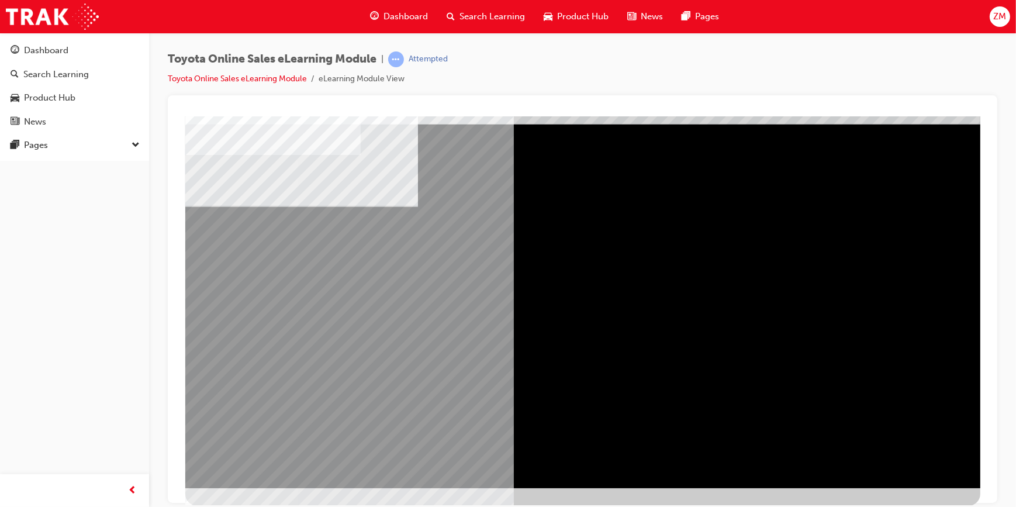
scroll to position [0, 0]
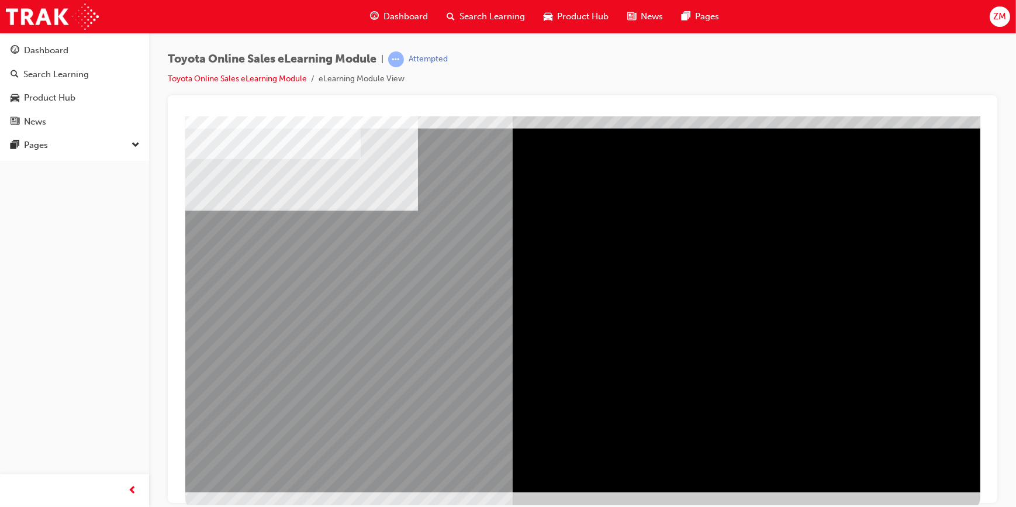
scroll to position [49, 0]
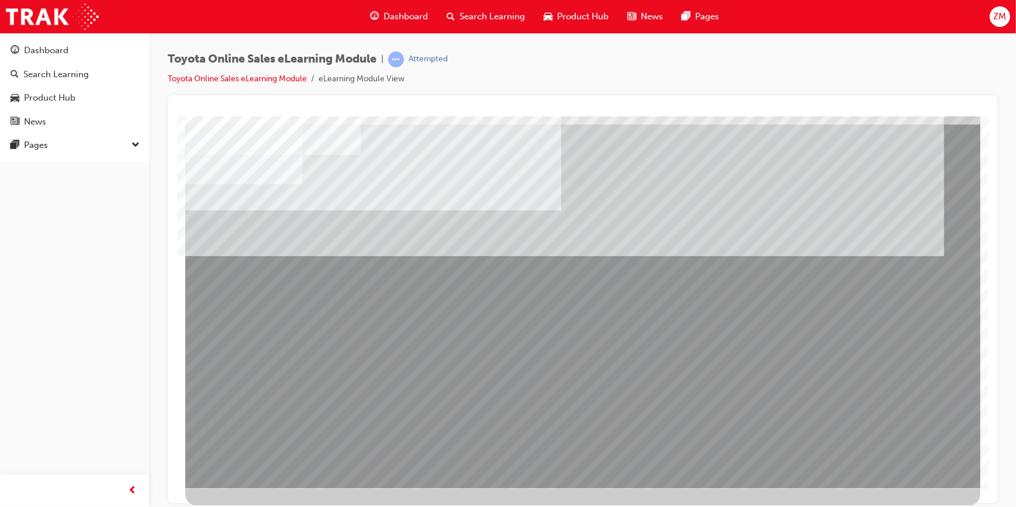
scroll to position [0, 0]
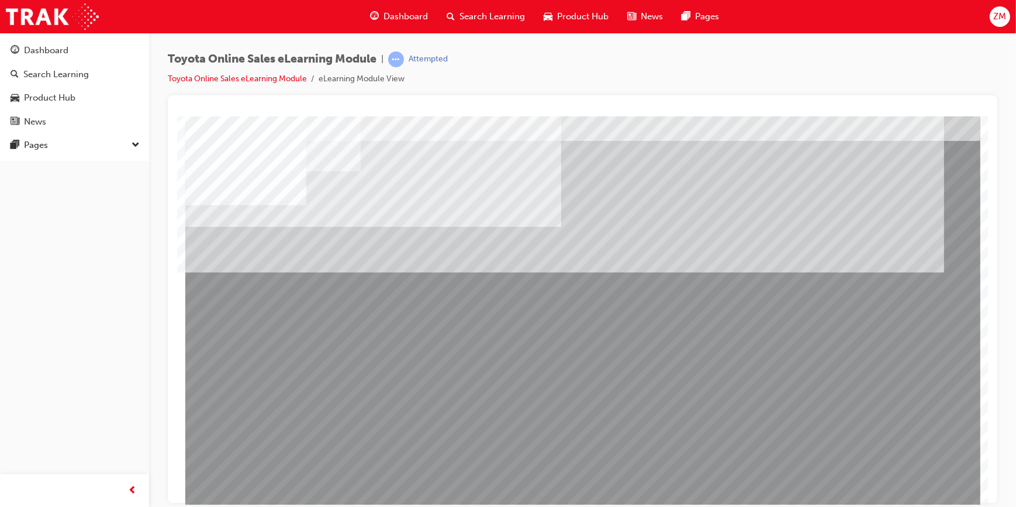
scroll to position [49, 0]
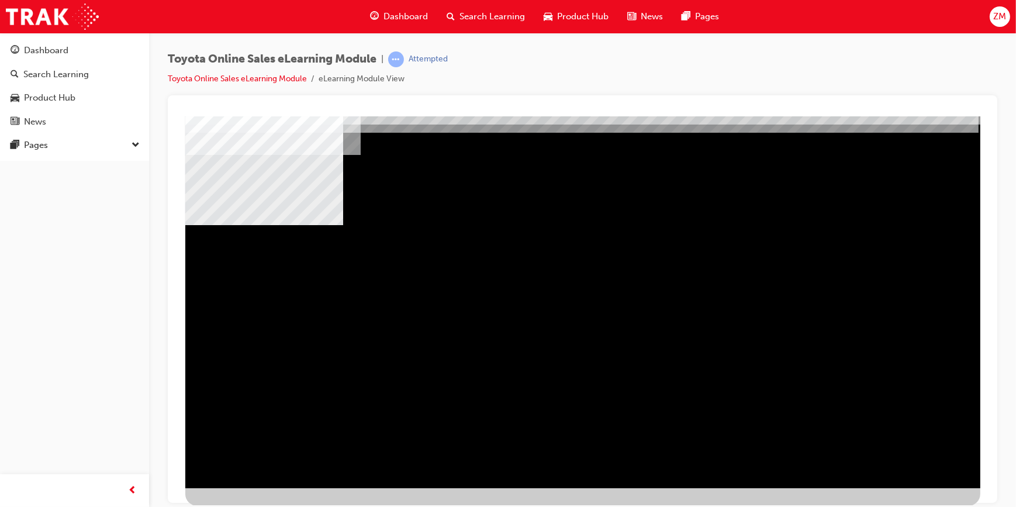
scroll to position [0, 0]
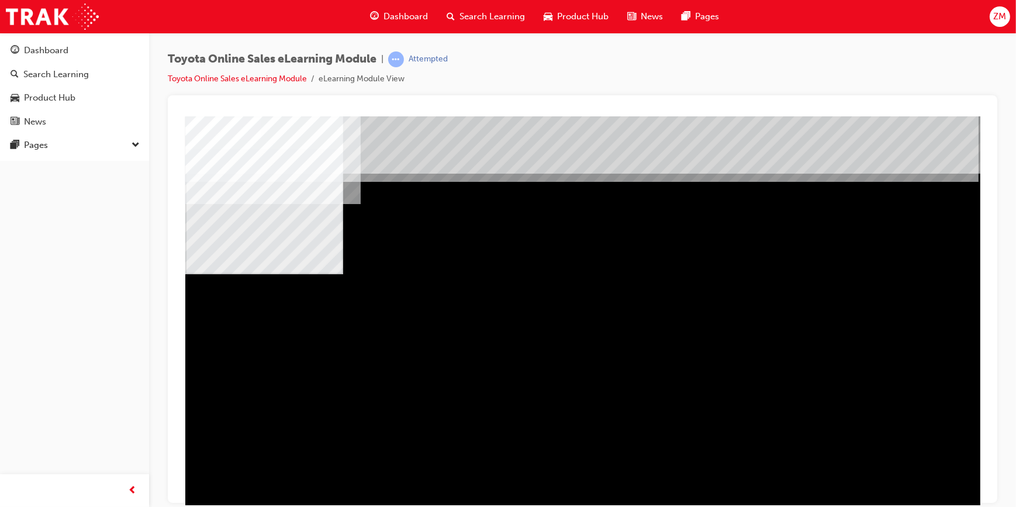
drag, startPoint x: 378, startPoint y: 351, endPoint x: 455, endPoint y: 350, distance: 77.8
drag, startPoint x: 767, startPoint y: 369, endPoint x: 773, endPoint y: 389, distance: 21.3
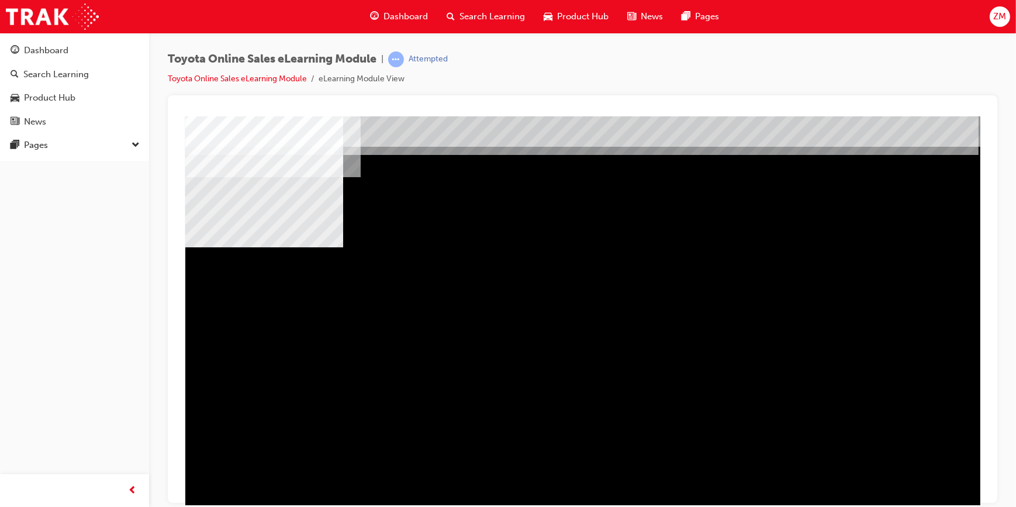
scroll to position [49, 0]
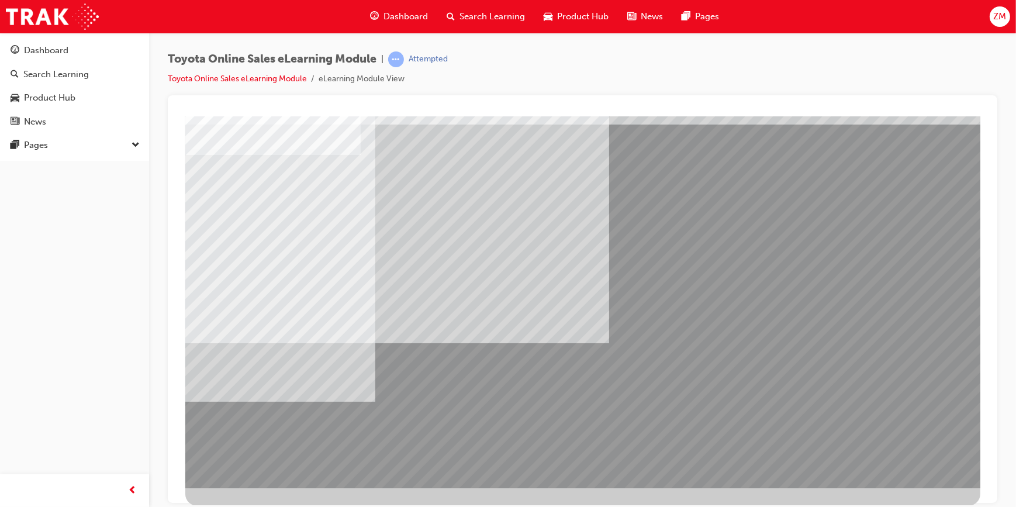
click at [181, 71] on html "Loading..." at bounding box center [582, 69] width 811 height 5
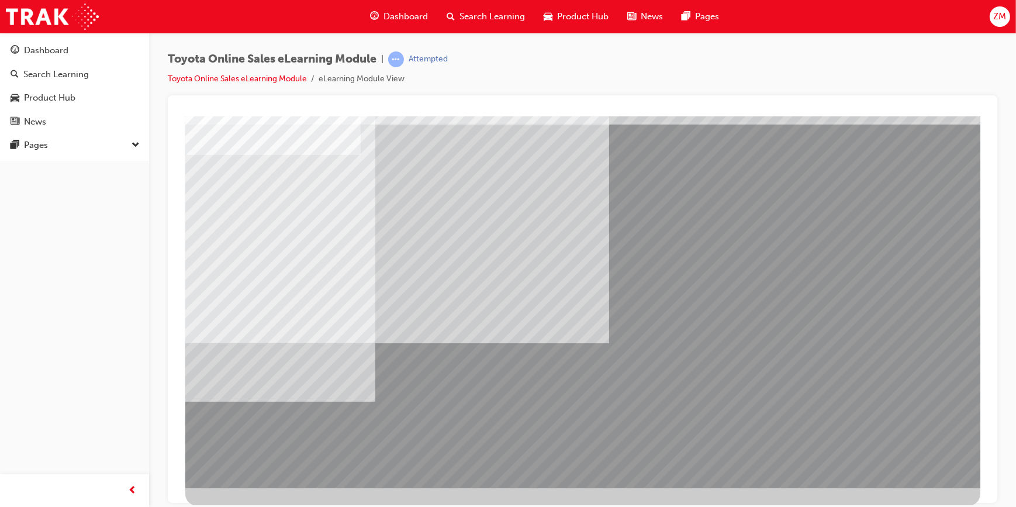
click at [180, 71] on html "Loading..." at bounding box center [582, 69] width 811 height 5
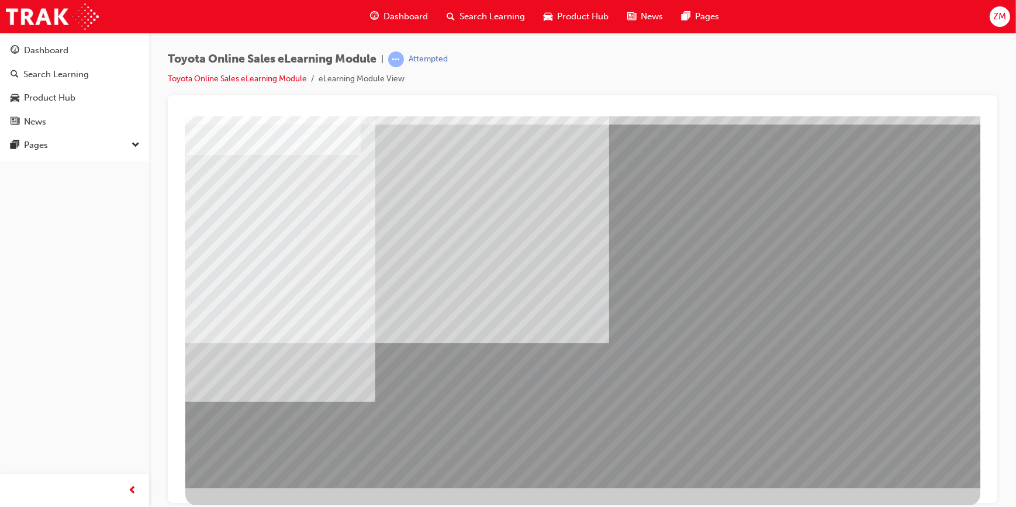
drag, startPoint x: 924, startPoint y: 458, endPoint x: 931, endPoint y: 456, distance: 6.7
click at [667, 315] on div at bounding box center [582, 277] width 795 height 421
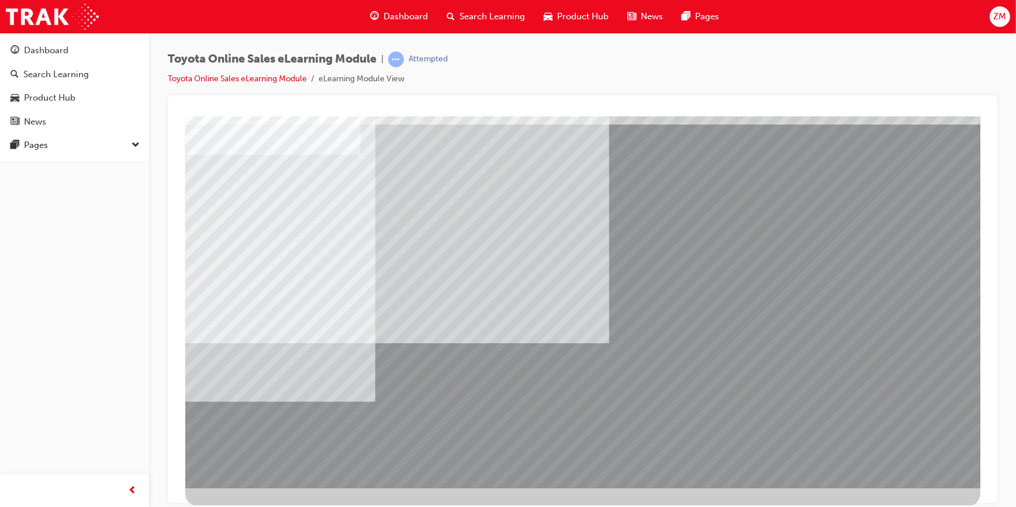
drag, startPoint x: 891, startPoint y: 461, endPoint x: 882, endPoint y: 462, distance: 8.8
drag, startPoint x: 899, startPoint y: 465, endPoint x: 889, endPoint y: 461, distance: 10.5
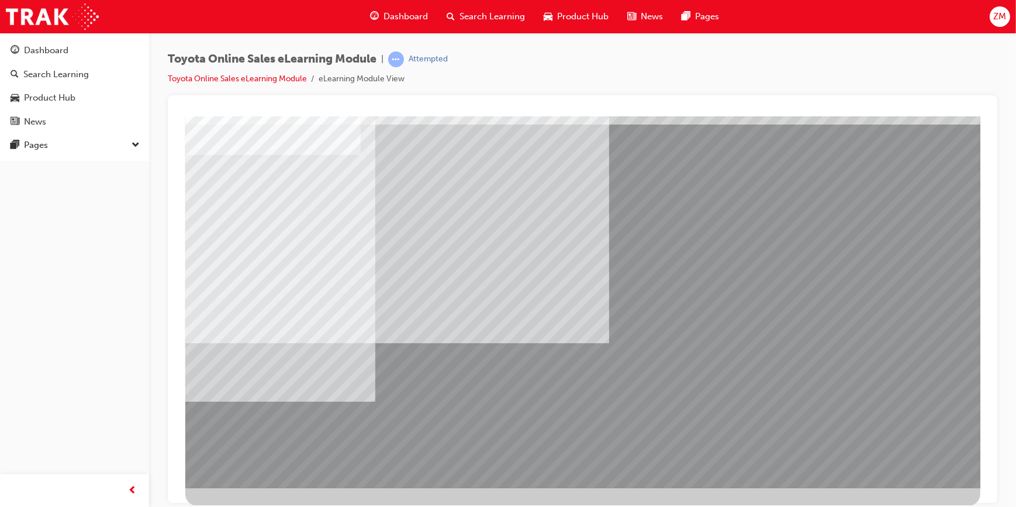
drag, startPoint x: 894, startPoint y: 454, endPoint x: 888, endPoint y: 455, distance: 6.1
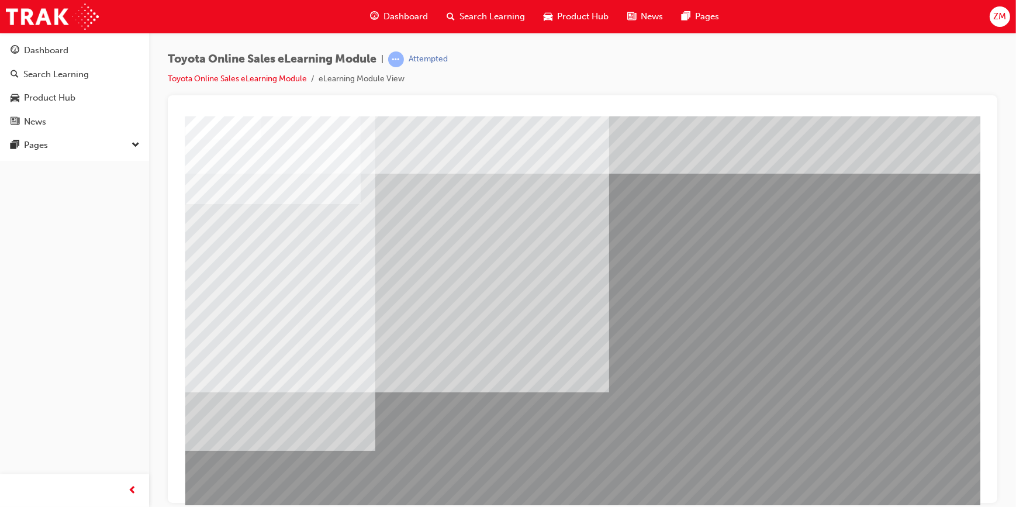
click at [426, 56] on div "Attempted" at bounding box center [428, 59] width 39 height 11
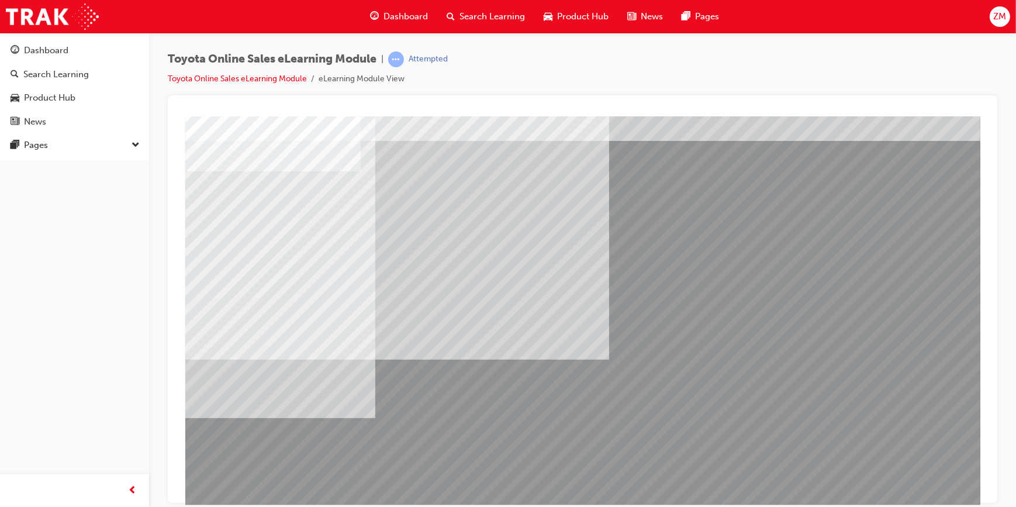
scroll to position [49, 0]
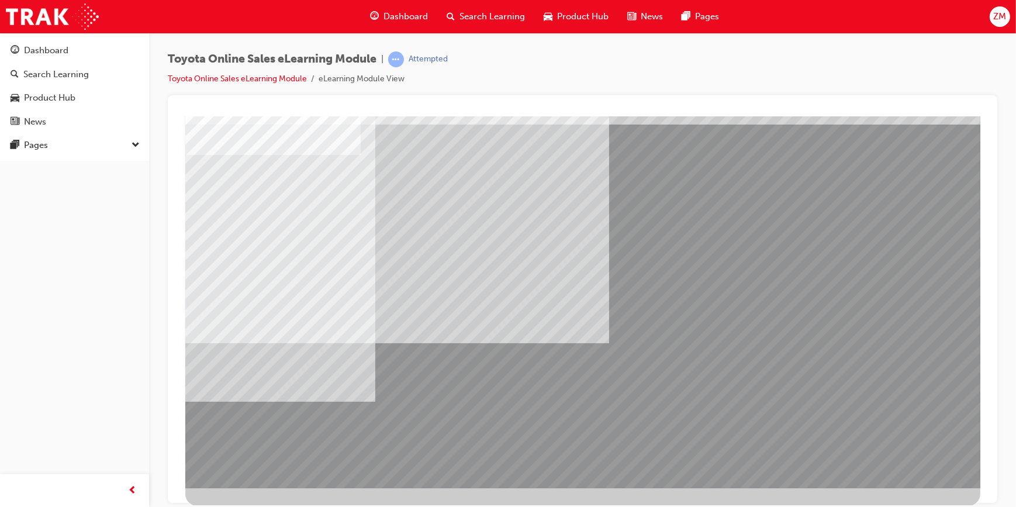
click at [63, 146] on div "Pages" at bounding box center [75, 145] width 128 height 15
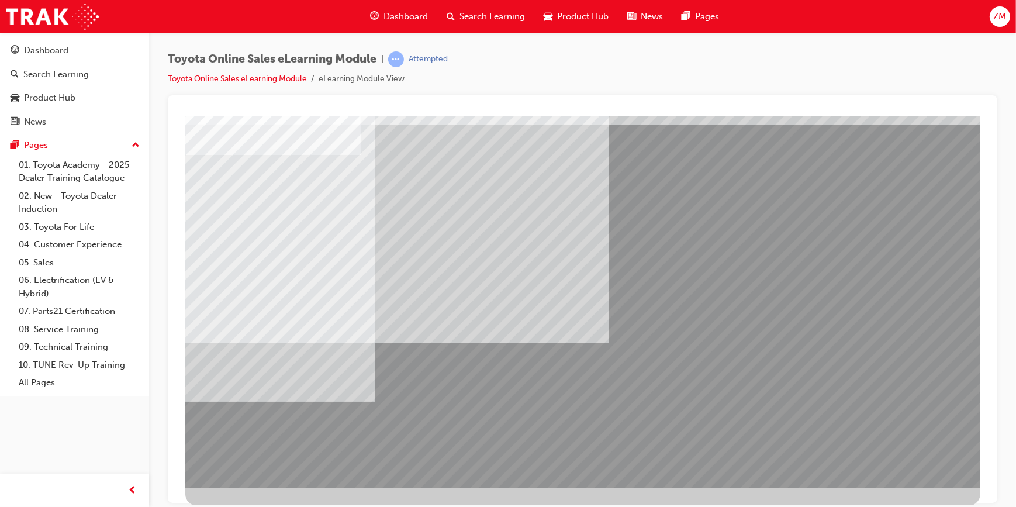
click at [139, 140] on span "up-icon" at bounding box center [136, 145] width 8 height 15
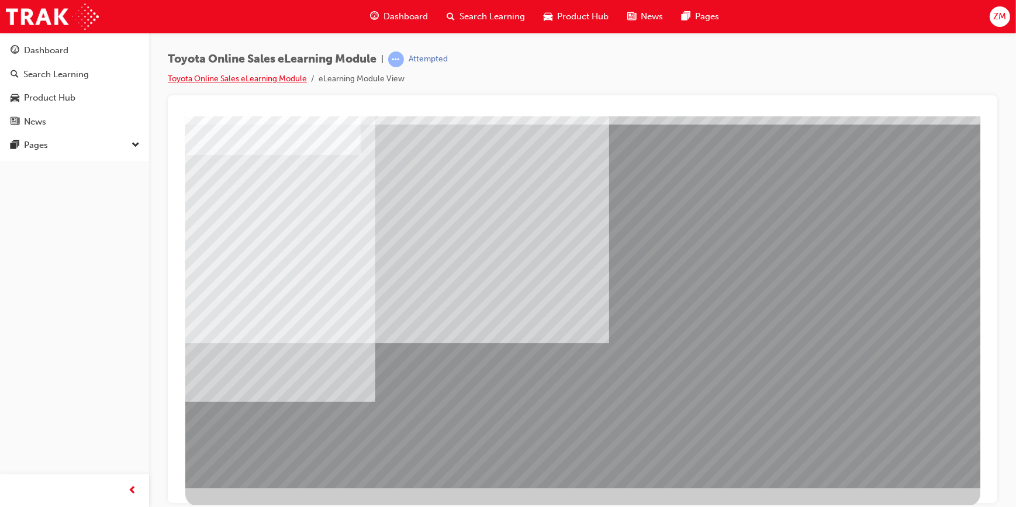
click at [238, 78] on link "Toyota Online Sales eLearning Module" at bounding box center [237, 79] width 139 height 10
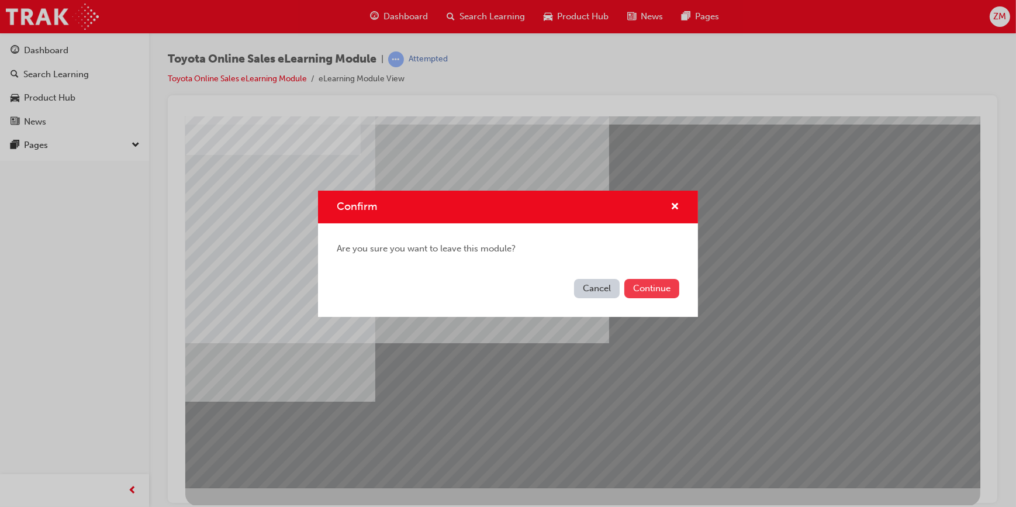
click at [656, 282] on button "Continue" at bounding box center [651, 288] width 55 height 19
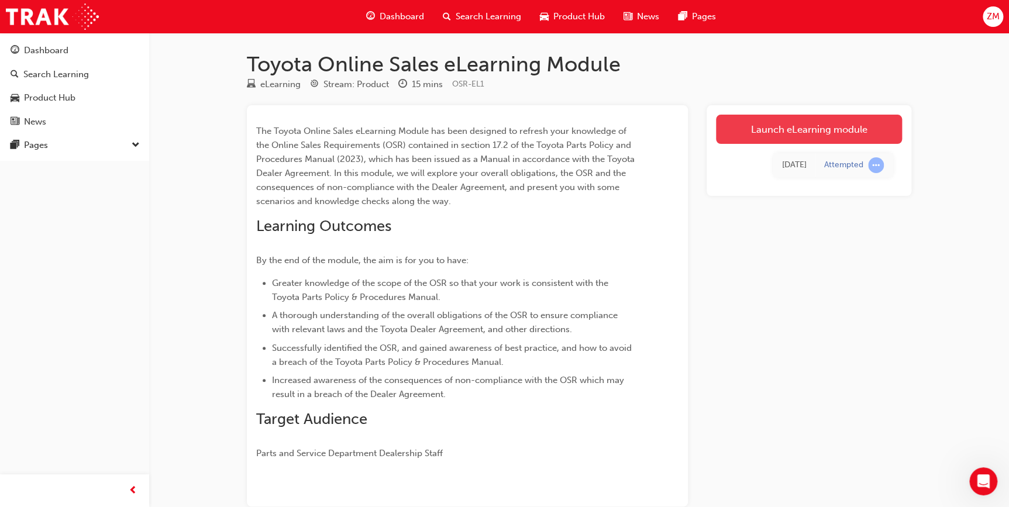
click at [667, 134] on link "Launch eLearning module" at bounding box center [809, 129] width 186 height 29
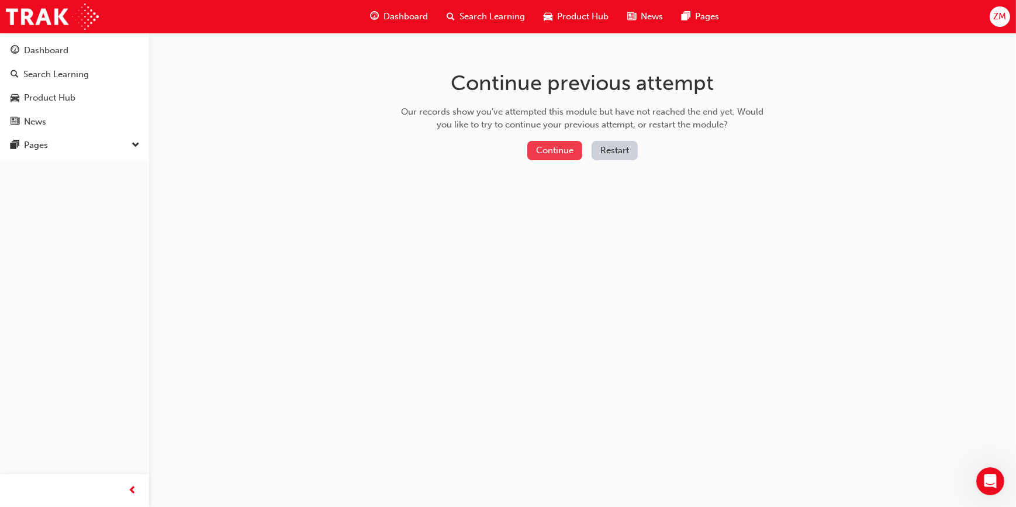
click at [554, 152] on button "Continue" at bounding box center [554, 150] width 55 height 19
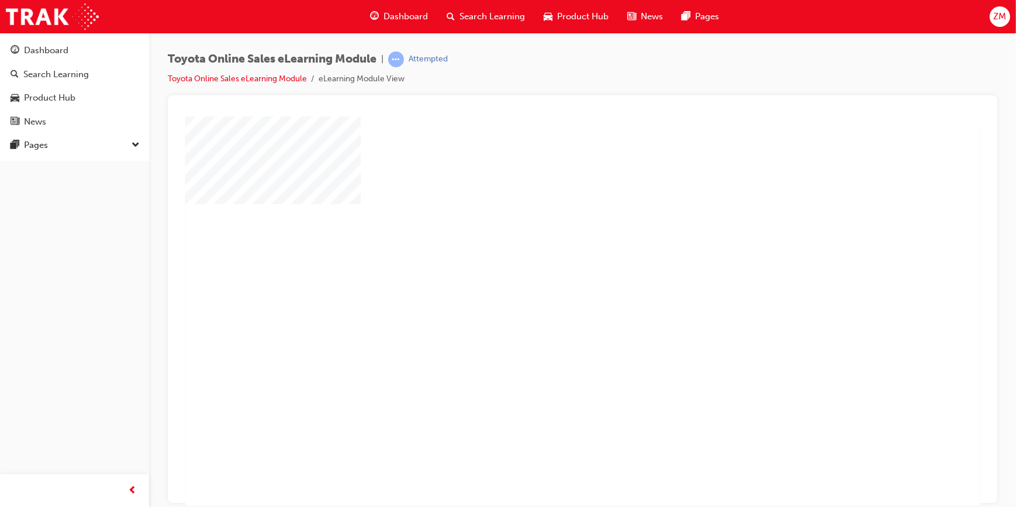
click at [548, 277] on div "play" at bounding box center [548, 277] width 0 height 0
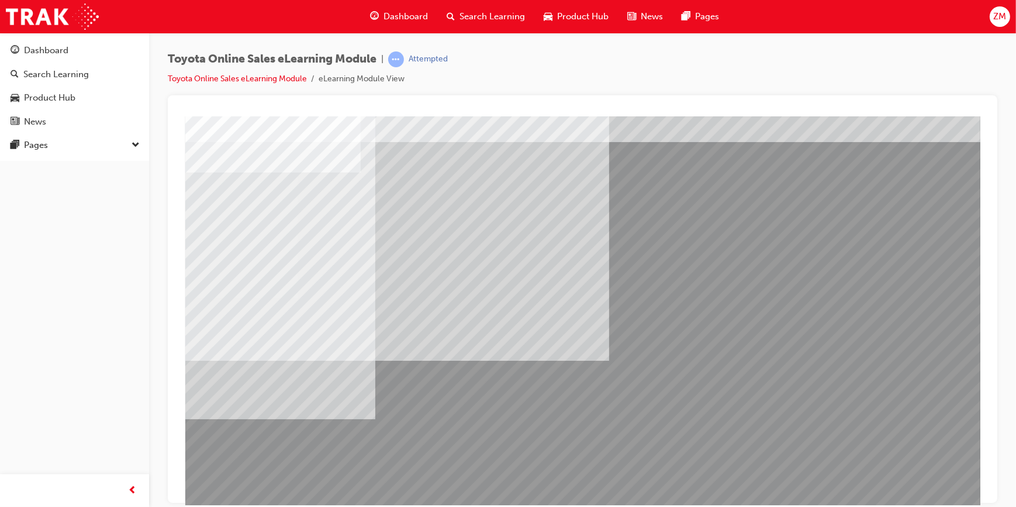
scroll to position [49, 0]
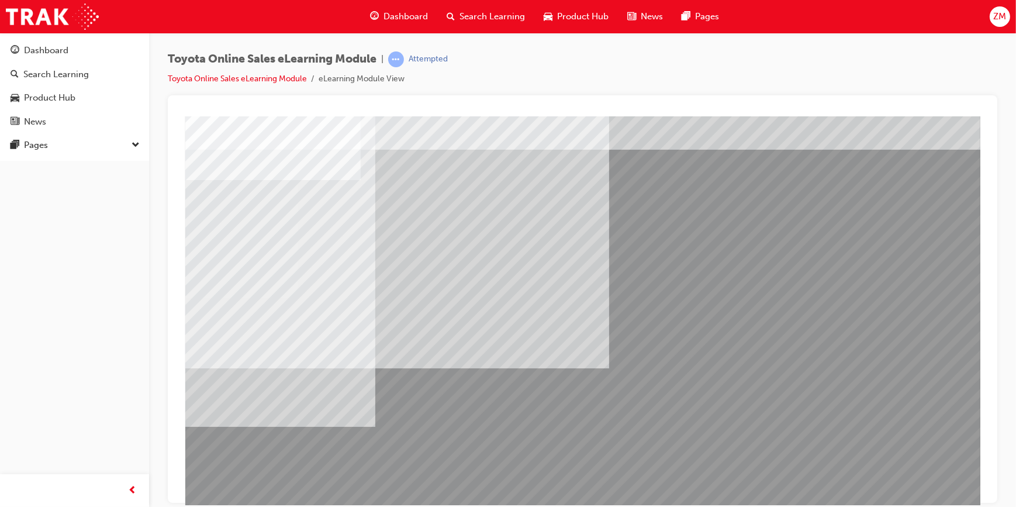
scroll to position [0, 0]
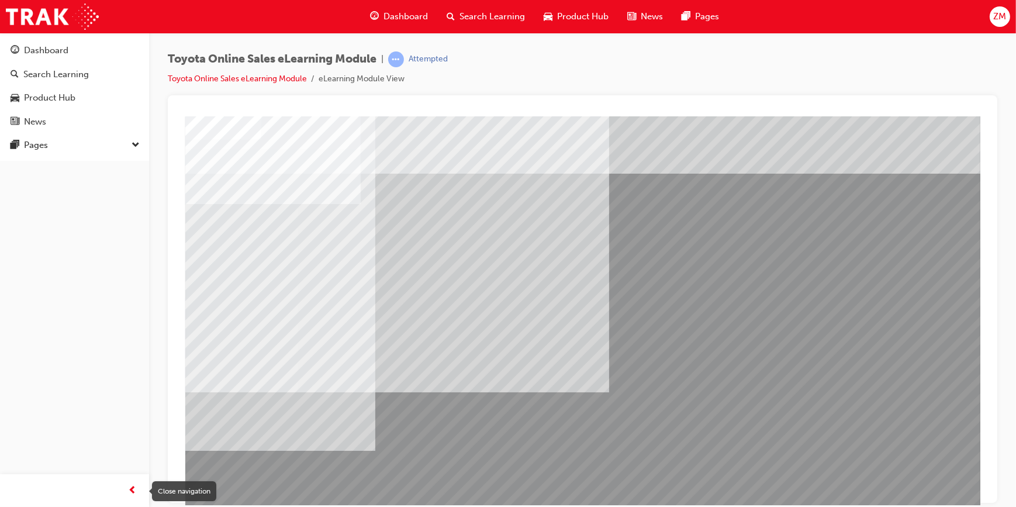
click at [134, 315] on span "prev-icon" at bounding box center [133, 491] width 9 height 15
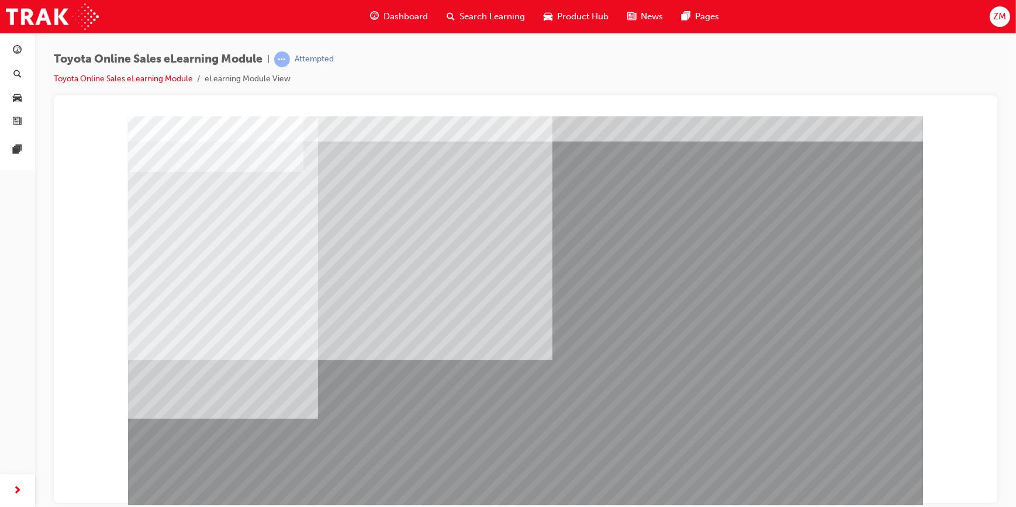
scroll to position [49, 0]
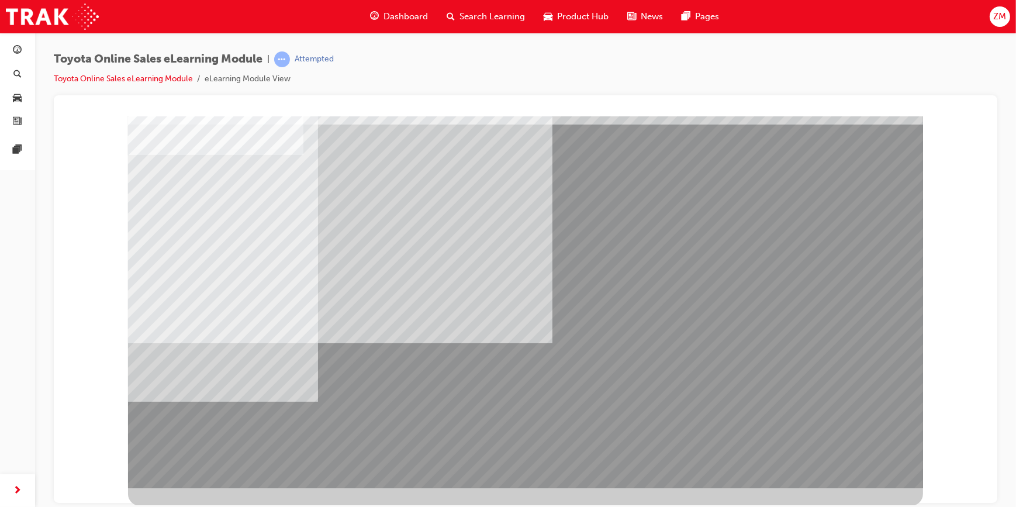
drag, startPoint x: 839, startPoint y: 470, endPoint x: 827, endPoint y: 469, distance: 11.8
click at [25, 315] on div "button" at bounding box center [17, 490] width 23 height 23
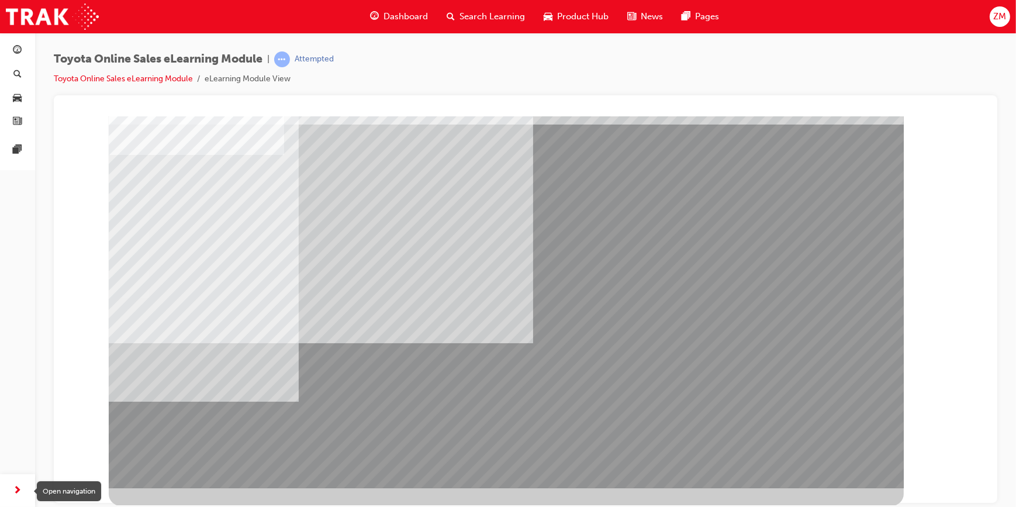
scroll to position [0, 0]
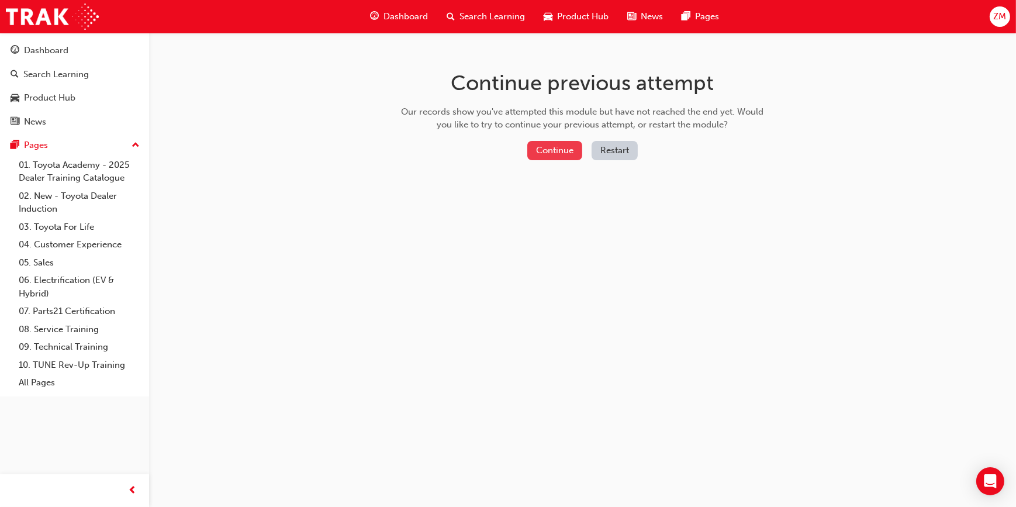
click at [562, 150] on button "Continue" at bounding box center [554, 150] width 55 height 19
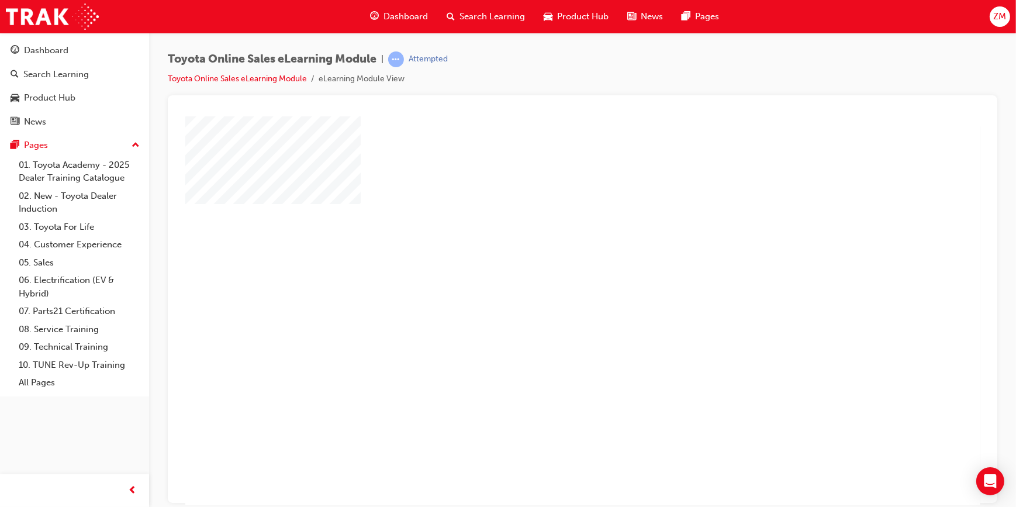
click at [548, 277] on div "play" at bounding box center [548, 277] width 0 height 0
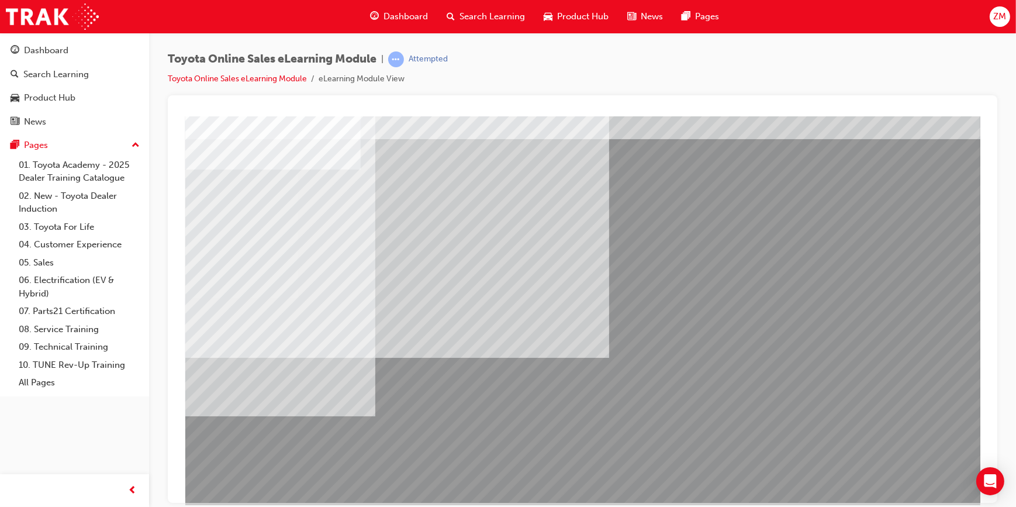
scroll to position [49, 0]
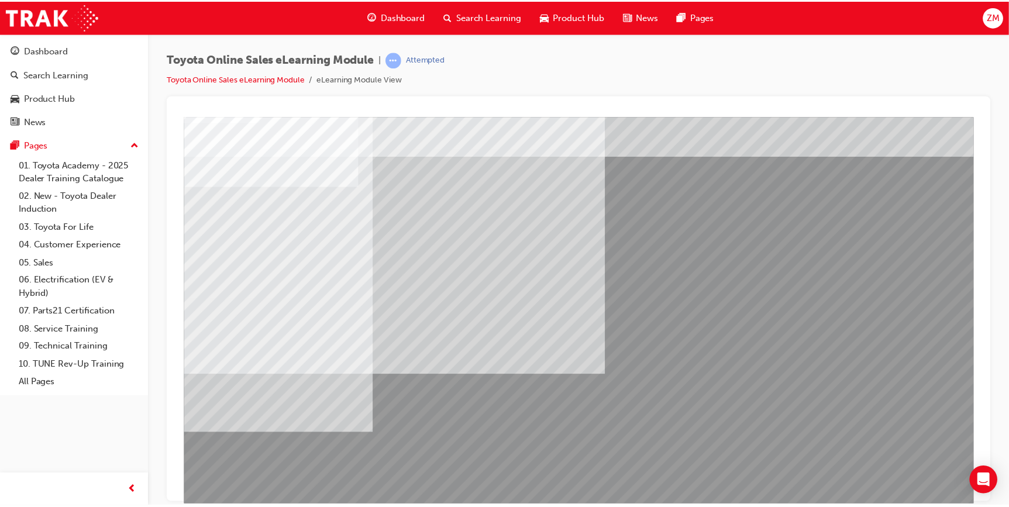
scroll to position [0, 0]
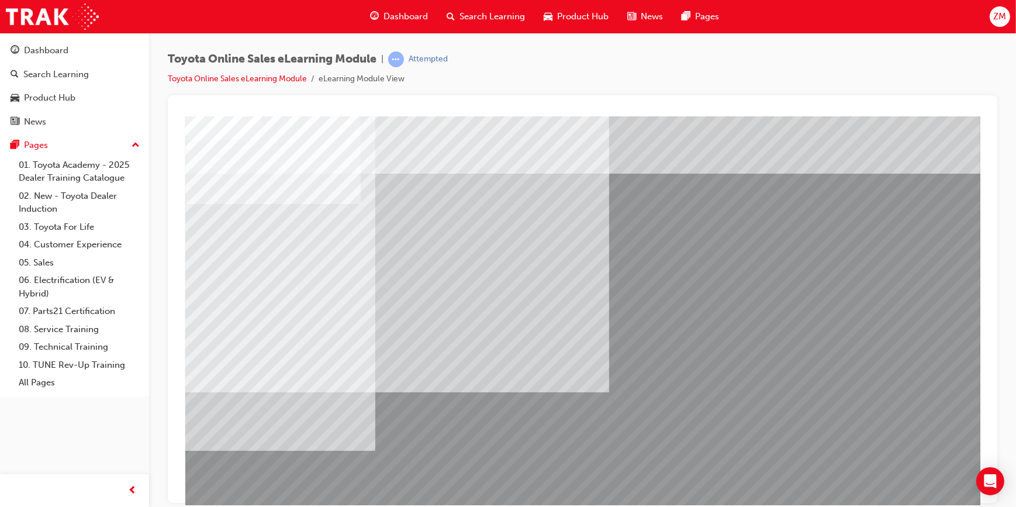
click at [136, 143] on span "up-icon" at bounding box center [136, 145] width 8 height 15
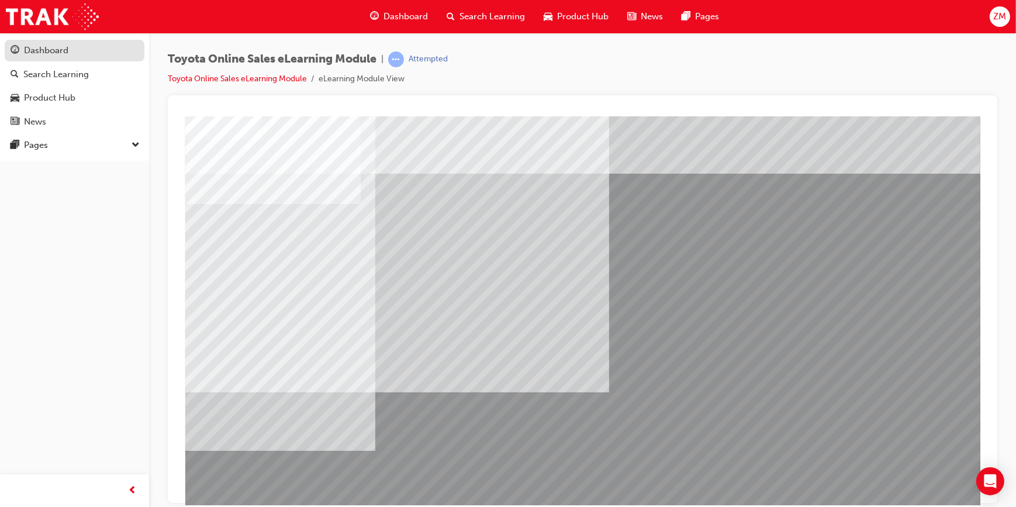
click at [81, 56] on div "Dashboard" at bounding box center [75, 50] width 128 height 15
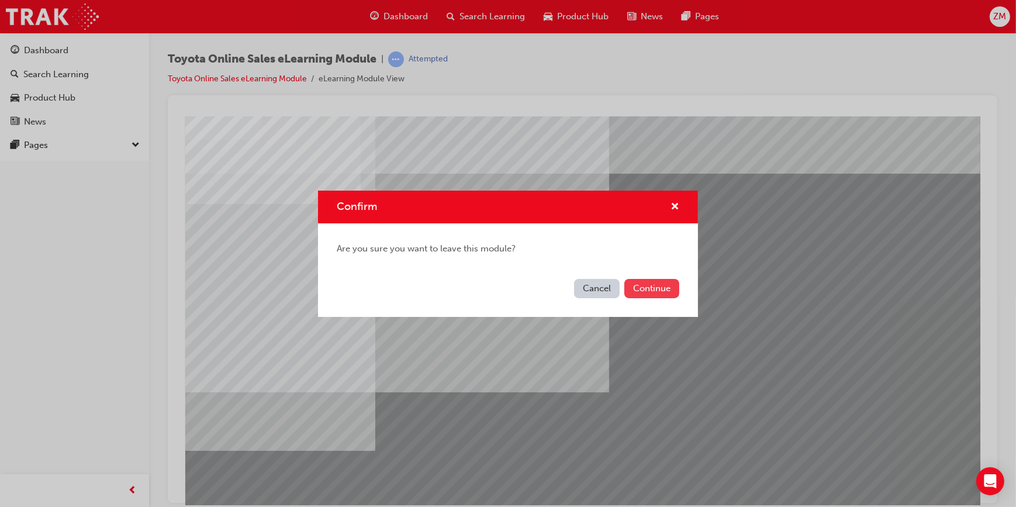
click at [661, 291] on button "Continue" at bounding box center [651, 288] width 55 height 19
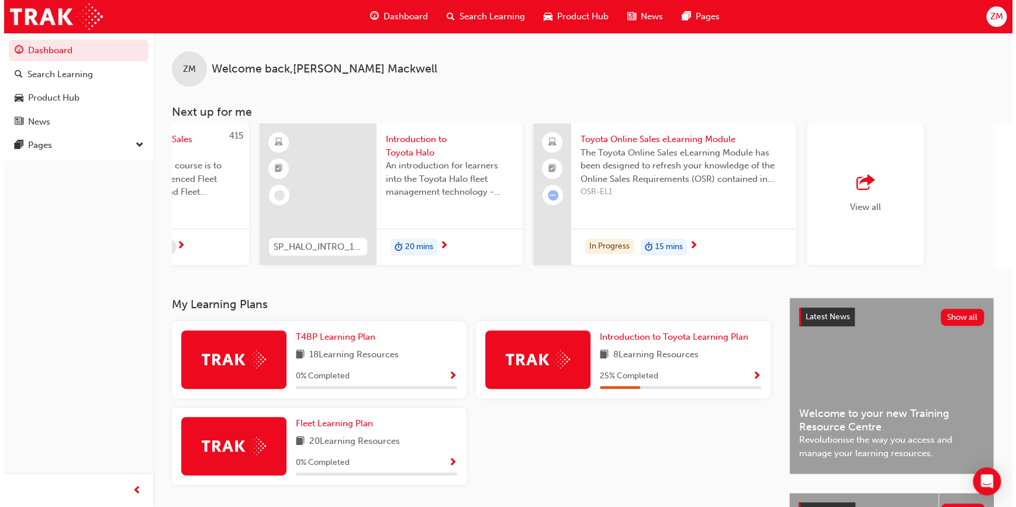
scroll to position [0, 751]
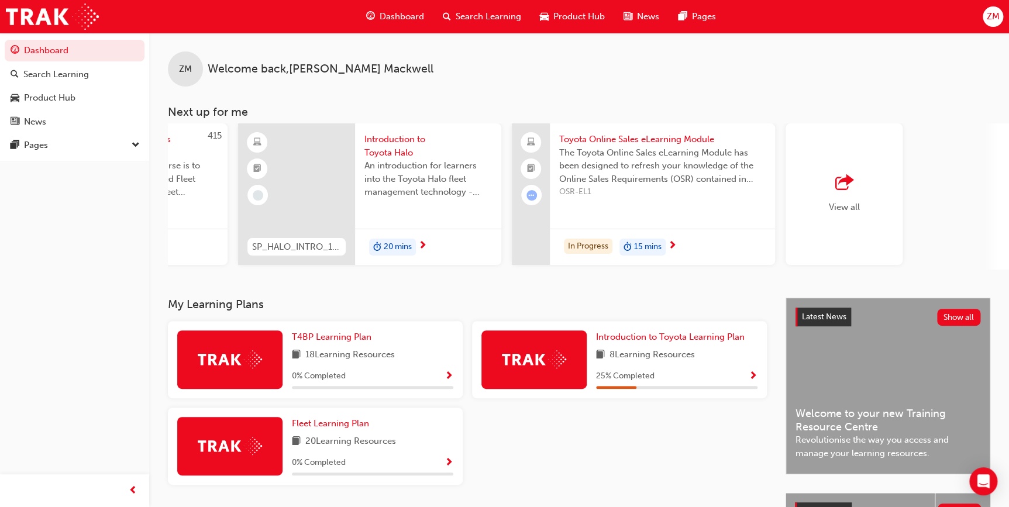
click at [637, 210] on div "Toyota Online Sales eLearning Module The Toyota Online Sales eLearning Module h…" at bounding box center [662, 193] width 225 height 141
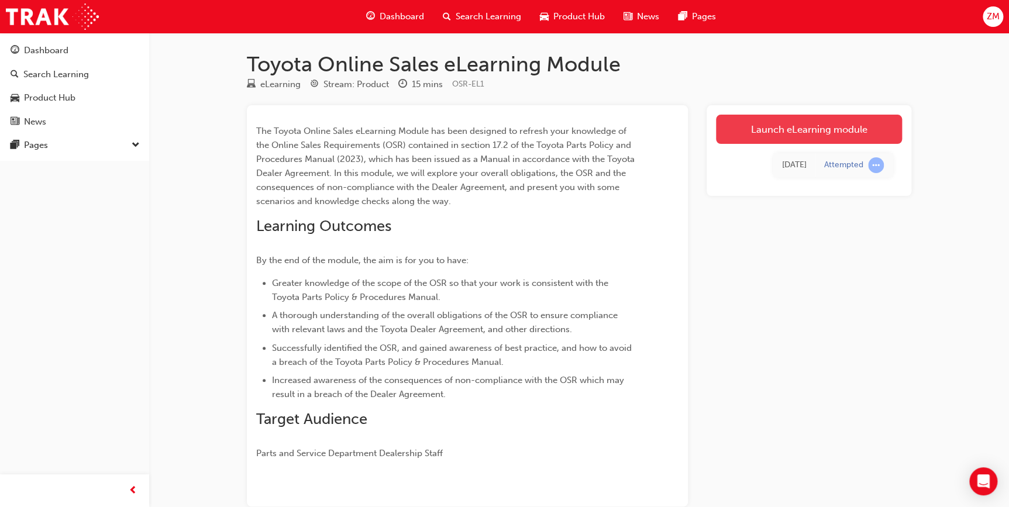
click at [774, 137] on link "Launch eLearning module" at bounding box center [809, 129] width 186 height 29
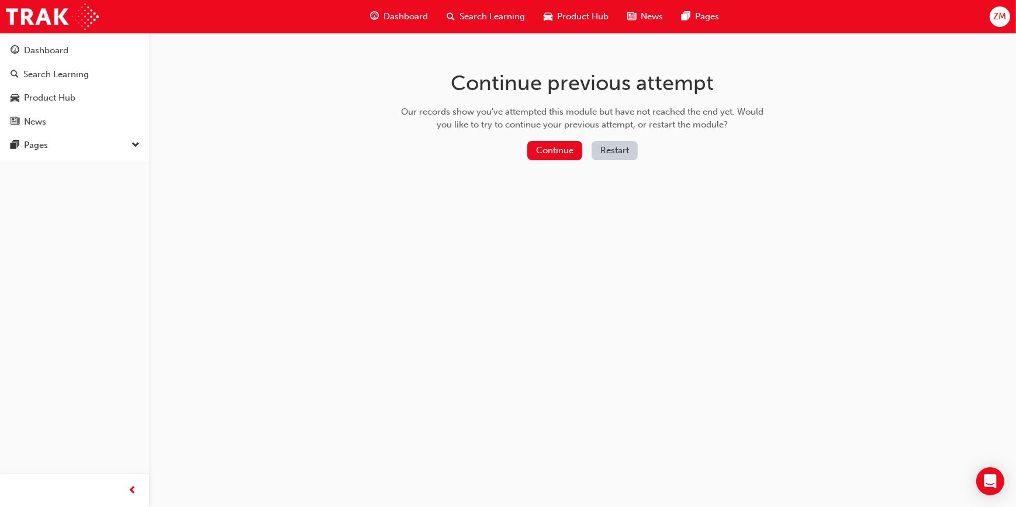
click at [613, 152] on button "Restart" at bounding box center [615, 150] width 46 height 19
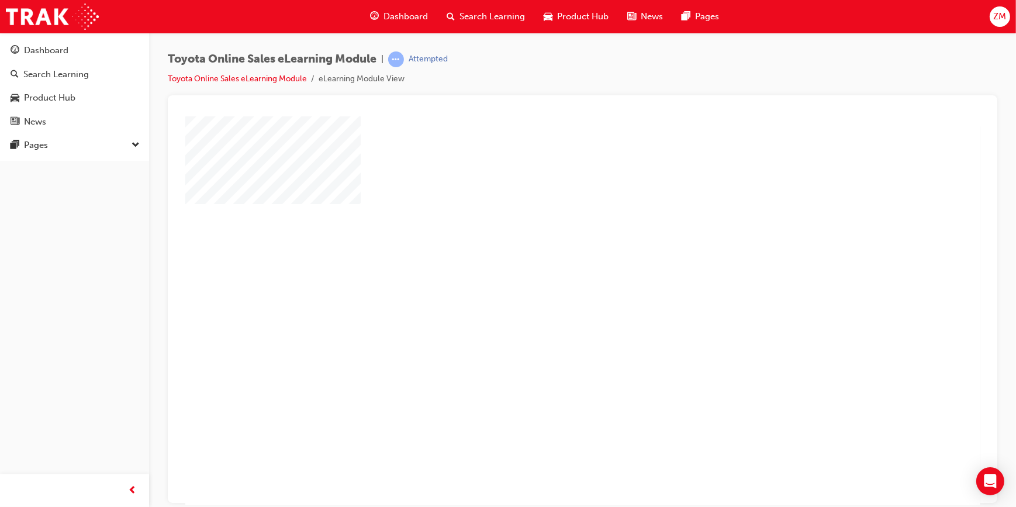
click at [548, 277] on div "play" at bounding box center [548, 277] width 0 height 0
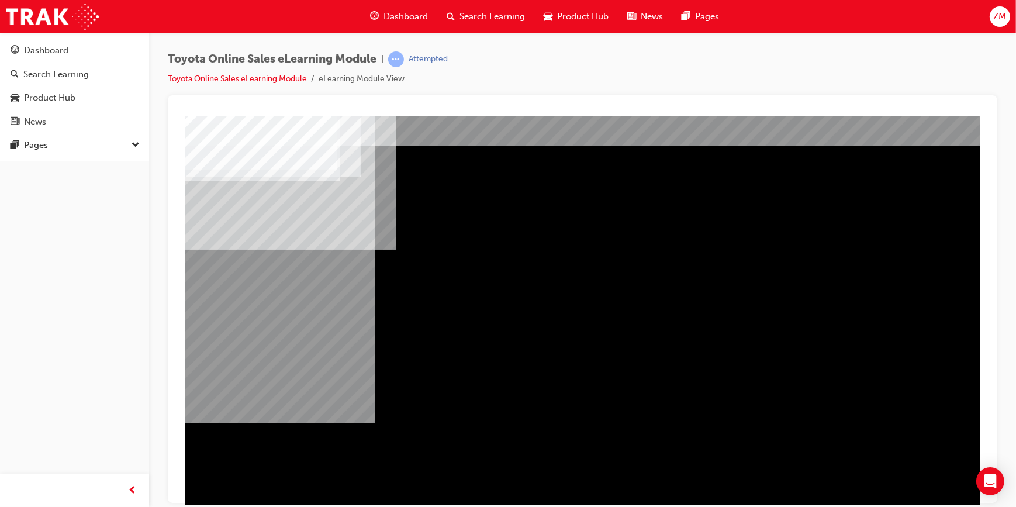
scroll to position [49, 0]
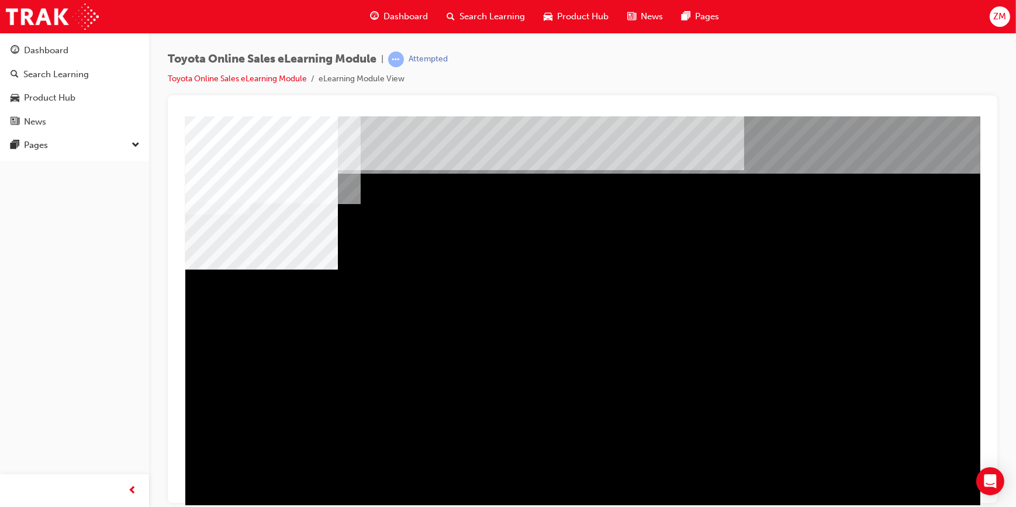
drag, startPoint x: 827, startPoint y: 339, endPoint x: 693, endPoint y: 358, distance: 135.9
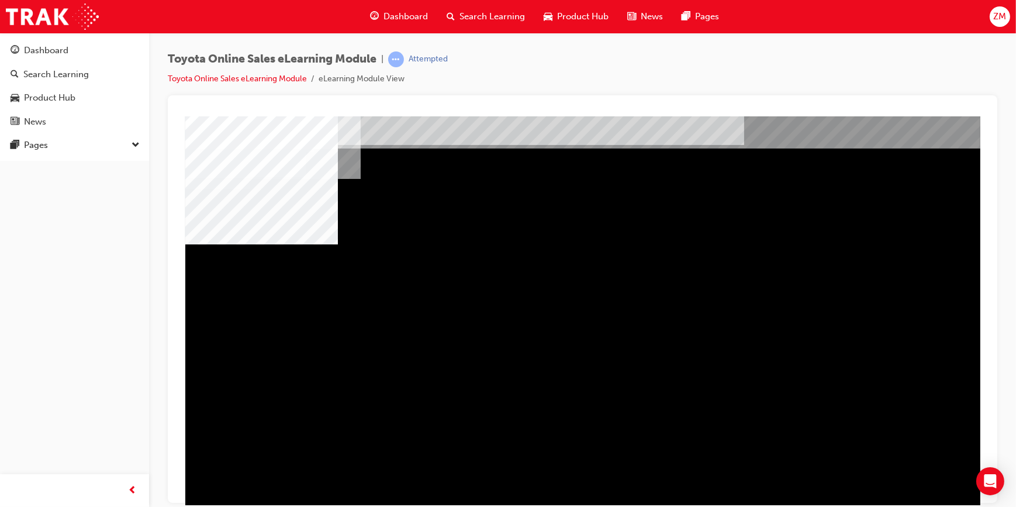
scroll to position [49, 0]
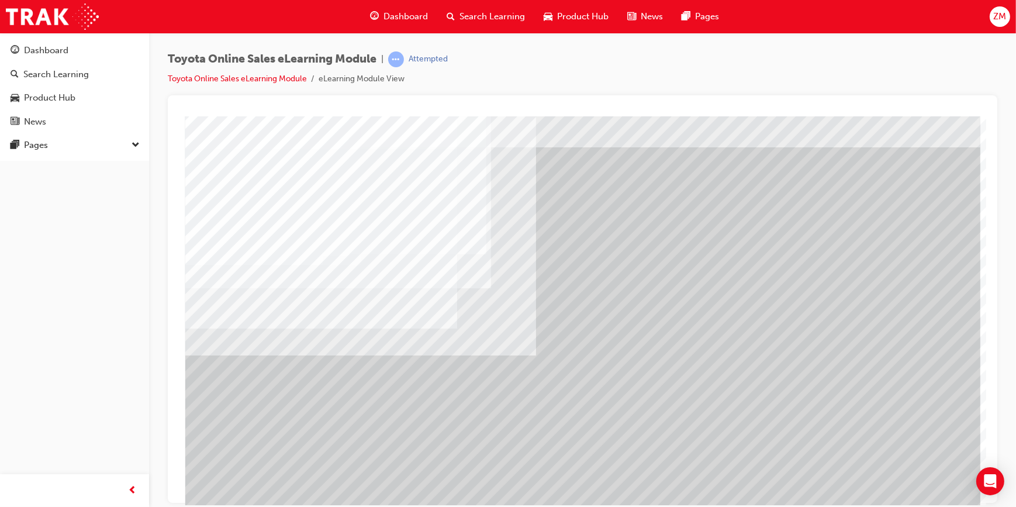
scroll to position [49, 0]
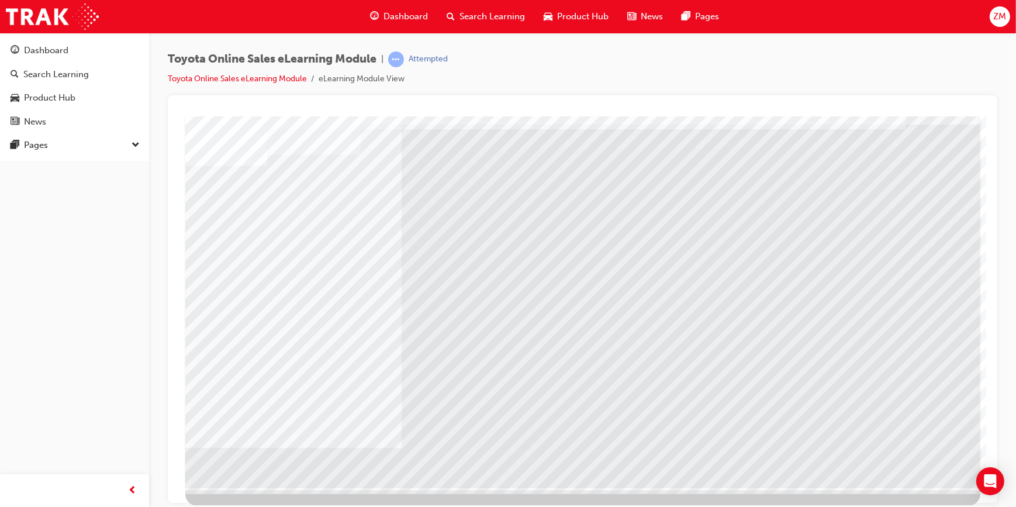
scroll to position [0, 0]
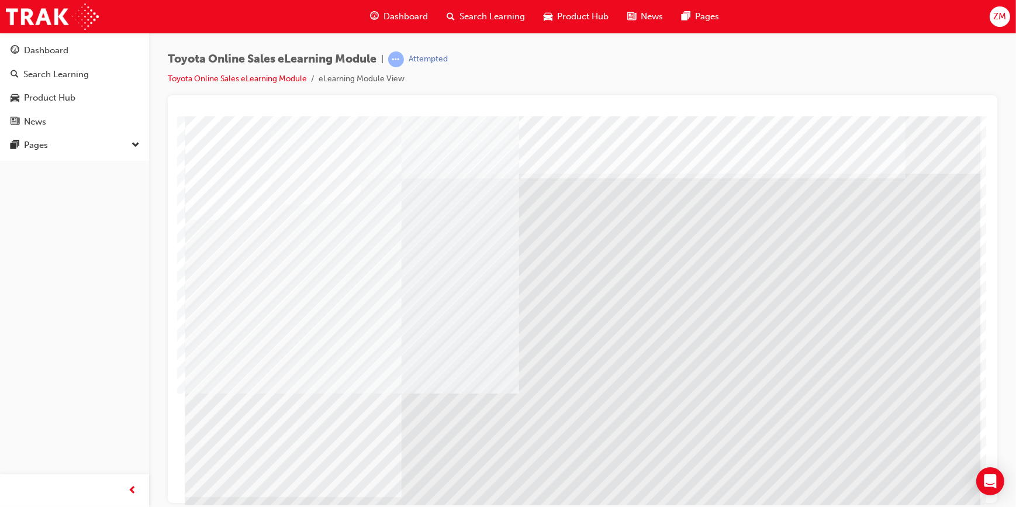
drag, startPoint x: 499, startPoint y: 299, endPoint x: 431, endPoint y: 300, distance: 67.8
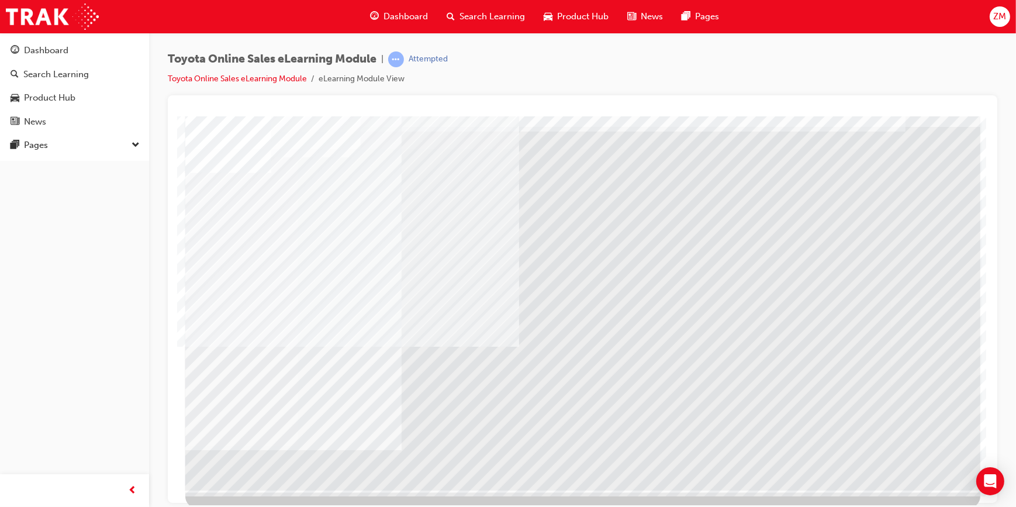
scroll to position [49, 0]
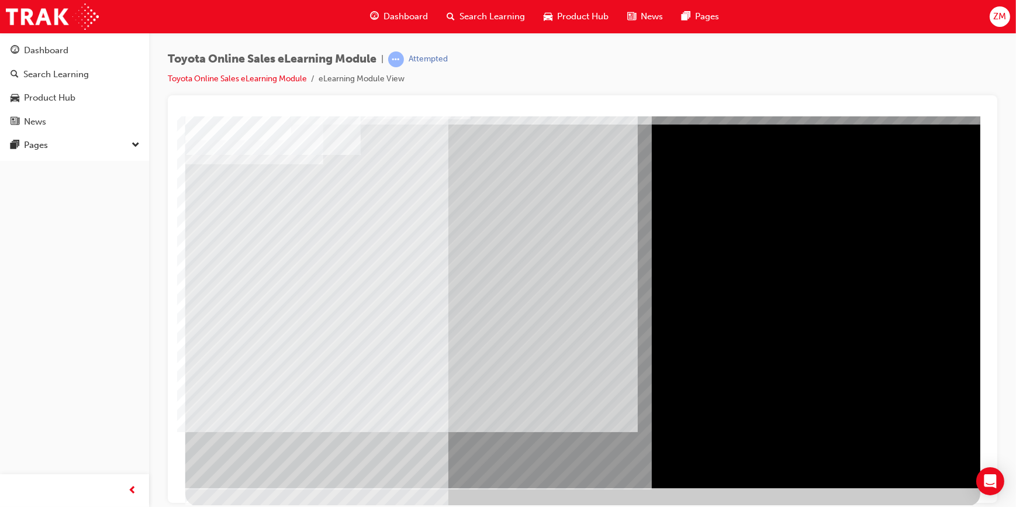
scroll to position [0, 0]
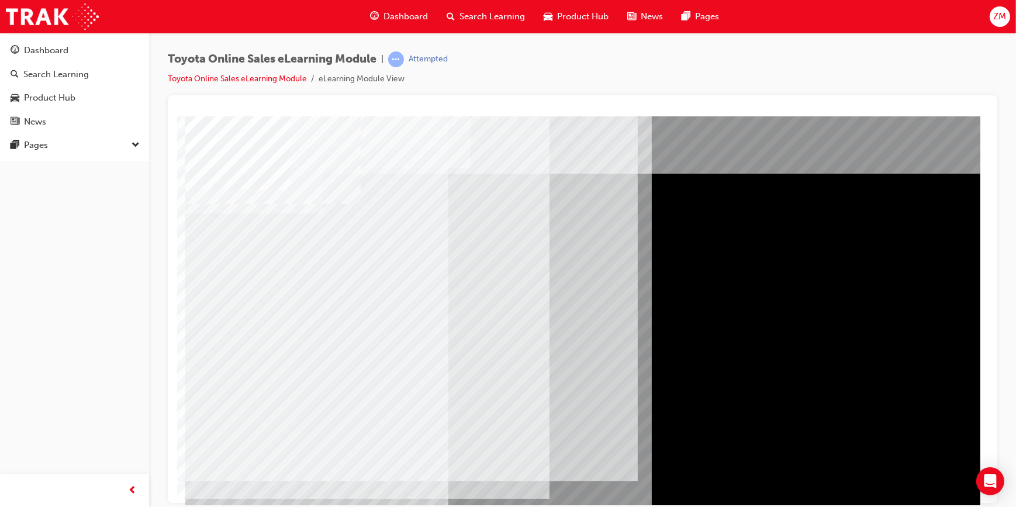
drag, startPoint x: 239, startPoint y: 336, endPoint x: 233, endPoint y: 343, distance: 9.6
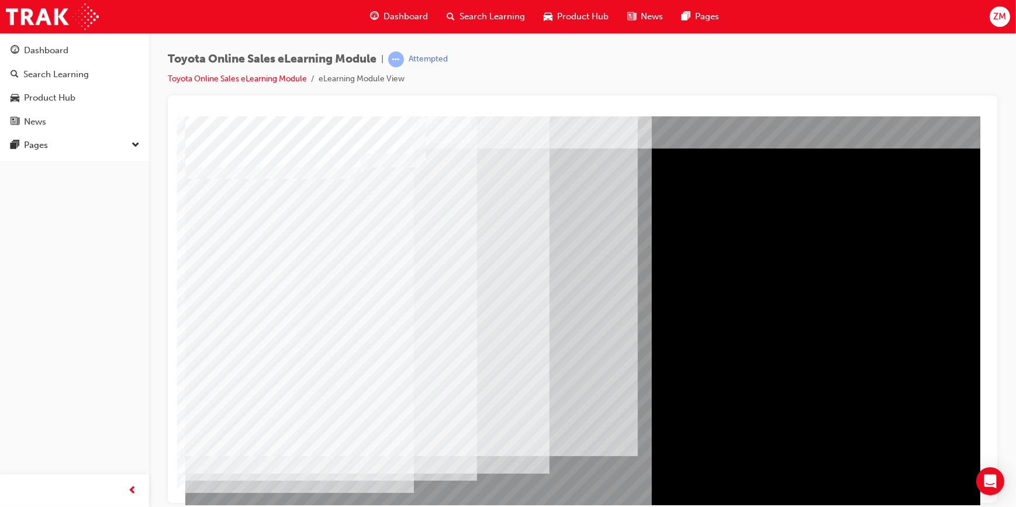
scroll to position [49, 0]
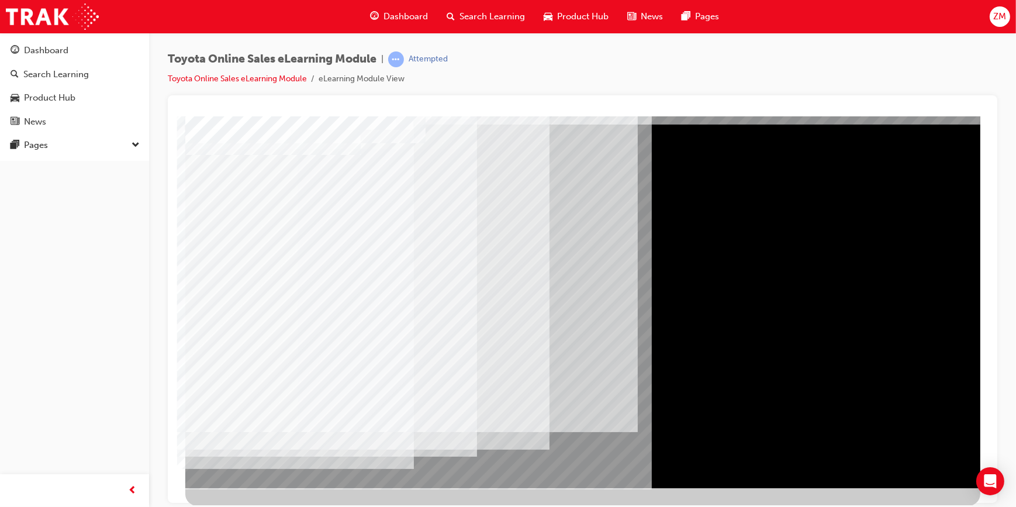
drag, startPoint x: 904, startPoint y: 460, endPoint x: 898, endPoint y: 460, distance: 5.9
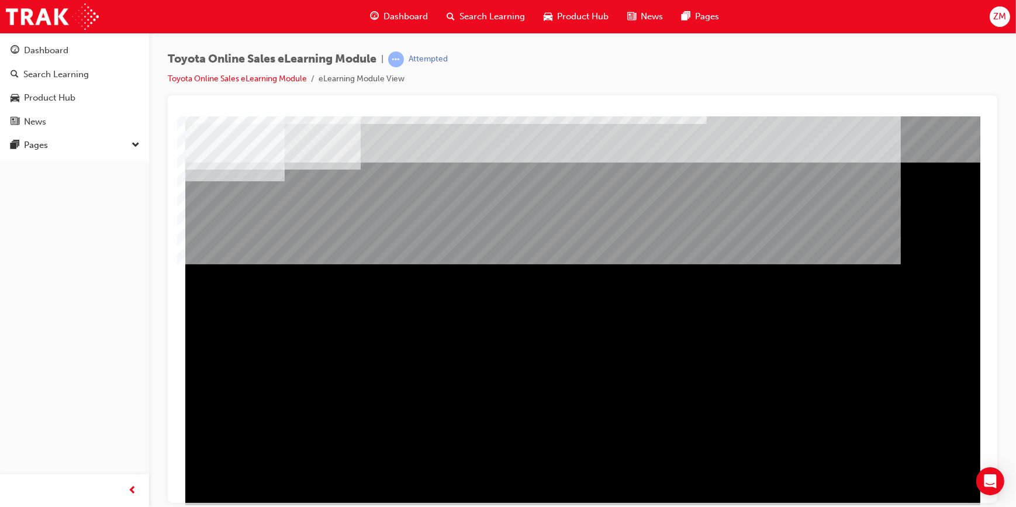
scroll to position [0, 0]
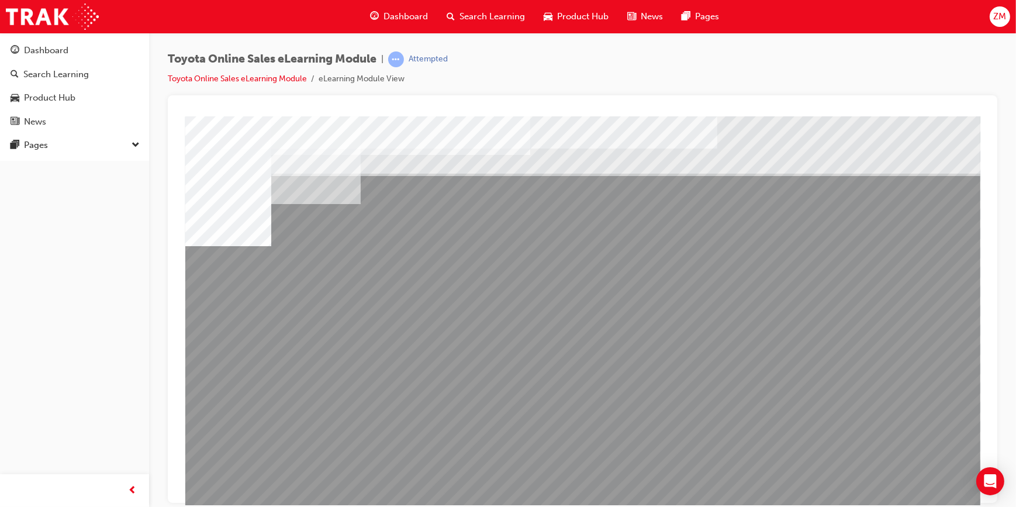
drag, startPoint x: 290, startPoint y: 393, endPoint x: 298, endPoint y: 398, distance: 9.2
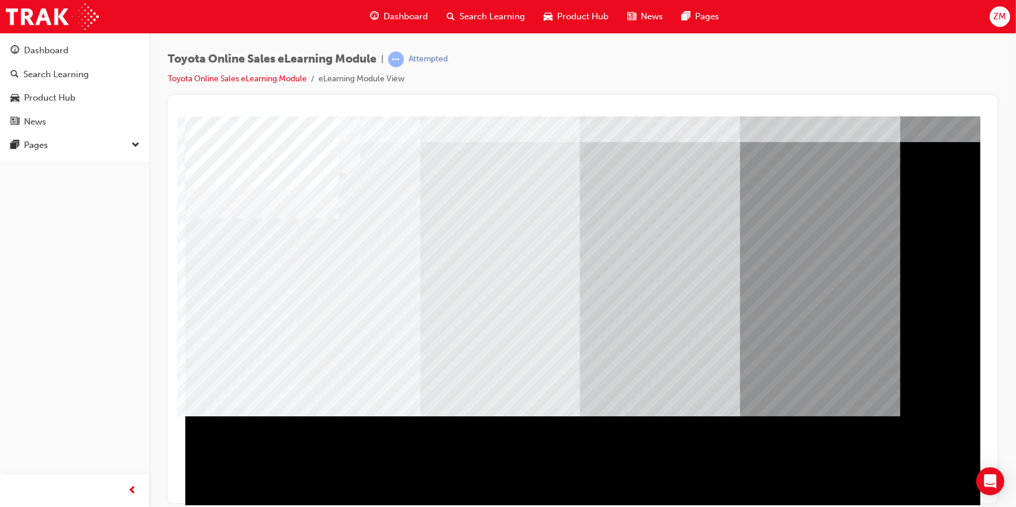
scroll to position [49, 0]
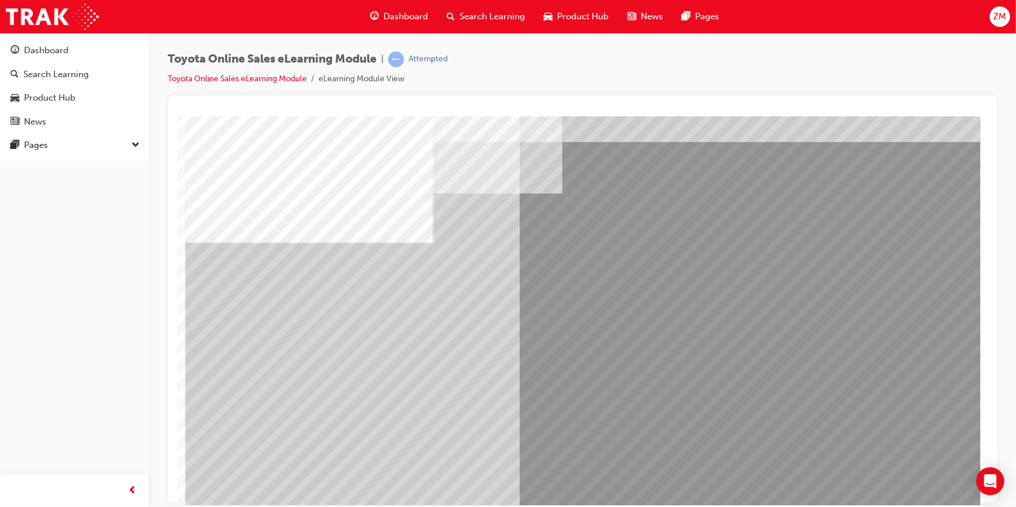
scroll to position [49, 0]
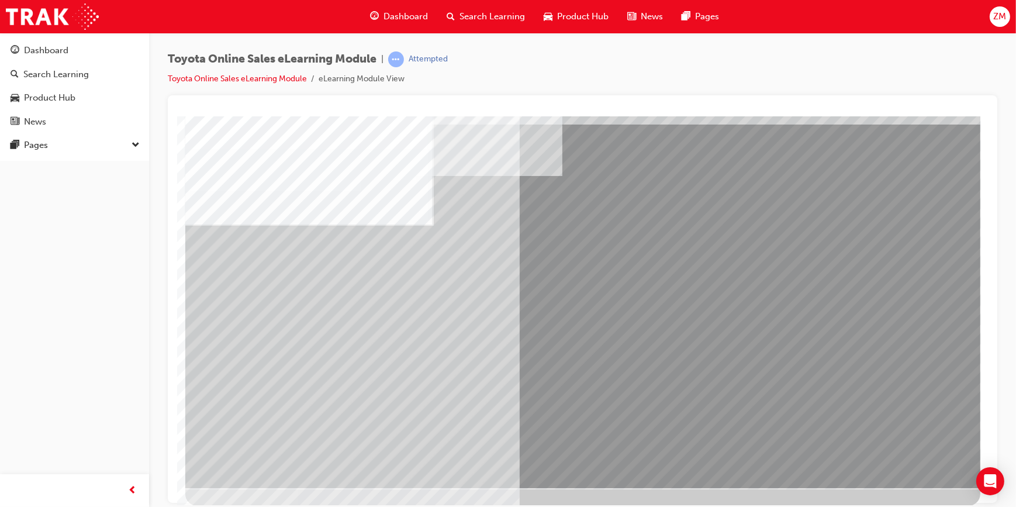
drag, startPoint x: 888, startPoint y: 454, endPoint x: 882, endPoint y: 454, distance: 6.4
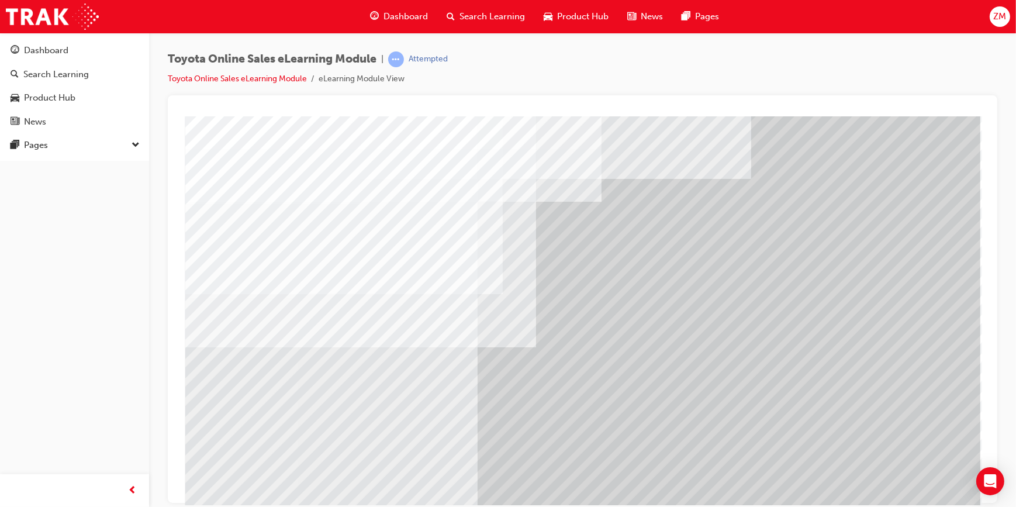
scroll to position [49, 0]
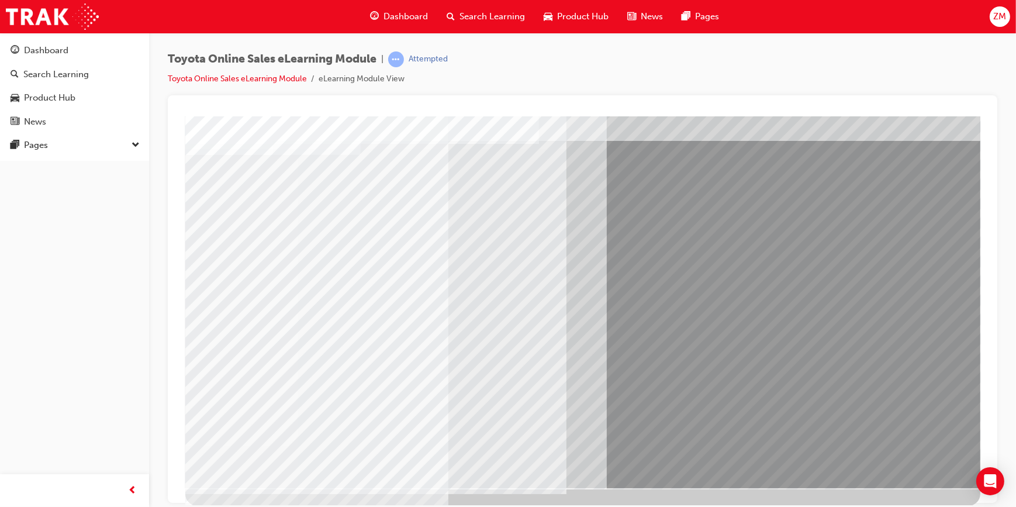
drag, startPoint x: 909, startPoint y: 464, endPoint x: 903, endPoint y: 461, distance: 7.1
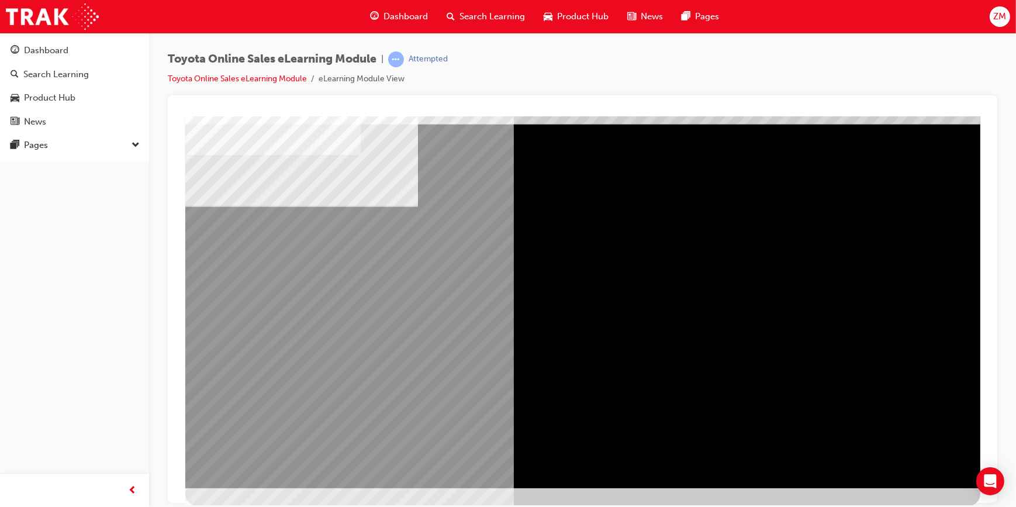
scroll to position [0, 0]
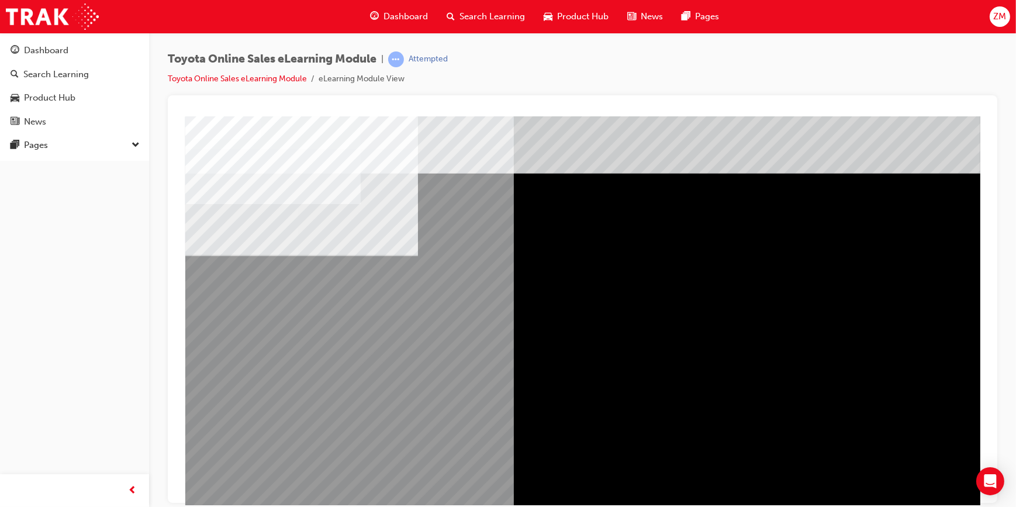
drag, startPoint x: 332, startPoint y: 326, endPoint x: 353, endPoint y: 317, distance: 23.1
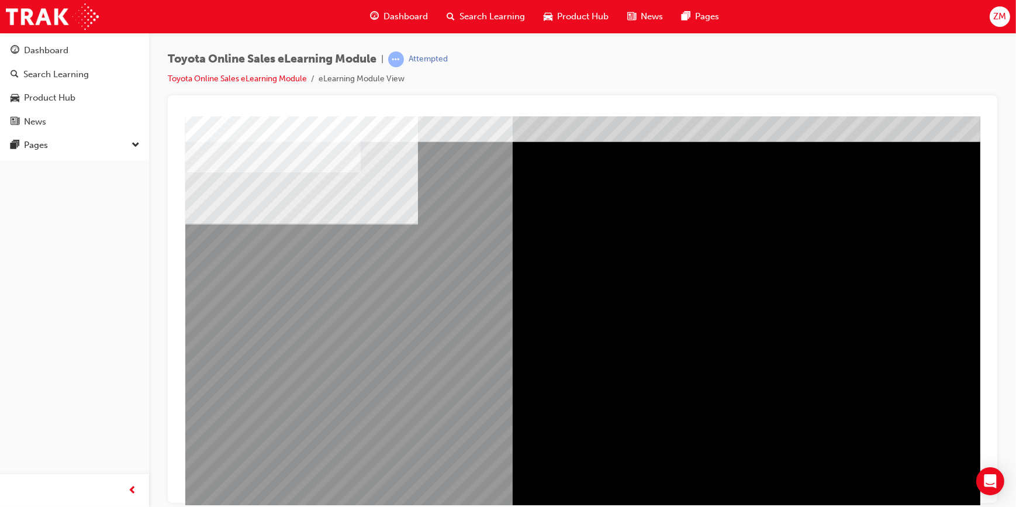
scroll to position [49, 0]
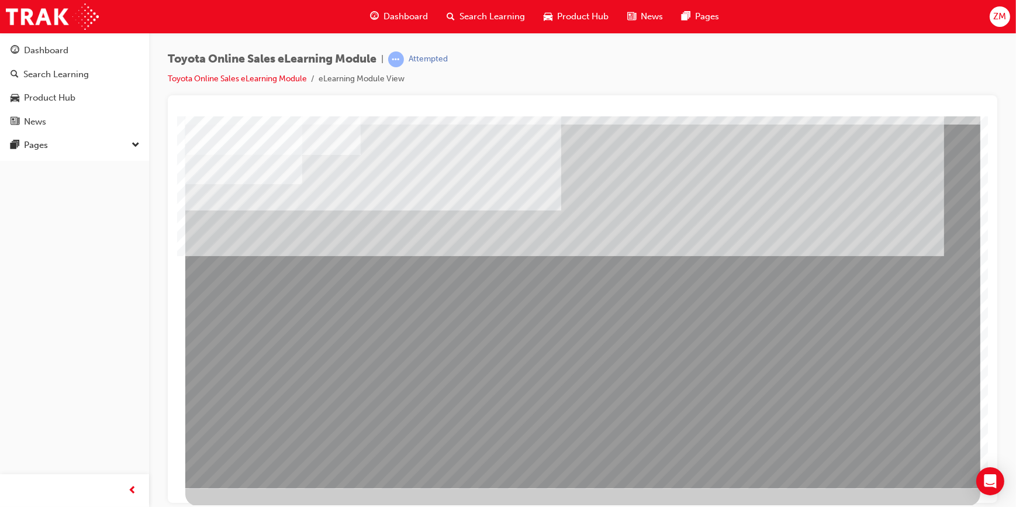
scroll to position [0, 0]
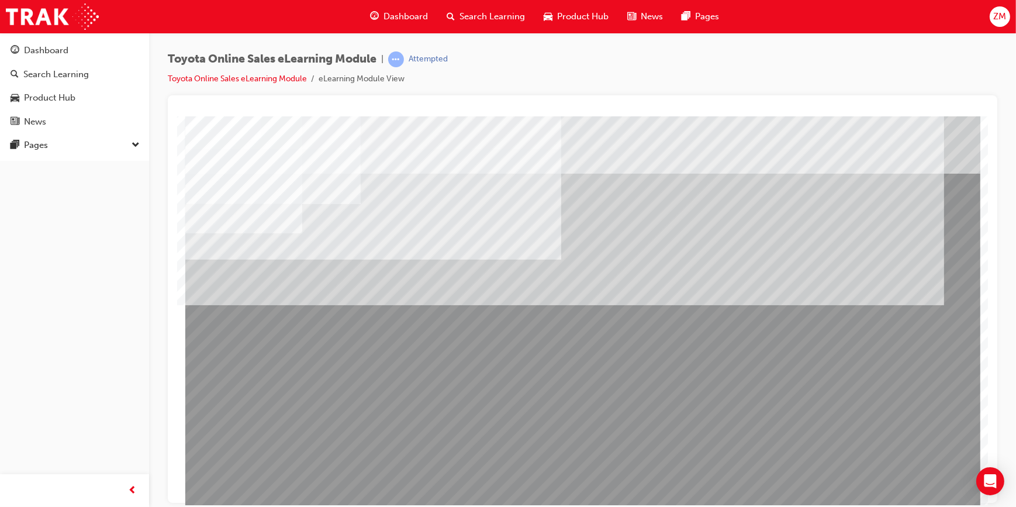
drag, startPoint x: 422, startPoint y: 398, endPoint x: 461, endPoint y: 402, distance: 38.9
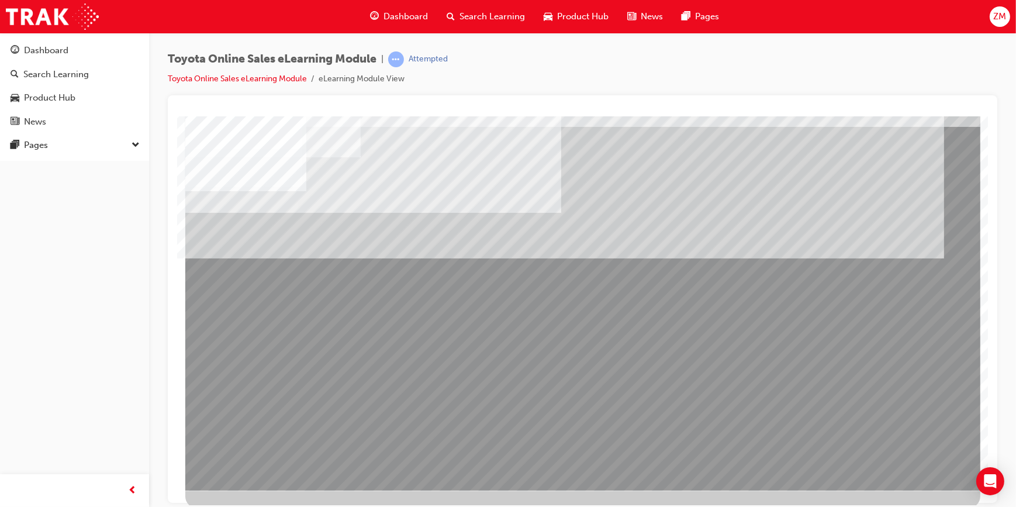
scroll to position [49, 0]
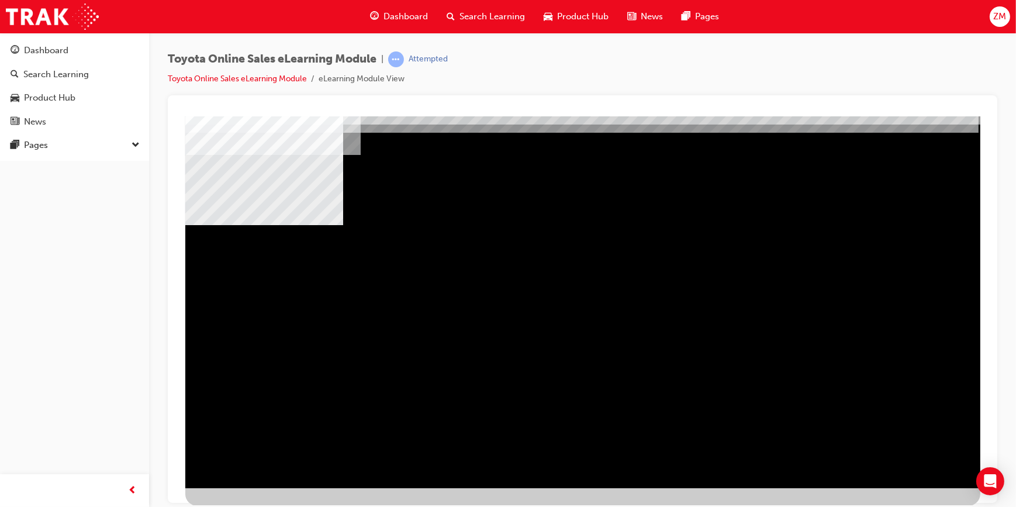
scroll to position [0, 0]
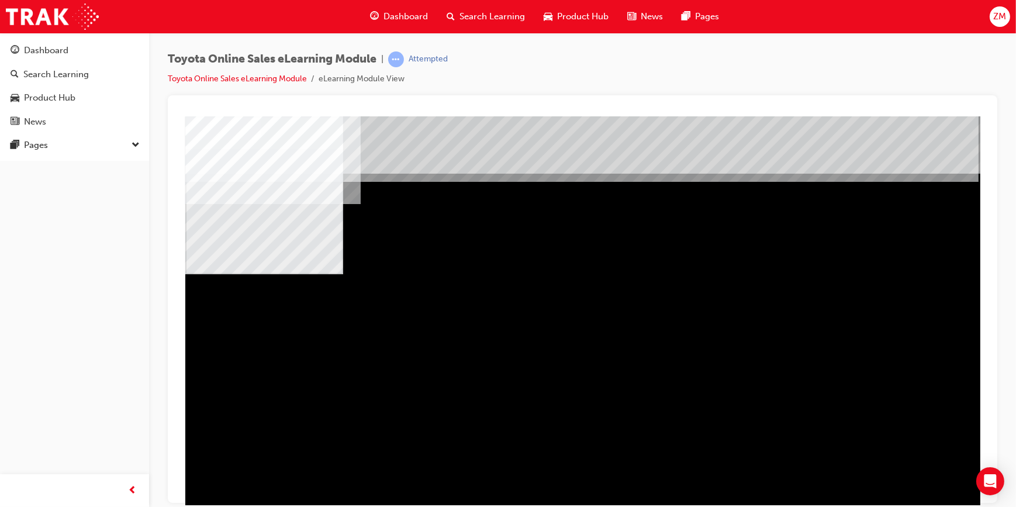
drag, startPoint x: 423, startPoint y: 389, endPoint x: 520, endPoint y: 384, distance: 96.6
drag, startPoint x: 601, startPoint y: 382, endPoint x: 626, endPoint y: 383, distance: 25.1
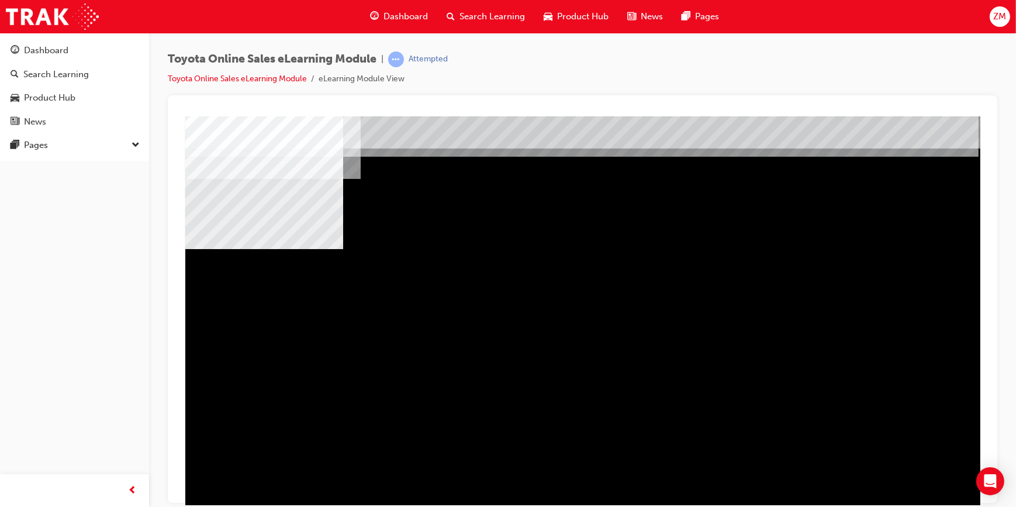
scroll to position [49, 0]
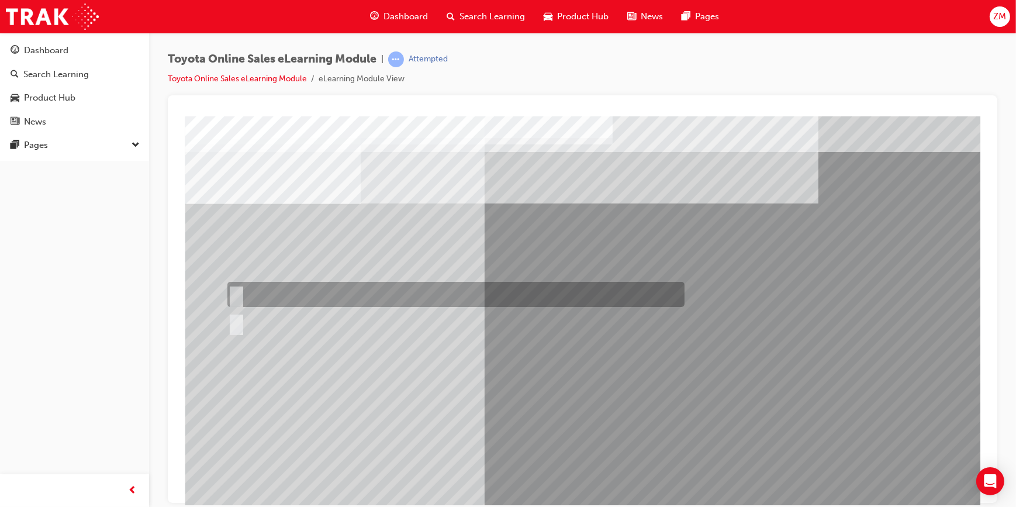
click at [295, 298] on div at bounding box center [452, 294] width 457 height 25
radio input "true"
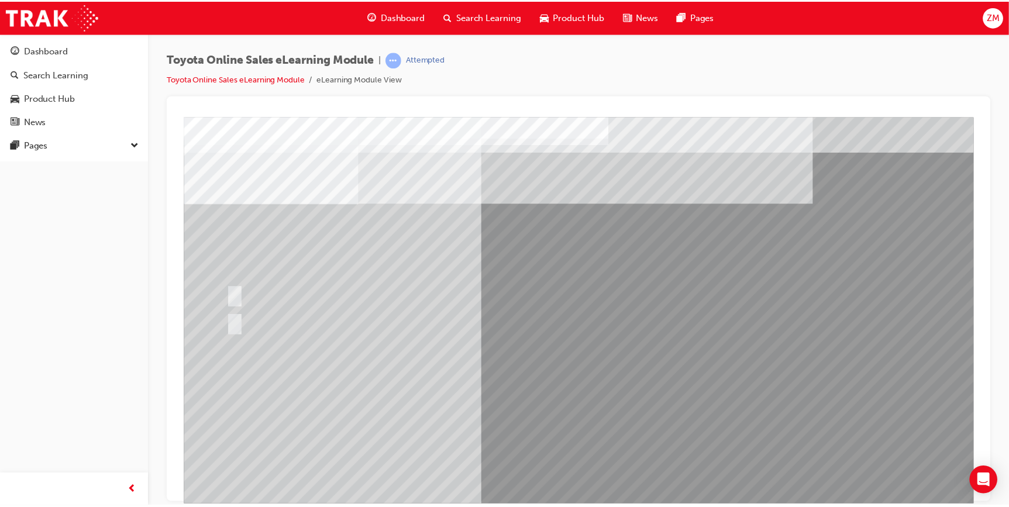
scroll to position [49, 0]
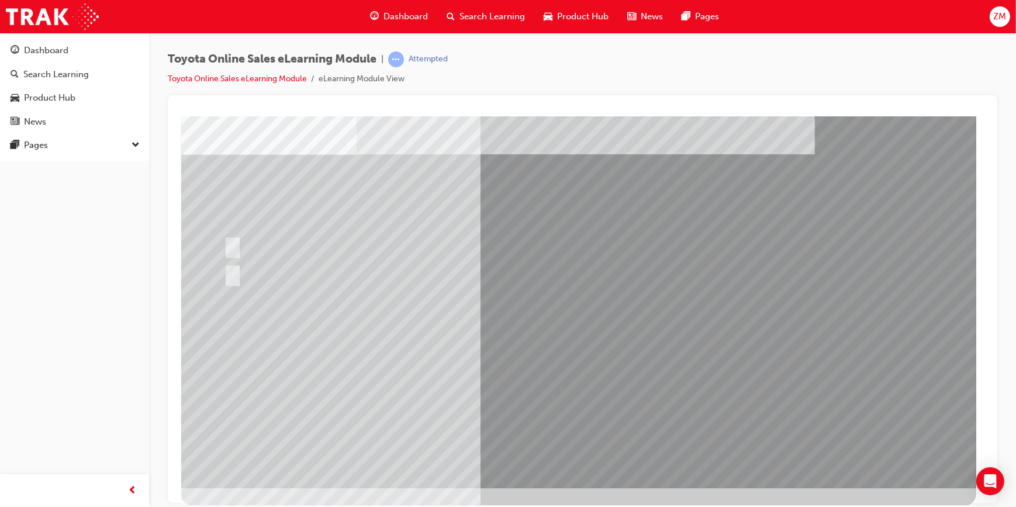
scroll to position [0, 0]
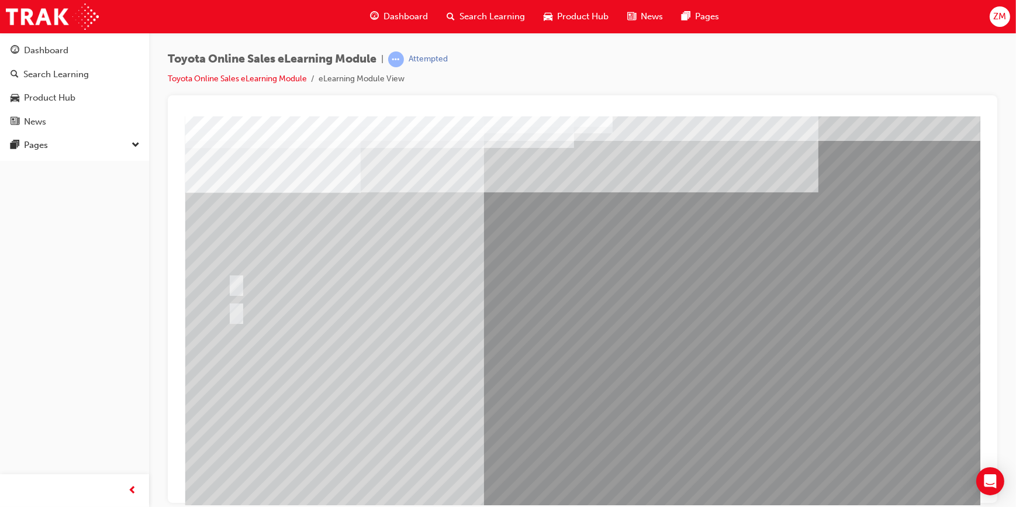
scroll to position [0, 0]
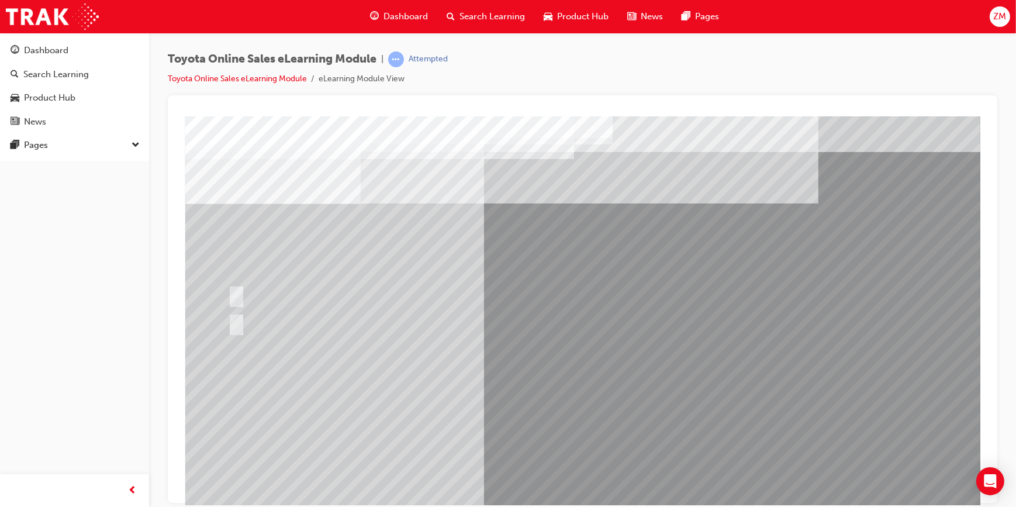
click at [251, 289] on div at bounding box center [452, 294] width 457 height 25
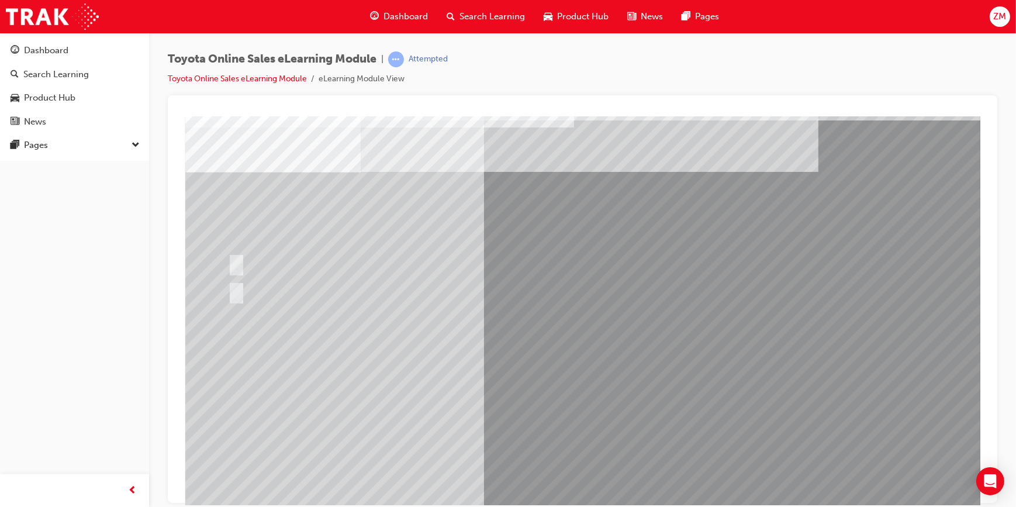
scroll to position [49, 0]
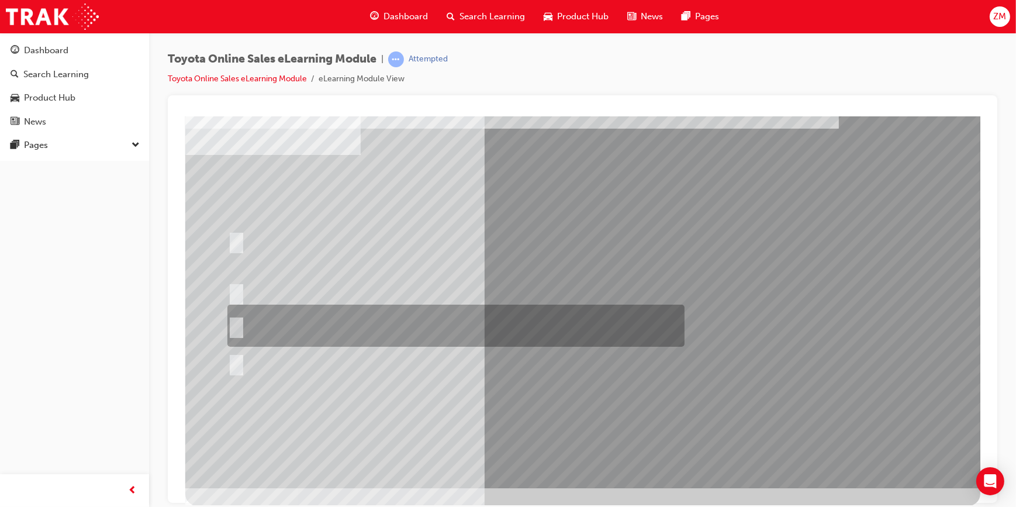
scroll to position [0, 0]
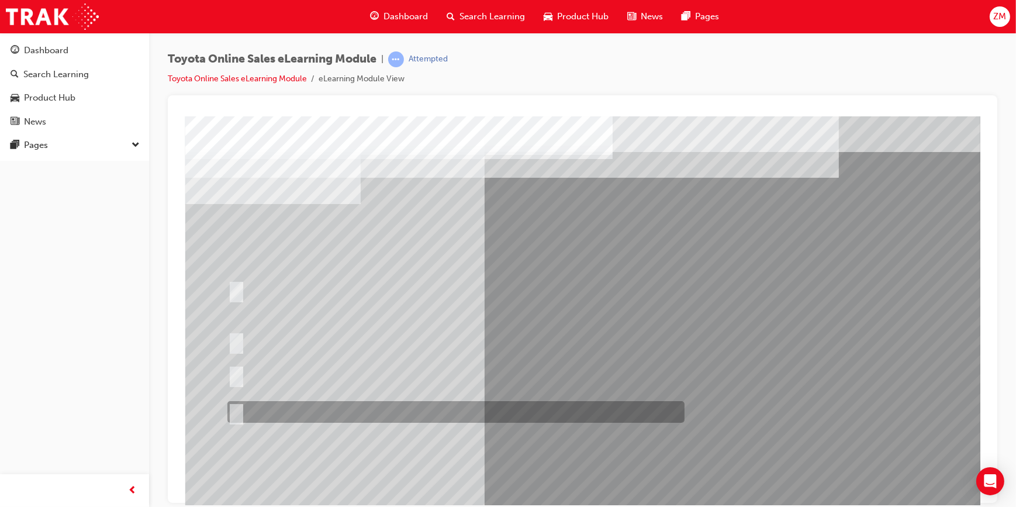
click at [485, 415] on div at bounding box center [452, 412] width 457 height 22
radio input "true"
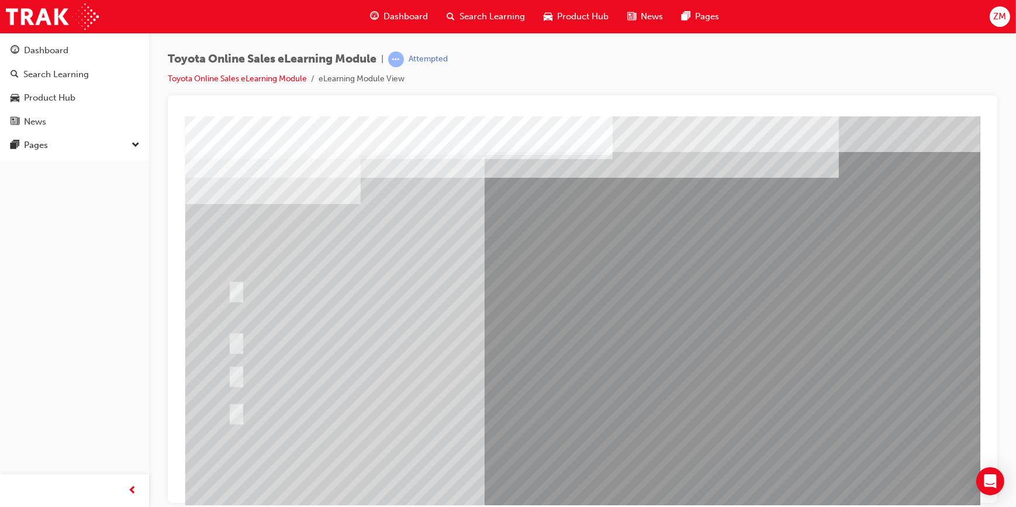
scroll to position [49, 0]
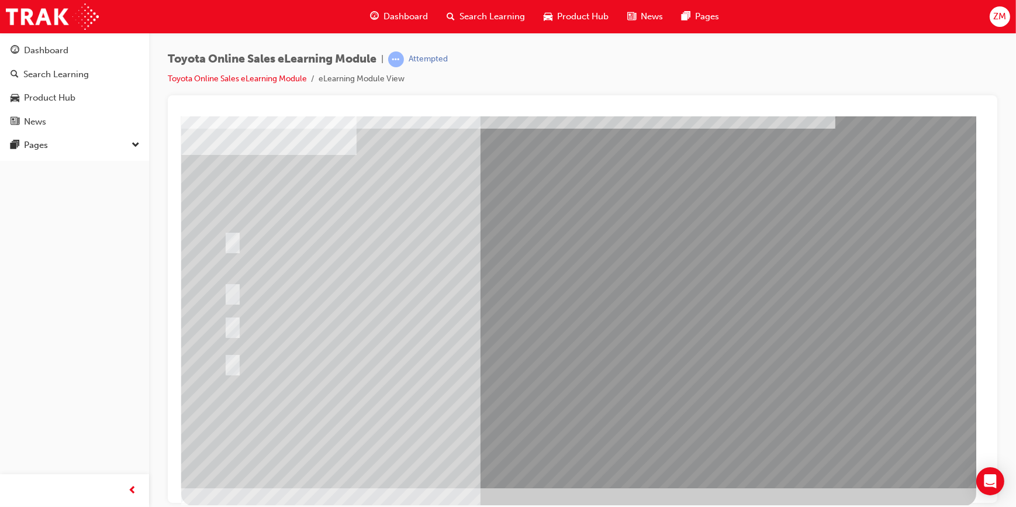
scroll to position [0, 0]
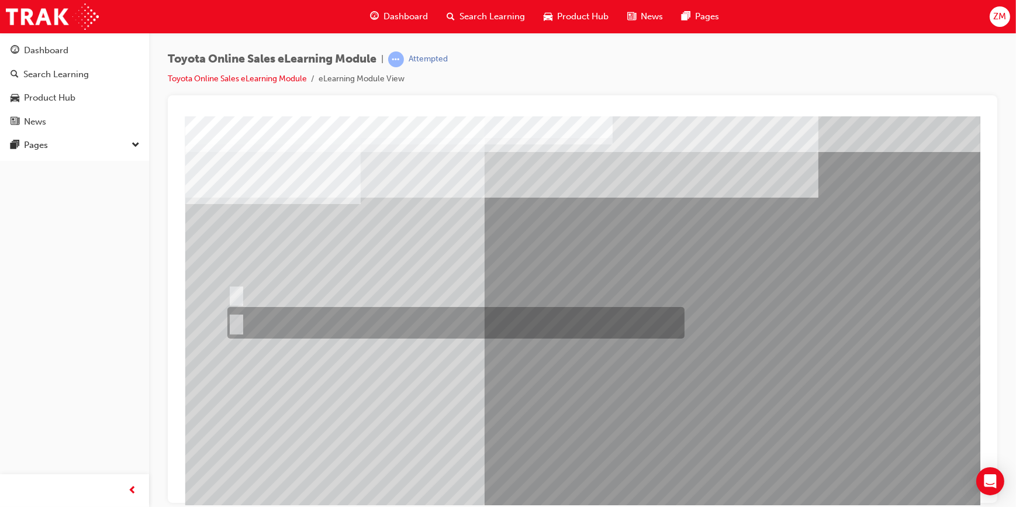
click at [381, 324] on div at bounding box center [452, 323] width 457 height 32
radio input "true"
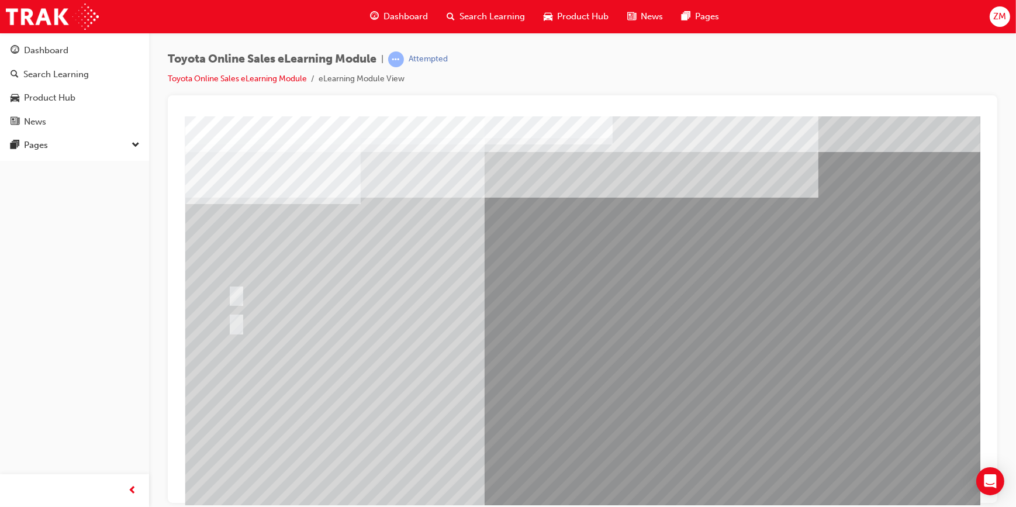
drag, startPoint x: 565, startPoint y: 497, endPoint x: 560, endPoint y: 492, distance: 7.9
click at [564, 496] on div at bounding box center [582, 326] width 795 height 421
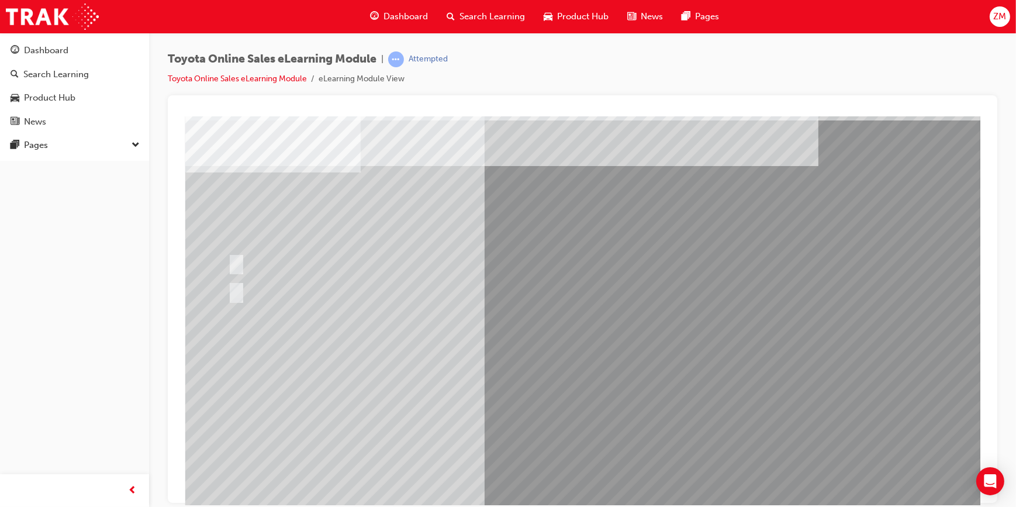
scroll to position [49, 0]
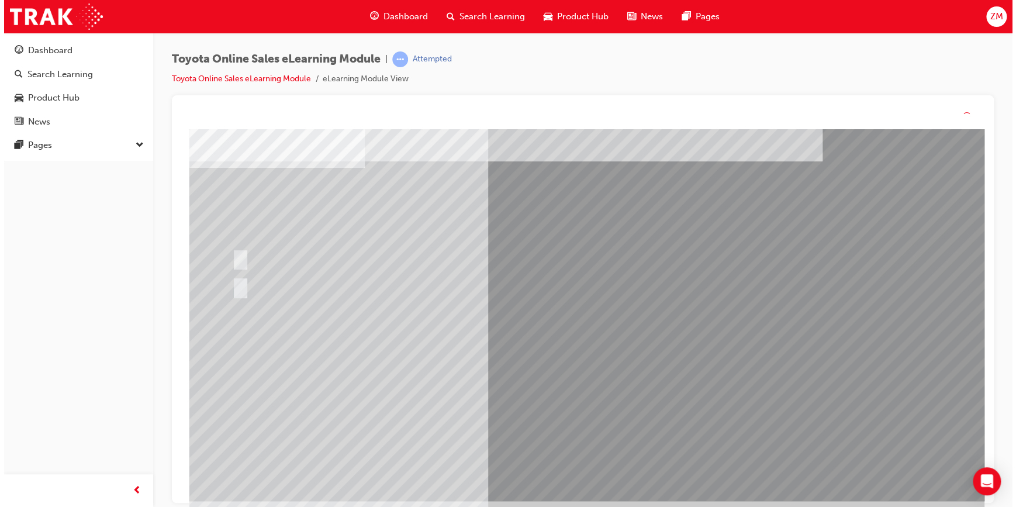
scroll to position [0, 0]
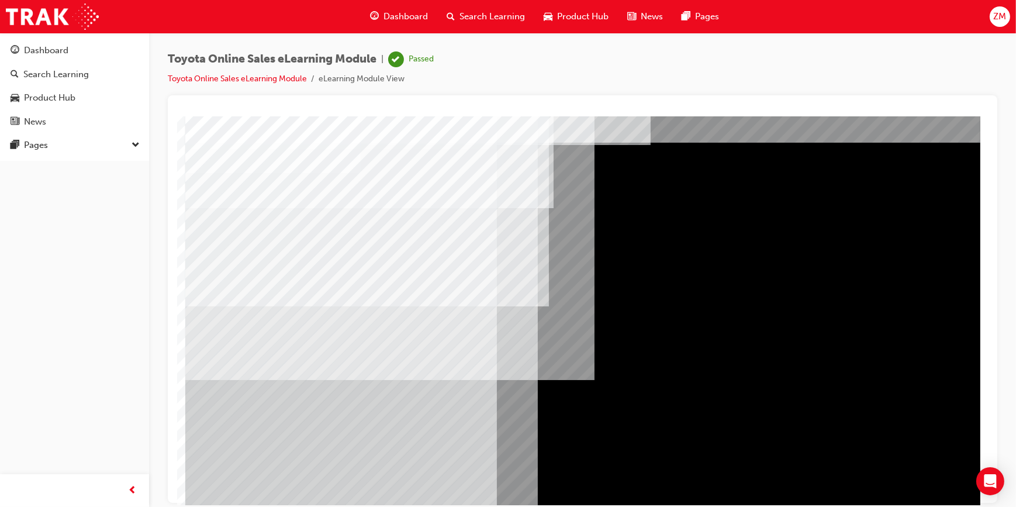
scroll to position [49, 0]
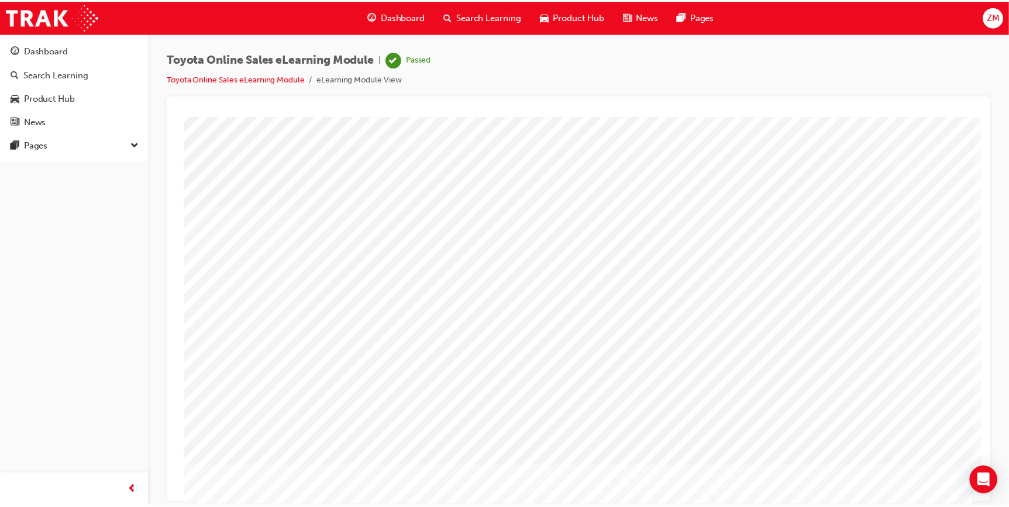
scroll to position [0, 0]
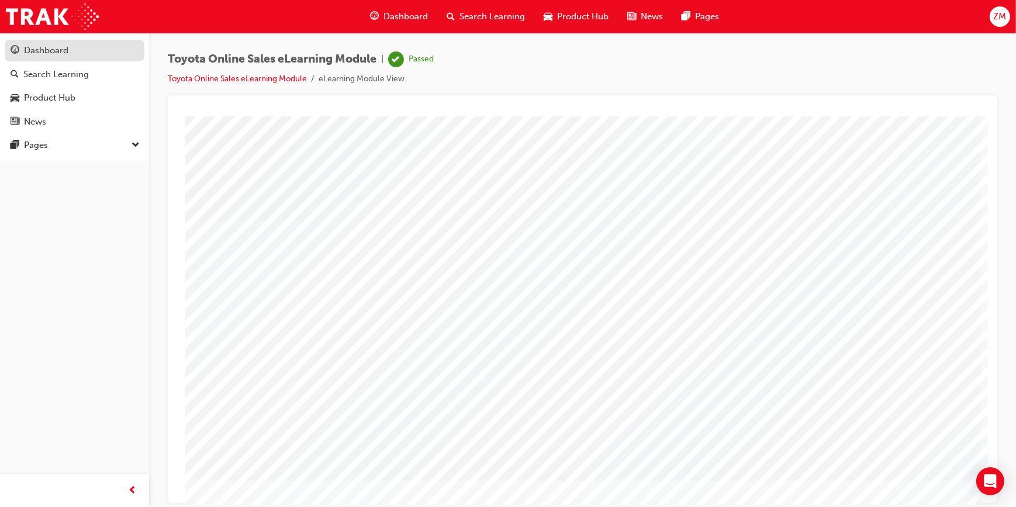
click at [60, 49] on div "Dashboard" at bounding box center [46, 50] width 44 height 13
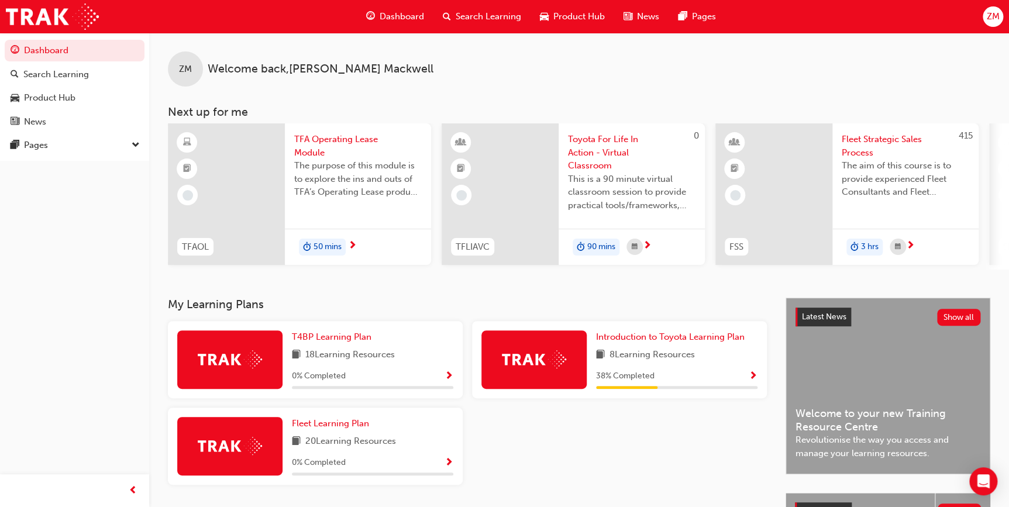
scroll to position [53, 0]
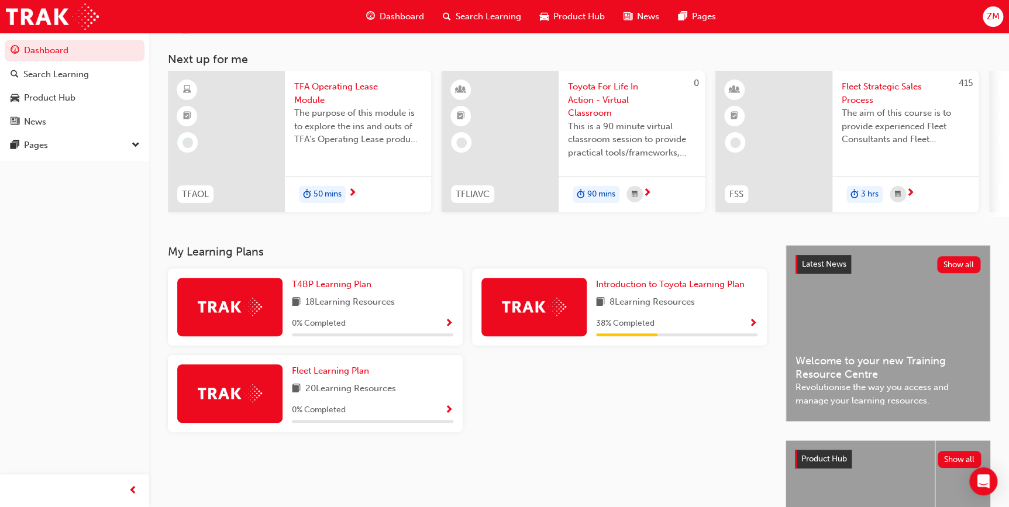
click at [754, 322] on span "Show Progress" at bounding box center [752, 324] width 9 height 11
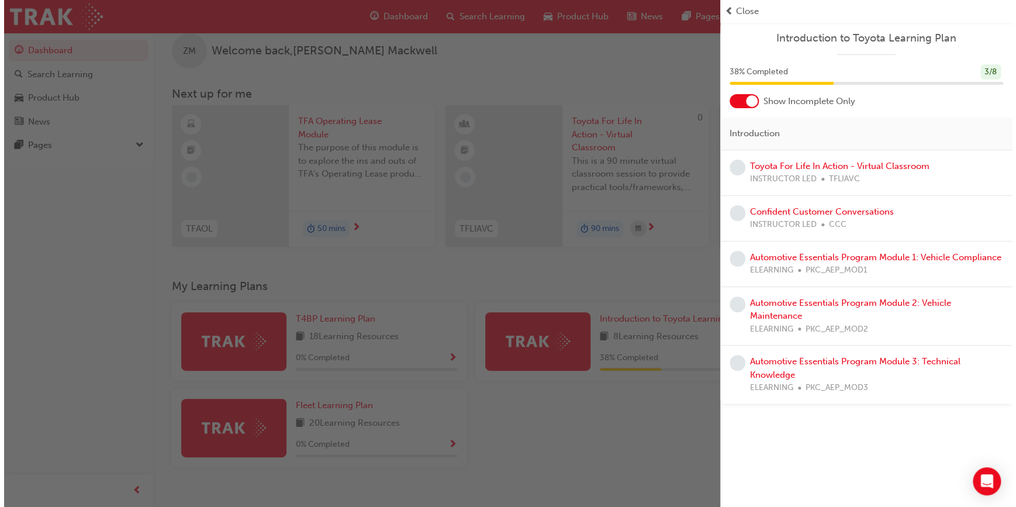
scroll to position [0, 0]
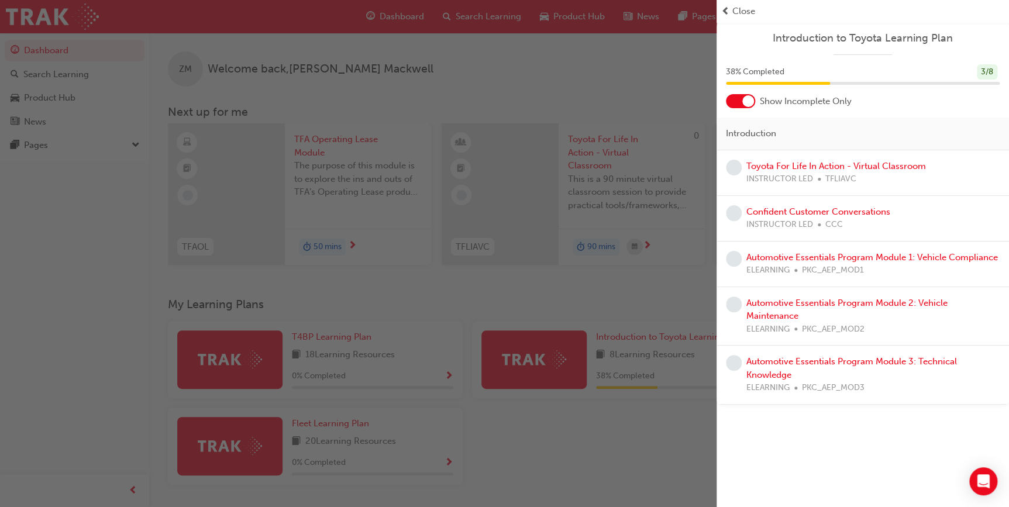
click at [724, 8] on span "prev-icon" at bounding box center [725, 11] width 9 height 13
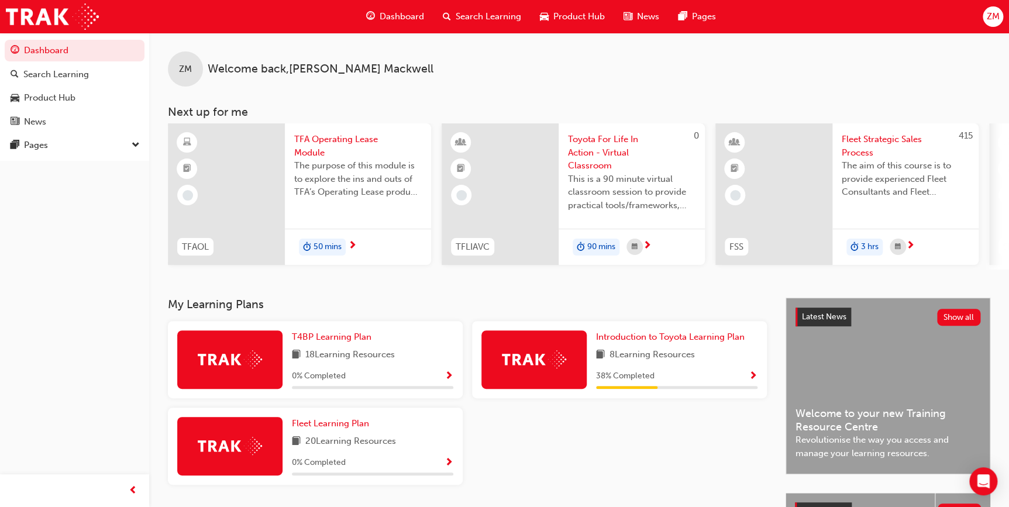
click at [909, 243] on span "next-icon" at bounding box center [910, 246] width 9 height 11
